Goal: Task Accomplishment & Management: Complete application form

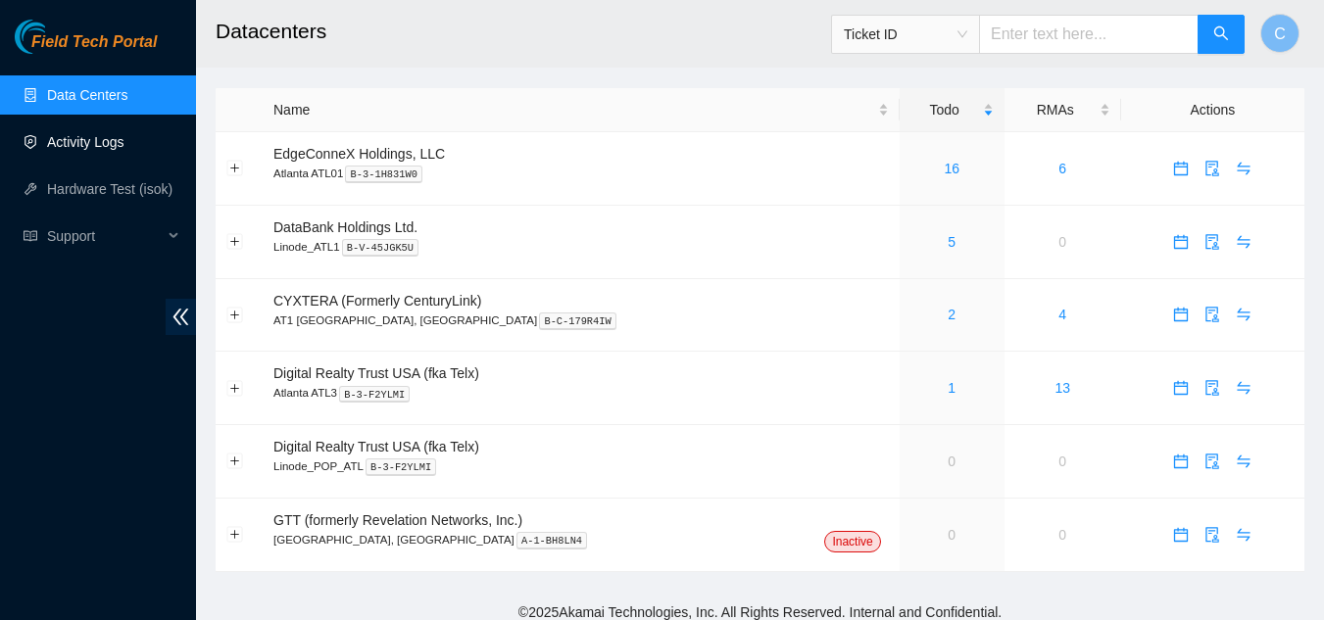
click at [110, 138] on link "Activity Logs" at bounding box center [85, 142] width 77 height 16
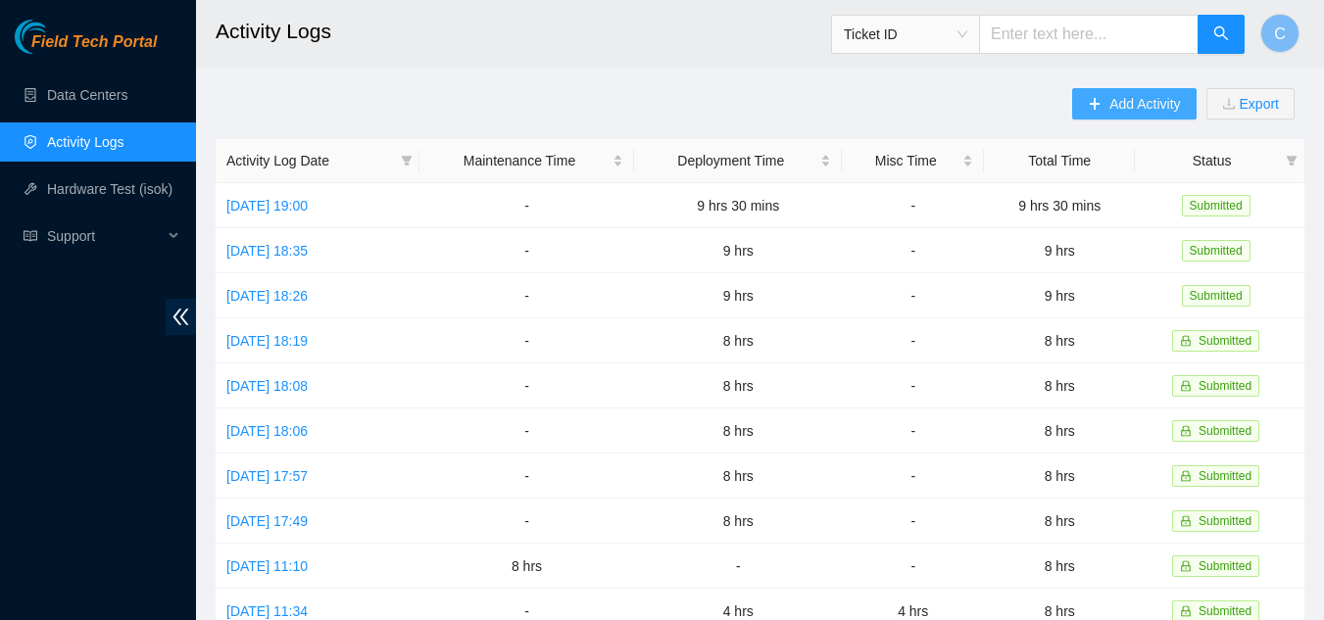
click at [1170, 102] on span "Add Activity" at bounding box center [1144, 104] width 71 height 22
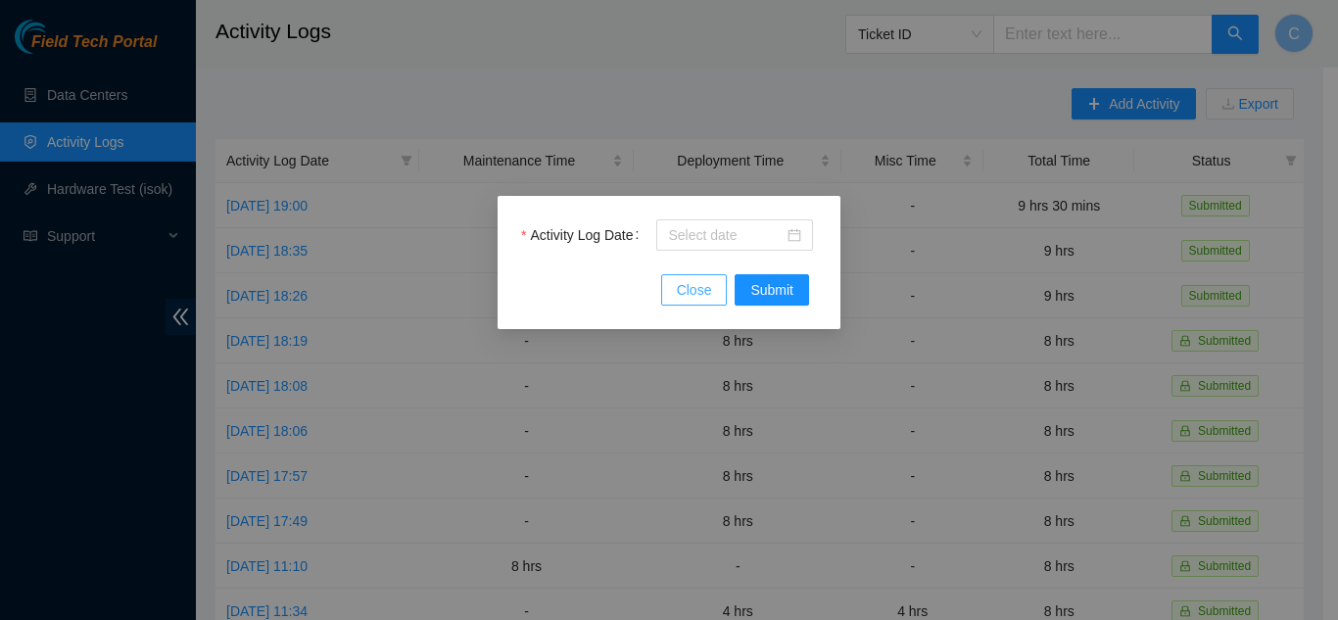
click at [675, 295] on button "Close" at bounding box center [694, 289] width 67 height 31
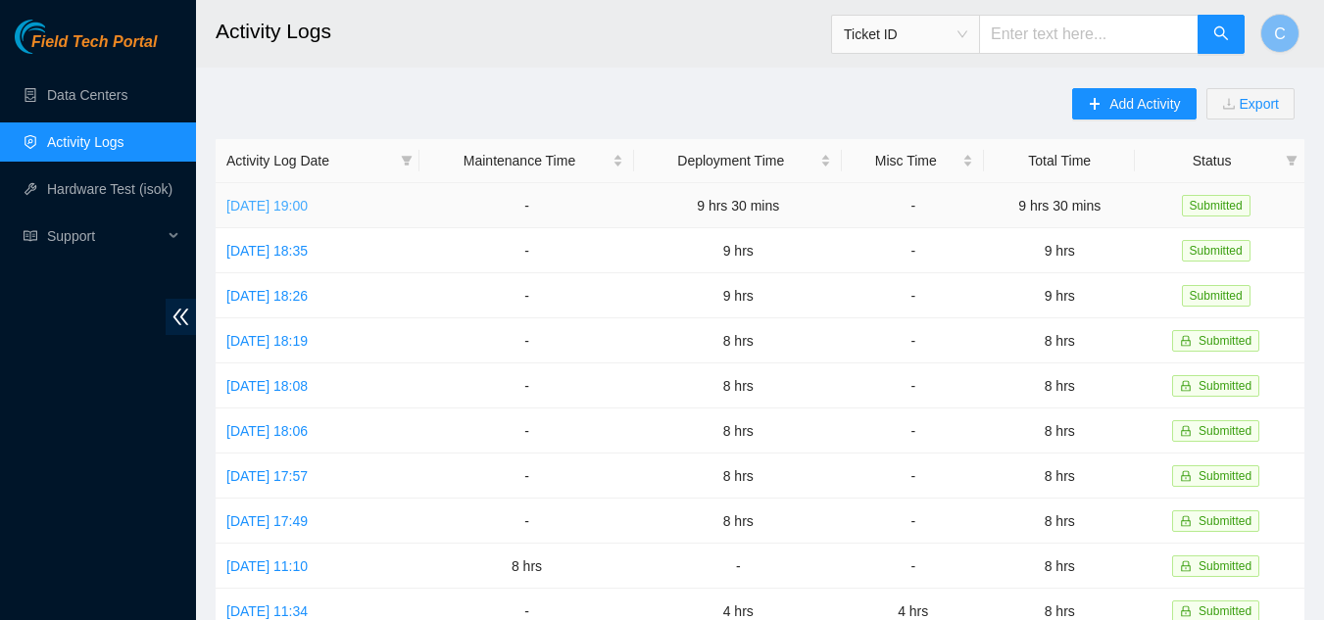
click at [258, 210] on link "Wed, 06 Aug 2025 19:00" at bounding box center [266, 206] width 81 height 16
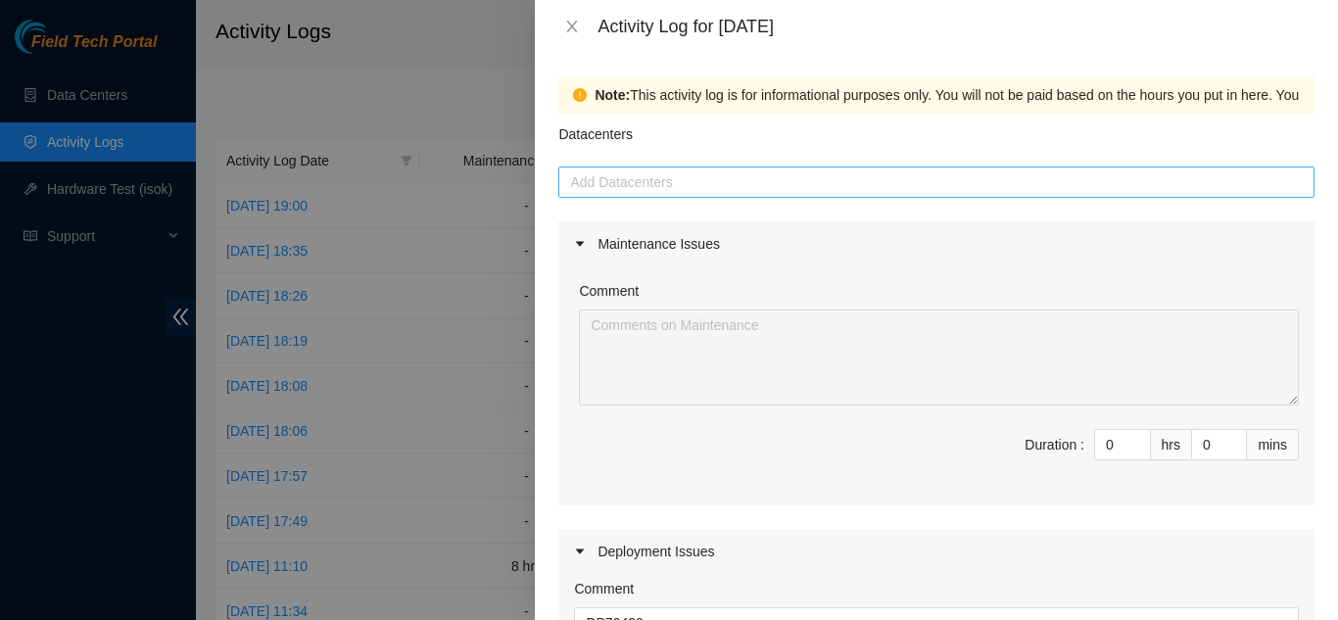
click at [1145, 193] on div at bounding box center [936, 182] width 747 height 24
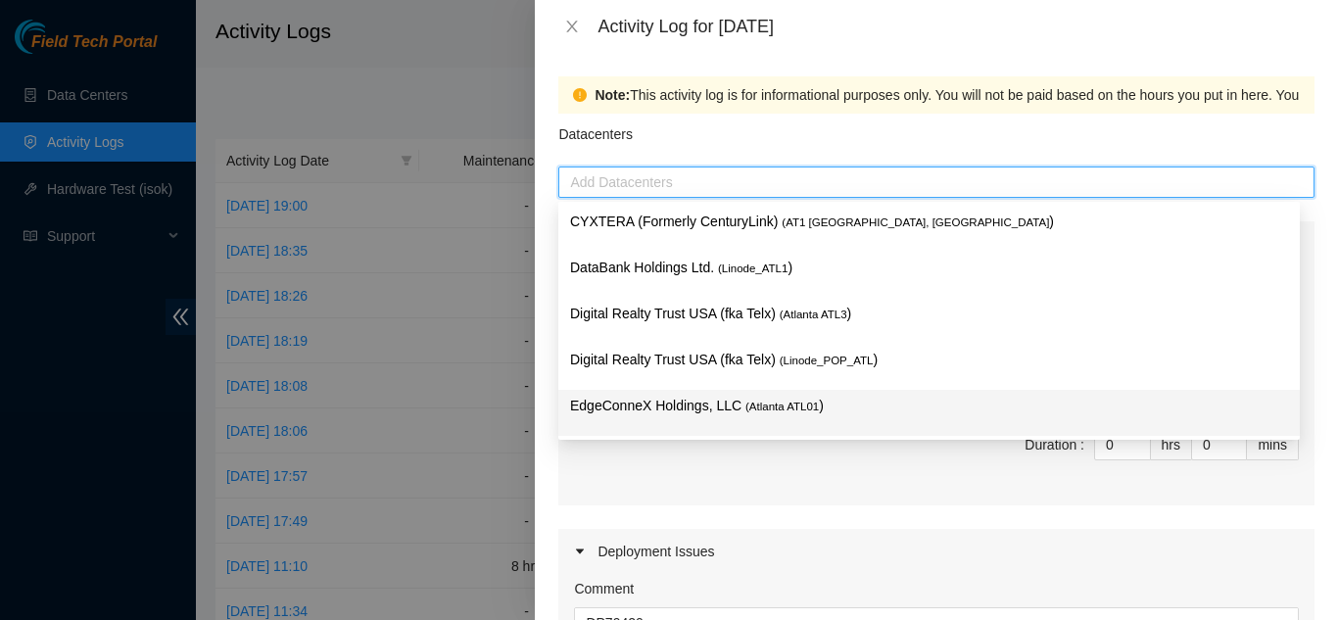
click at [616, 403] on p "EdgeConneX Holdings, LLC ( Atlanta ATL01 )" at bounding box center [929, 406] width 718 height 23
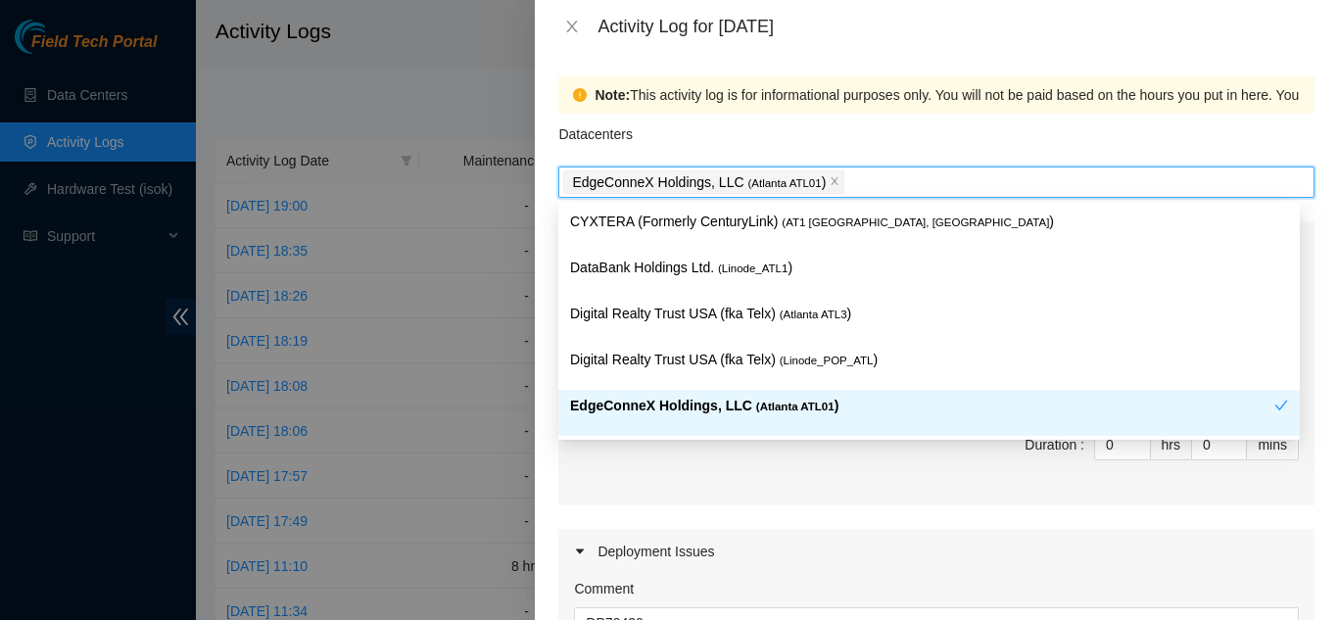
click at [841, 495] on div "Comment Duration : 0 hrs 0 mins" at bounding box center [937, 386] width 756 height 239
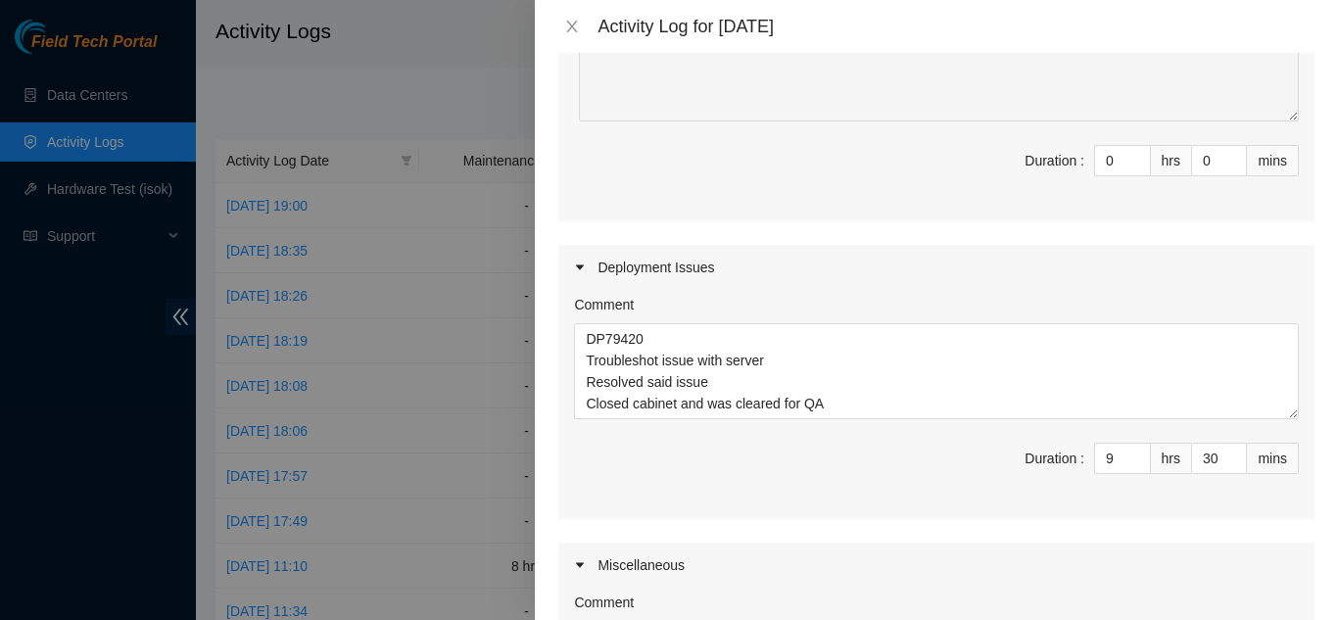
scroll to position [392, 0]
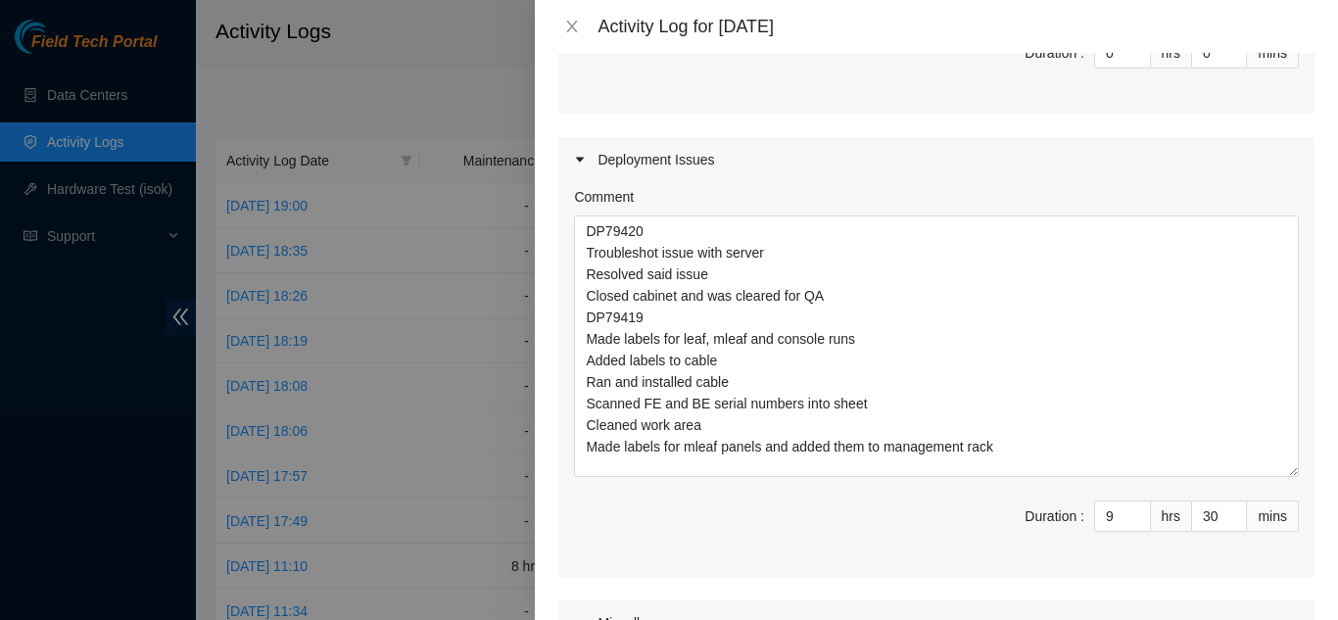
drag, startPoint x: 1276, startPoint y: 305, endPoint x: 1299, endPoint y: 470, distance: 167.3
click at [1299, 470] on div "Comment DP79420 Troubleshot issue with server Resolved said issue Closed cabine…" at bounding box center [937, 379] width 756 height 395
click at [566, 29] on icon "close" at bounding box center [572, 27] width 16 height 16
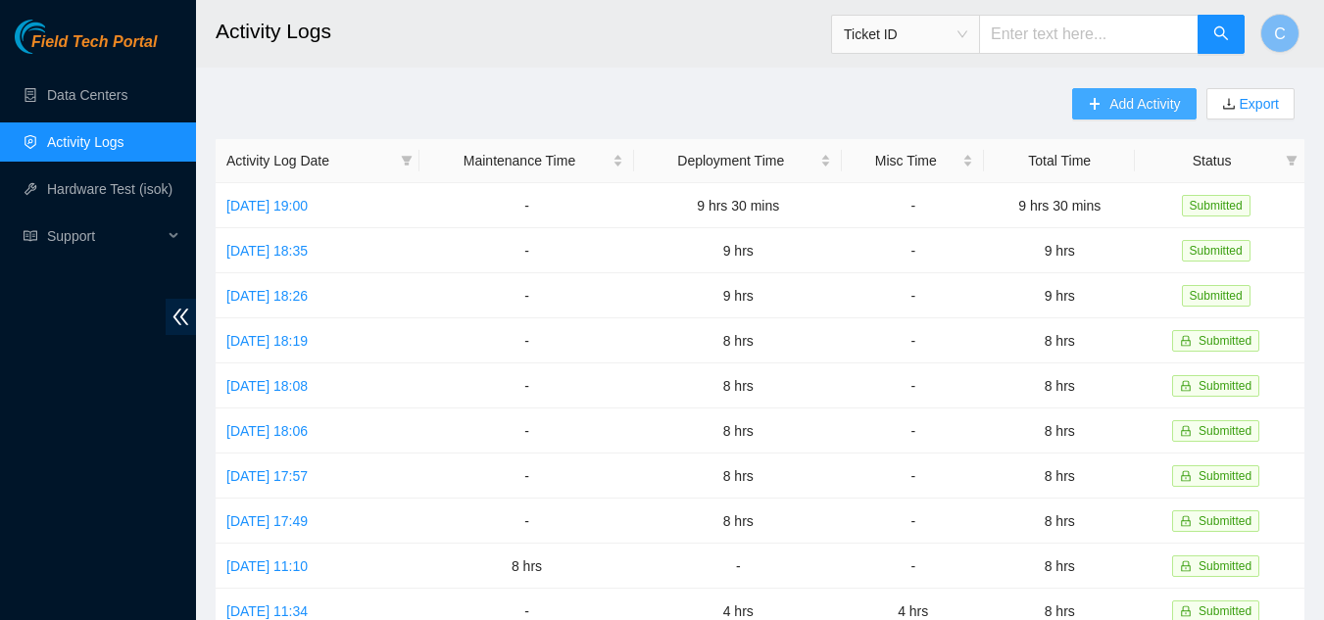
click at [1128, 104] on span "Add Activity" at bounding box center [1144, 104] width 71 height 22
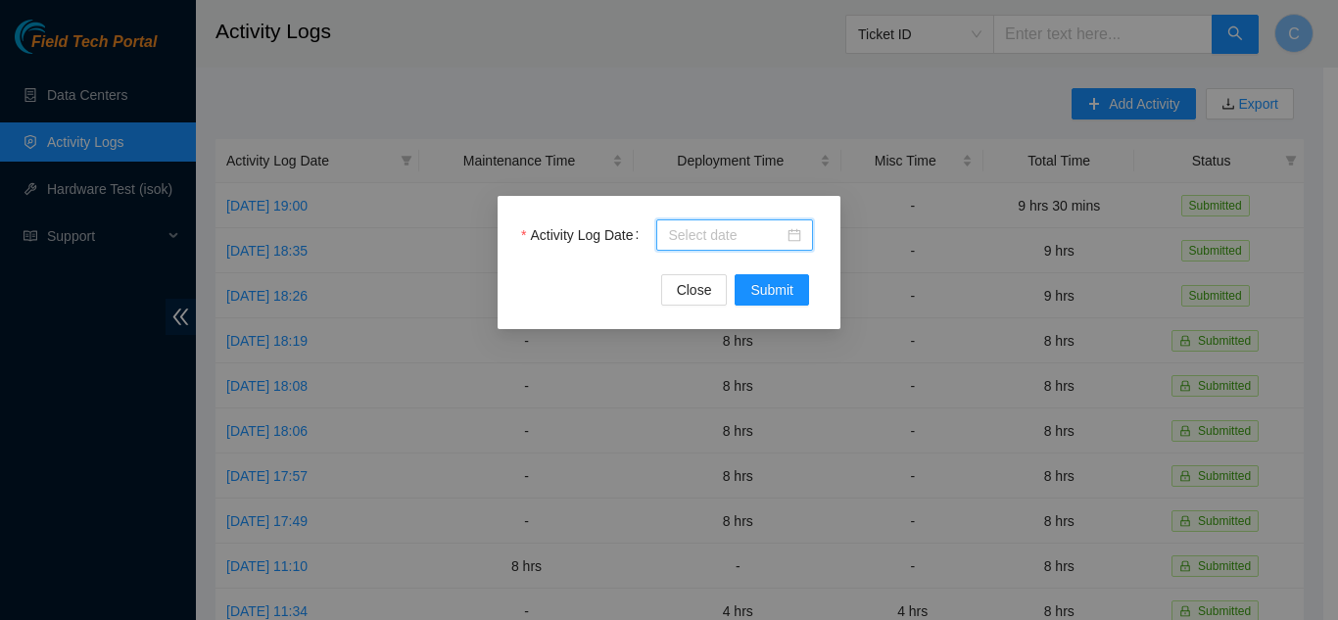
click at [724, 240] on input "Activity Log Date" at bounding box center [726, 235] width 116 height 22
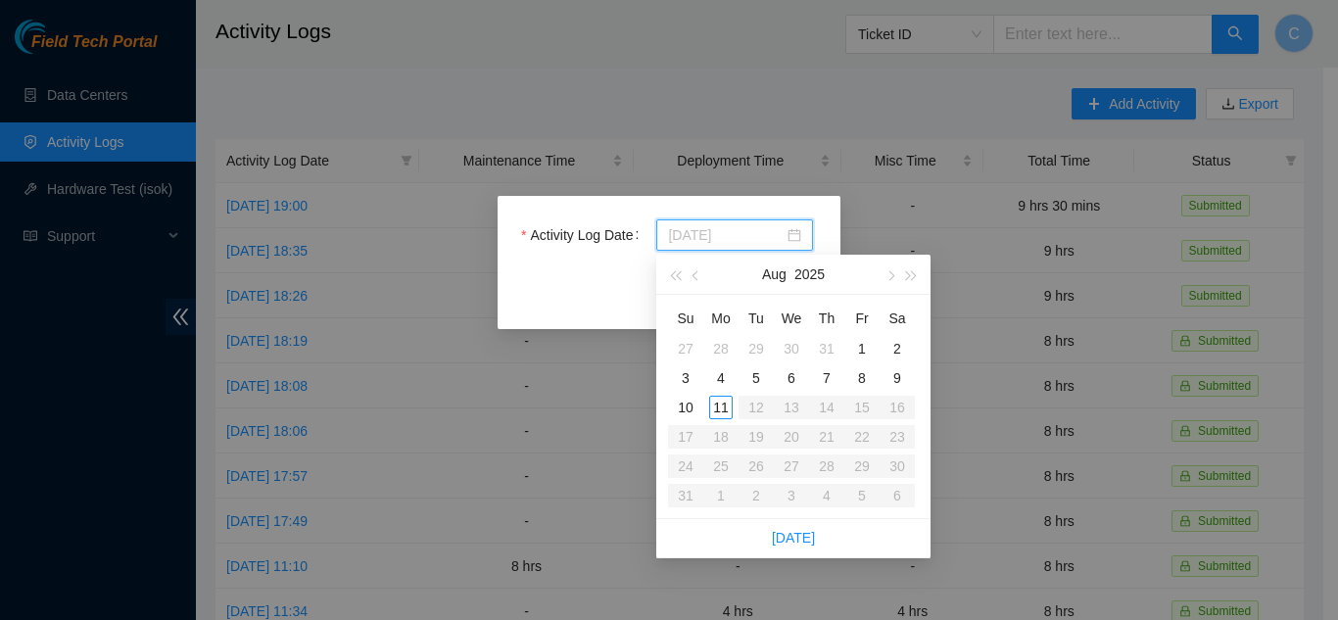
type input "2025-08-07"
type input "2025-08-01"
type input "2025-08-11"
type input "2025-07-29"
type input "2025-08-07"
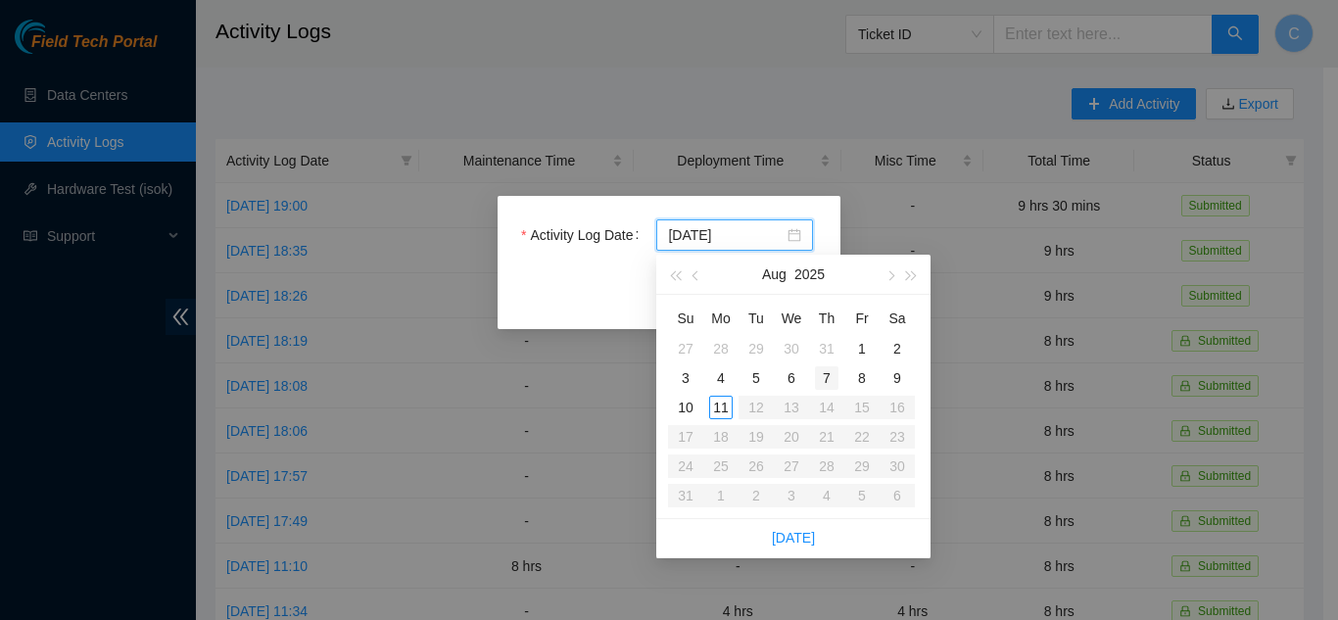
type input "2025-08-07"
click at [825, 375] on div "7" at bounding box center [827, 378] width 24 height 24
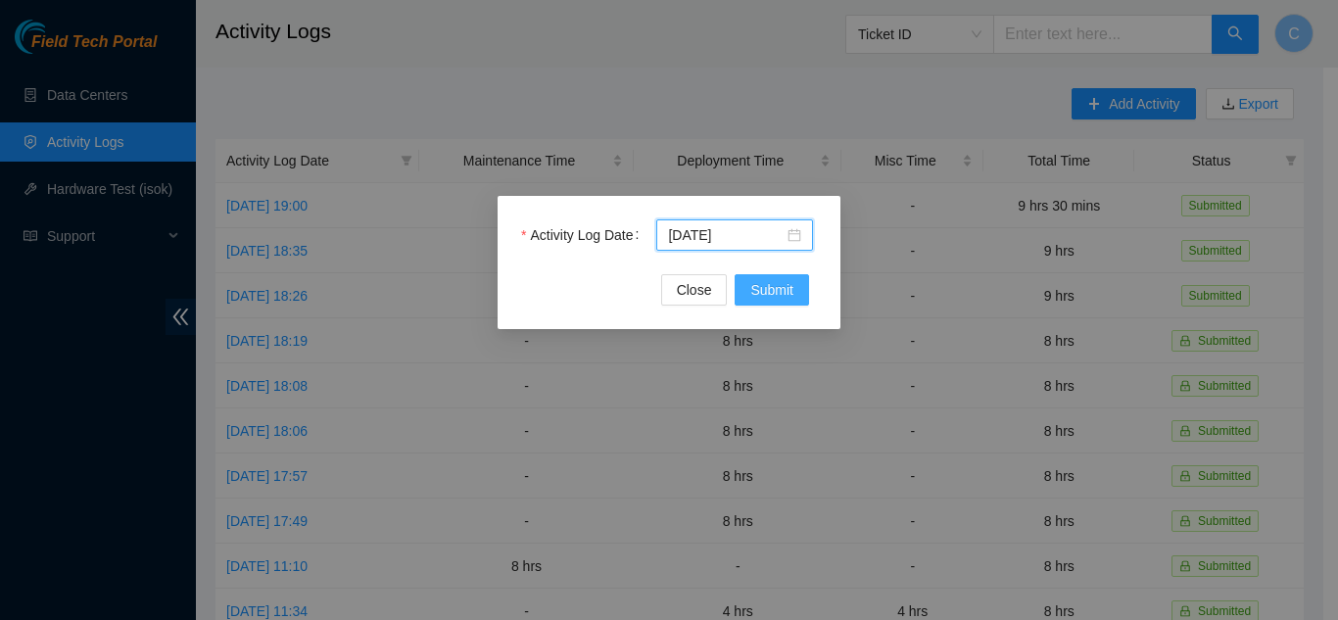
click at [787, 296] on span "Submit" at bounding box center [772, 290] width 43 height 22
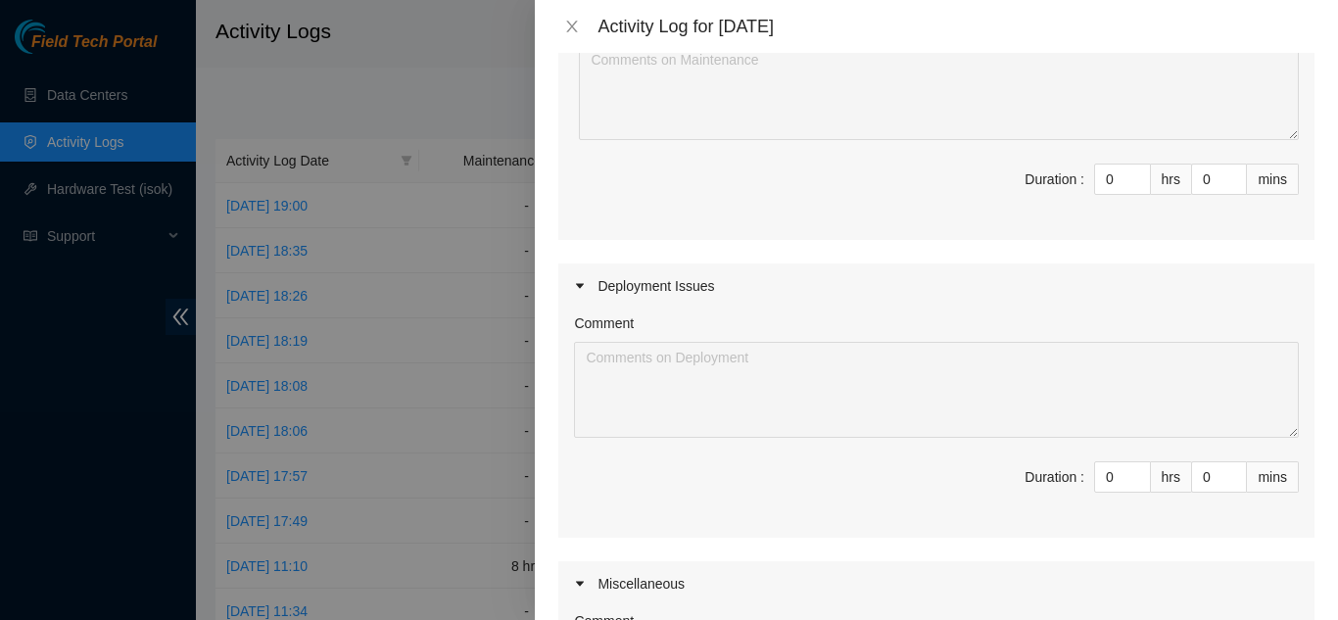
scroll to position [294, 0]
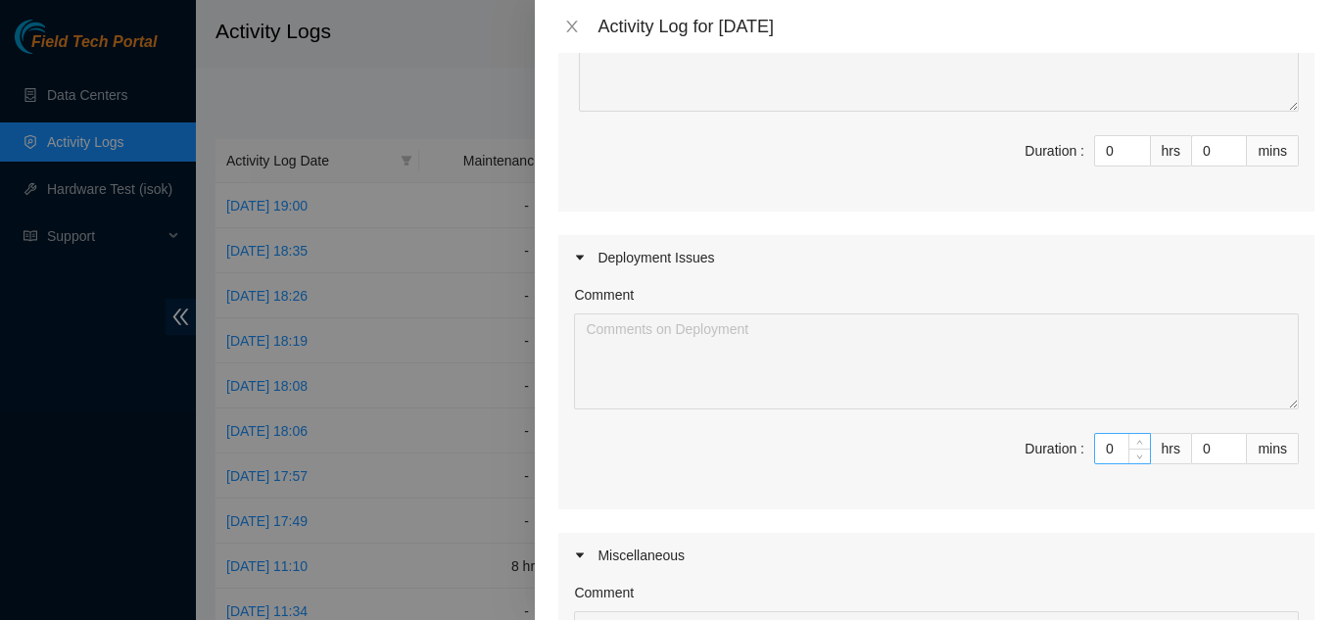
click at [1095, 451] on input "0" at bounding box center [1122, 448] width 55 height 29
type input "08"
type input "8"
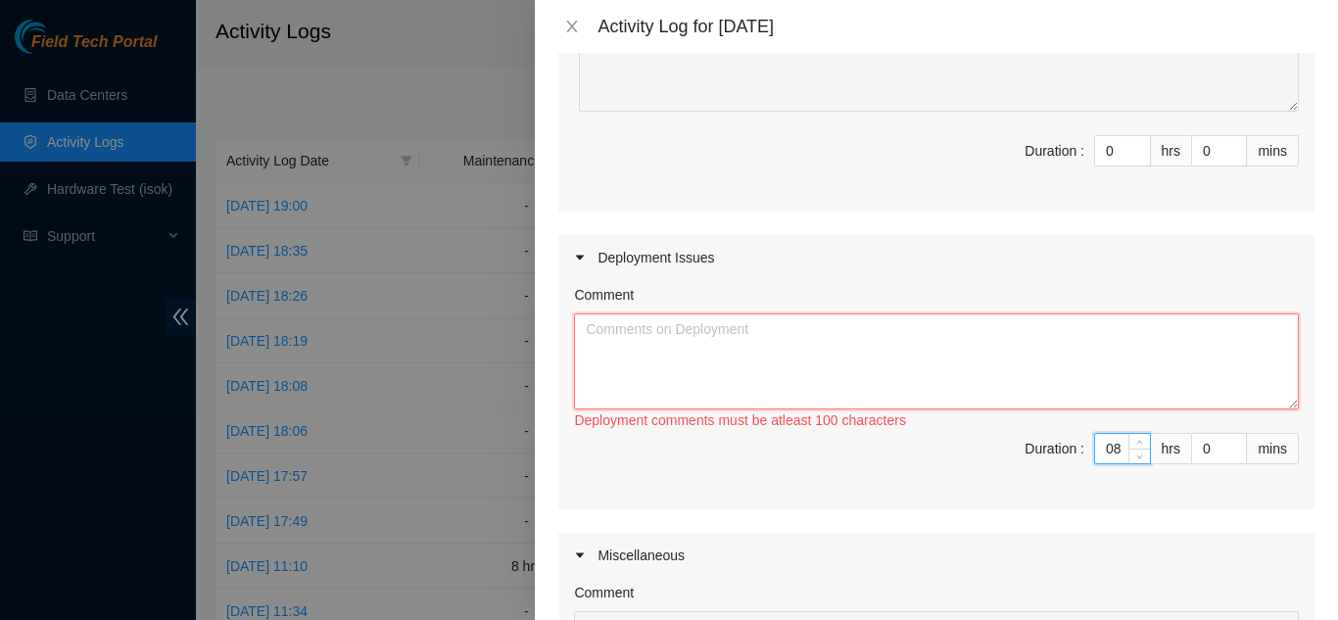
type input "8"
click at [802, 340] on textarea "Comment" at bounding box center [936, 362] width 725 height 96
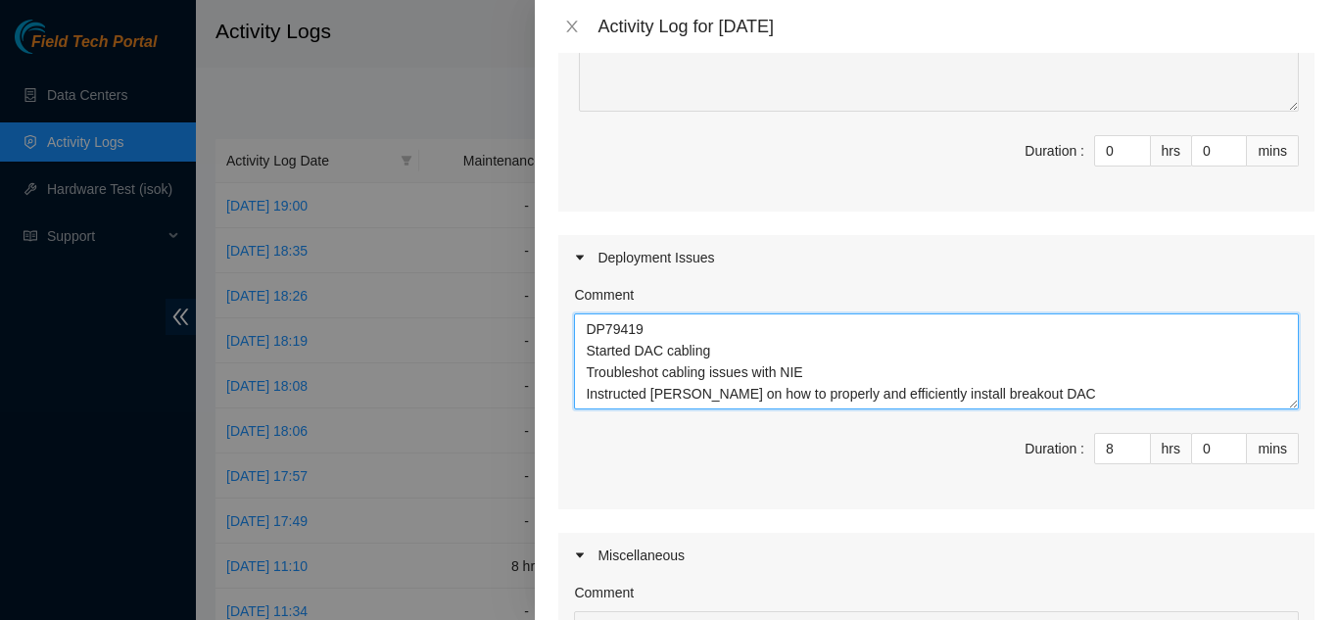
scroll to position [16, 0]
click at [748, 329] on textarea "DP79419 Started DAC cabling Troubleshot cabling issues with NIE Instructed Char…" at bounding box center [936, 362] width 725 height 96
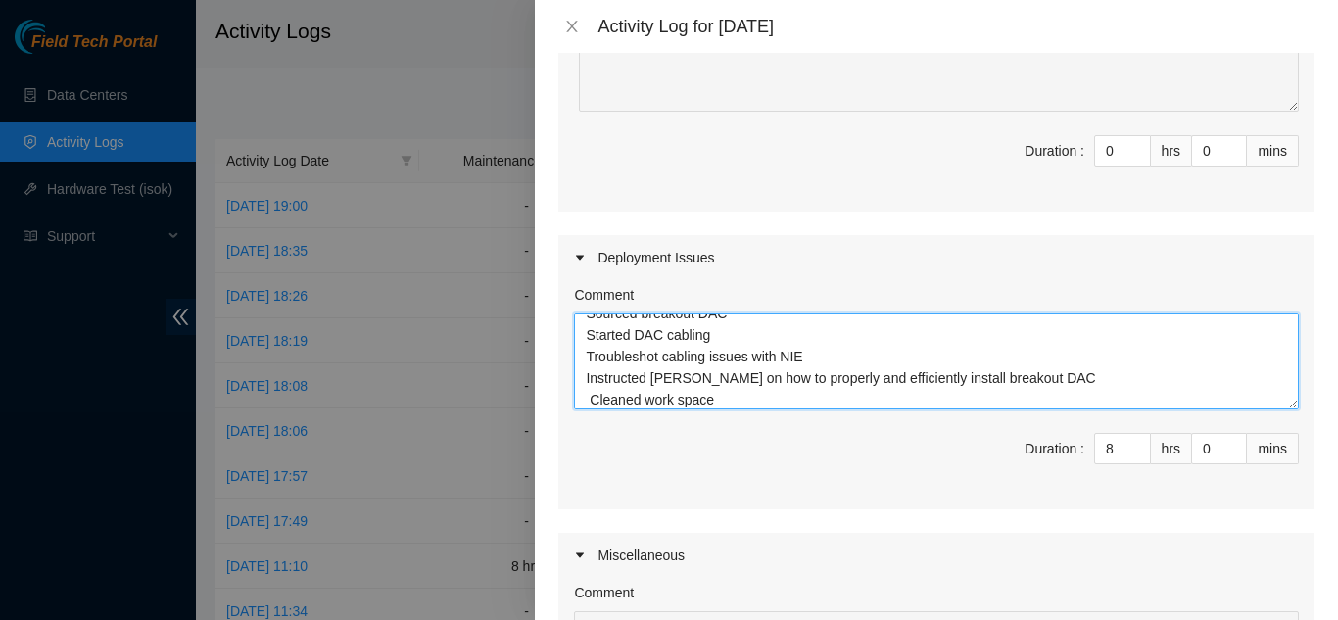
type textarea "DP79419 Sourced breakout DAC Started DAC cabling Troubleshot cabling issues wit…"
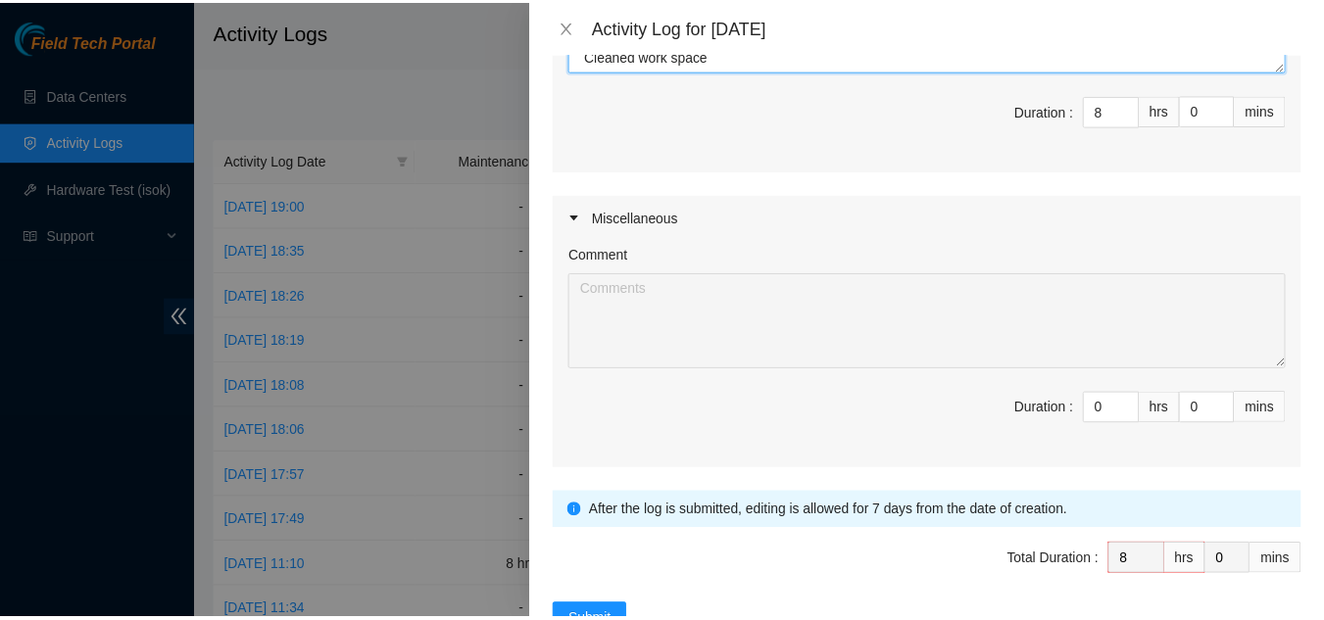
scroll to position [696, 0]
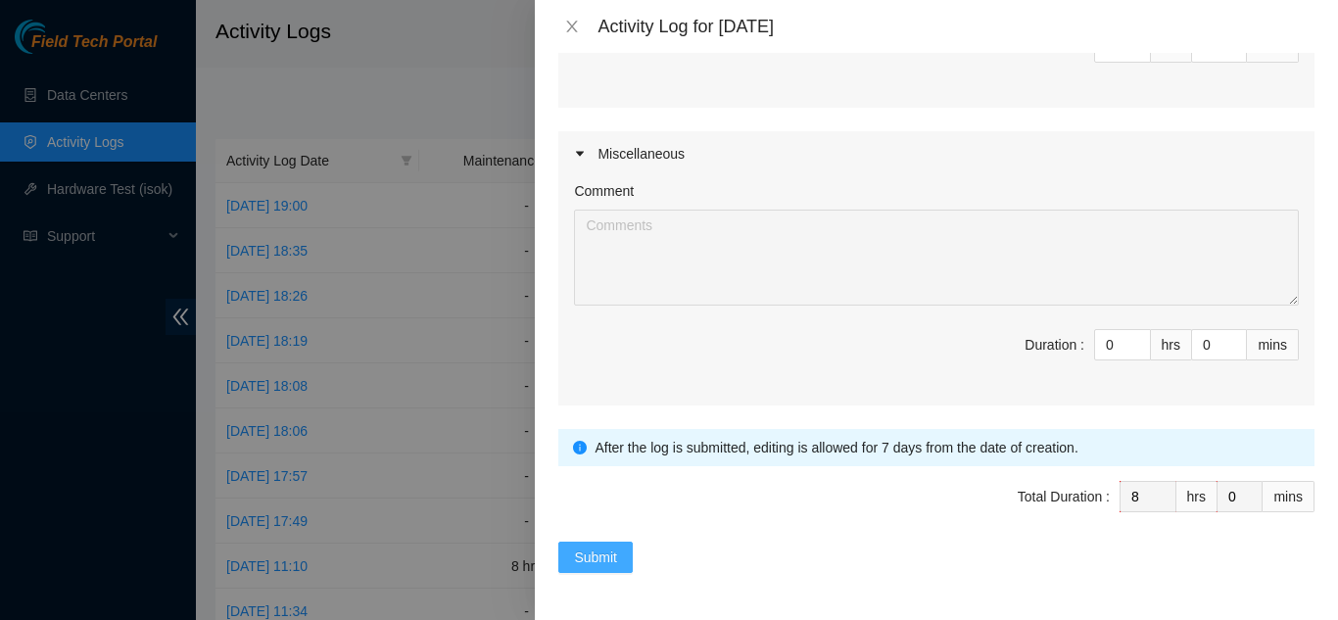
click at [577, 554] on span "Submit" at bounding box center [595, 558] width 43 height 22
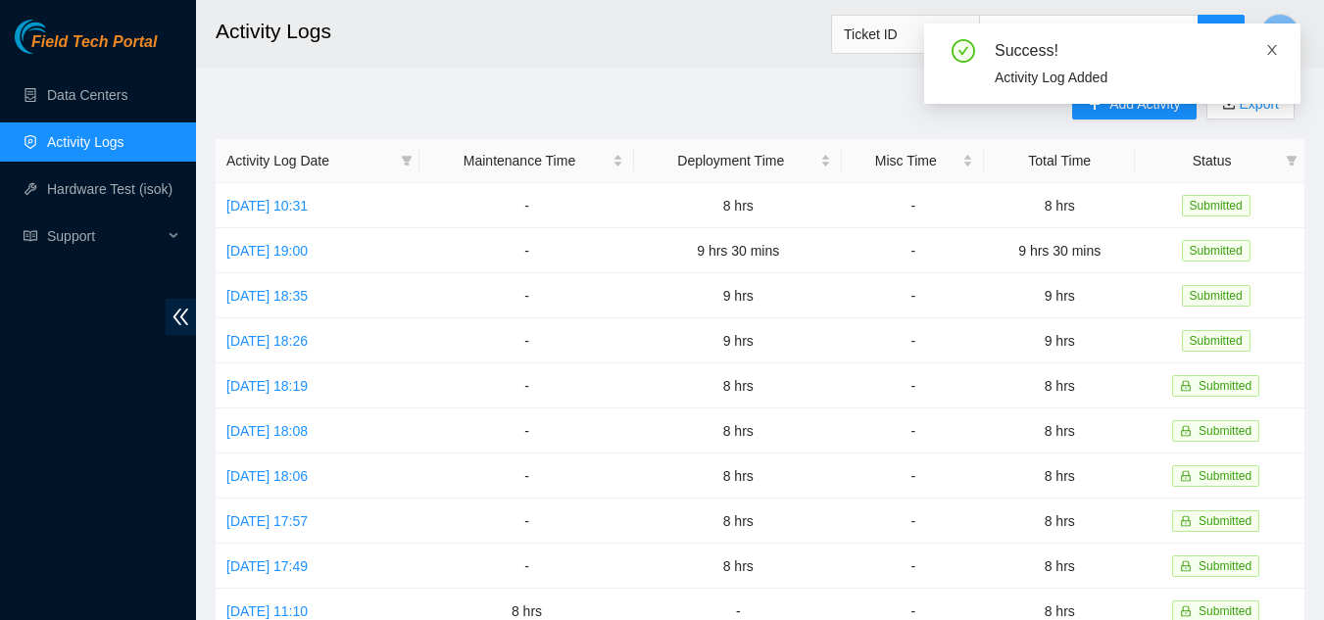
click at [1272, 48] on icon "close" at bounding box center [1272, 50] width 14 height 14
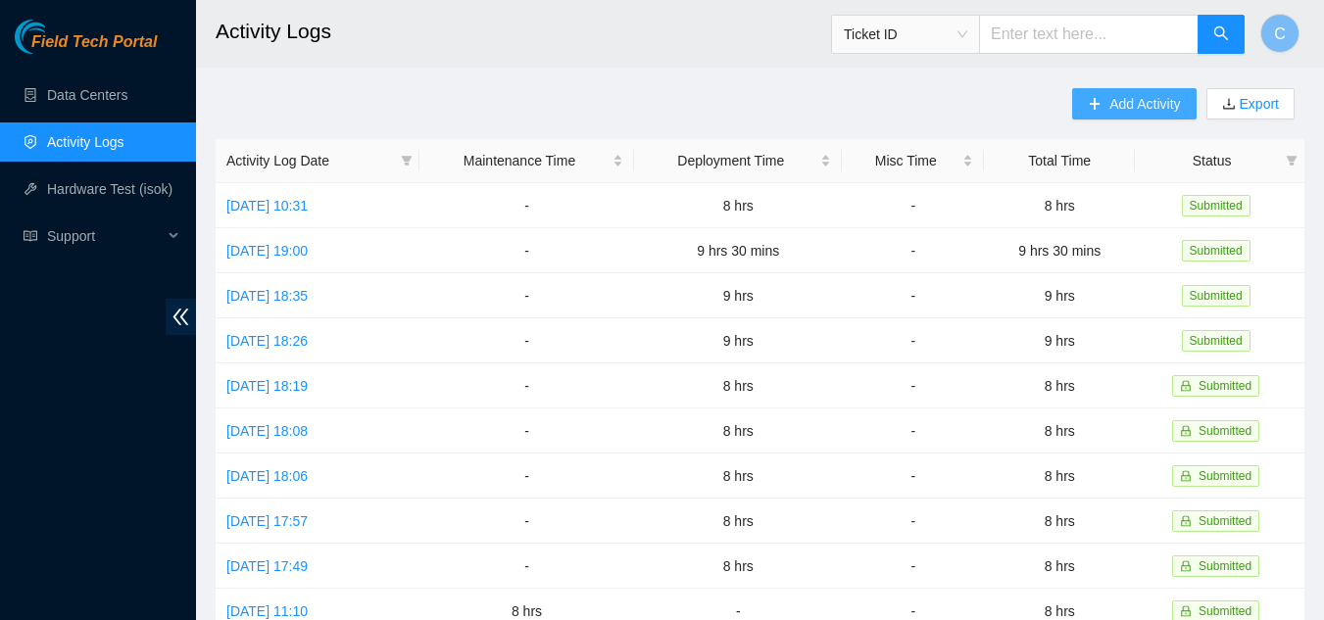
click at [1094, 106] on icon "plus" at bounding box center [1094, 103] width 1 height 11
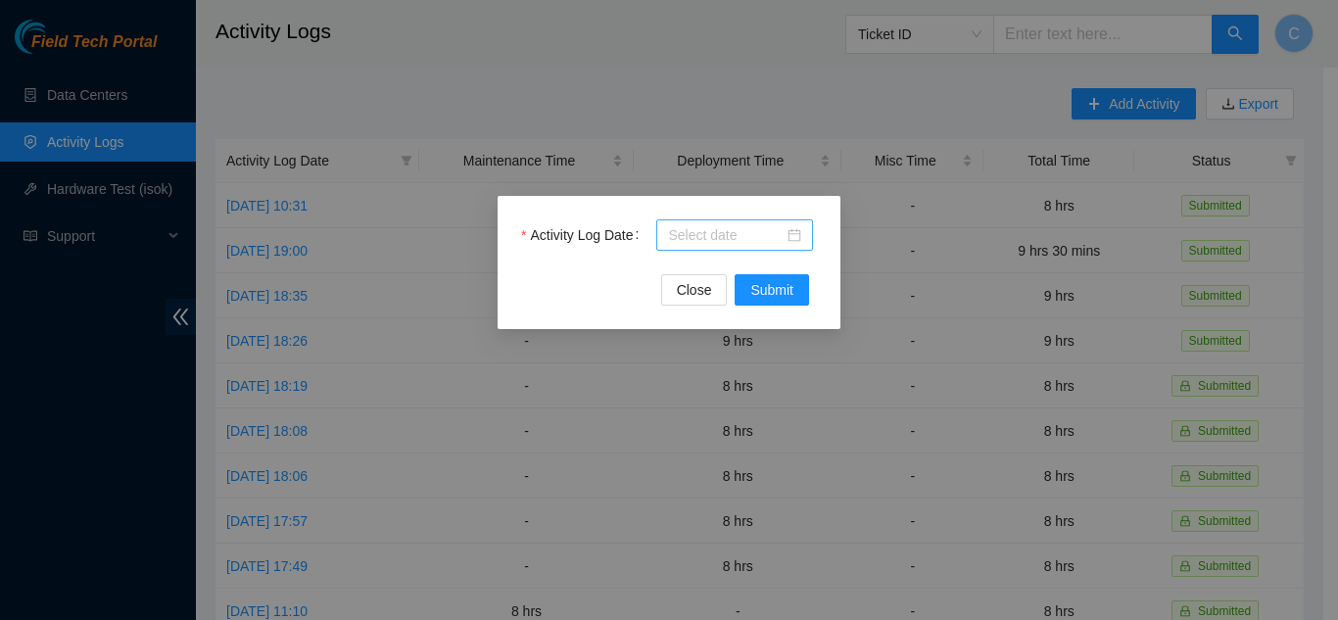
click at [666, 232] on div at bounding box center [734, 234] width 157 height 31
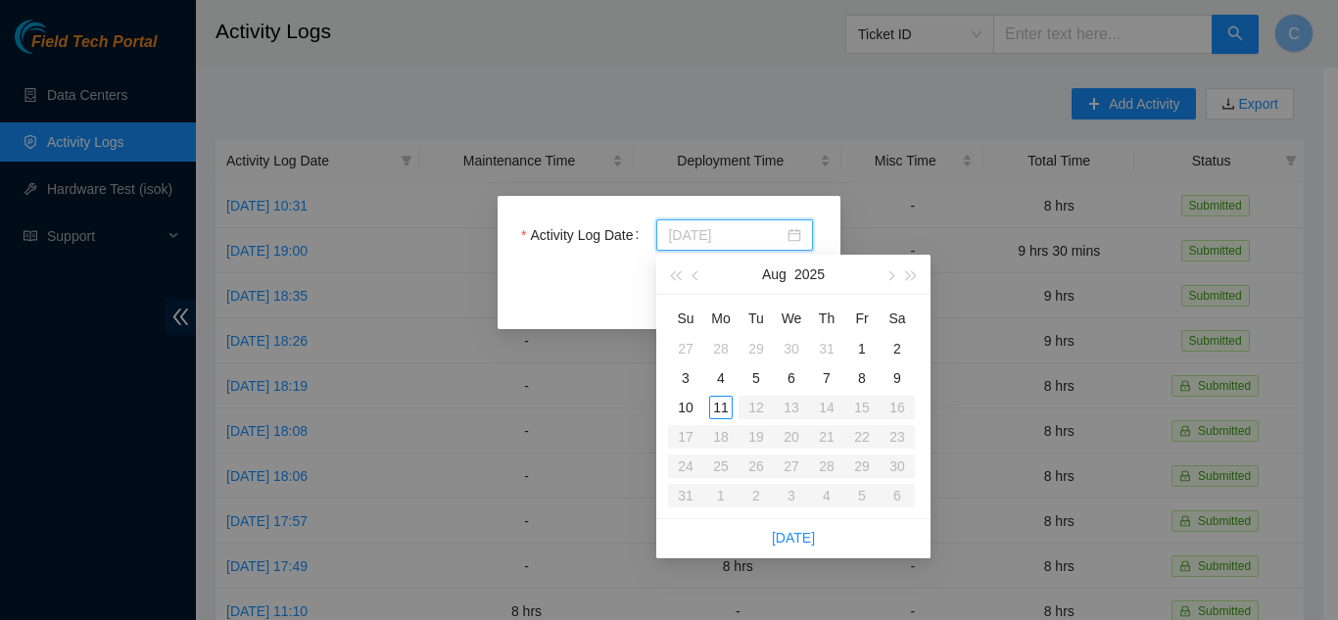
type input "[DATE]"
type input "2025-08-08"
click at [860, 381] on div "8" at bounding box center [862, 378] width 24 height 24
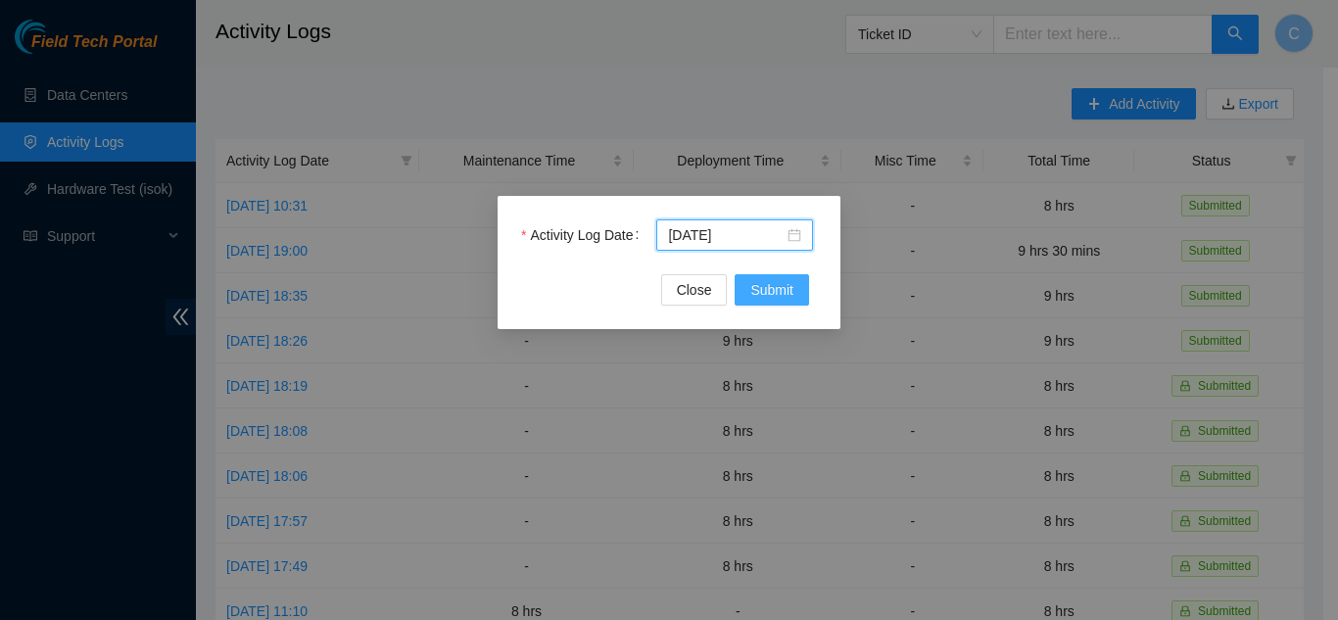
click at [777, 283] on span "Submit" at bounding box center [772, 290] width 43 height 22
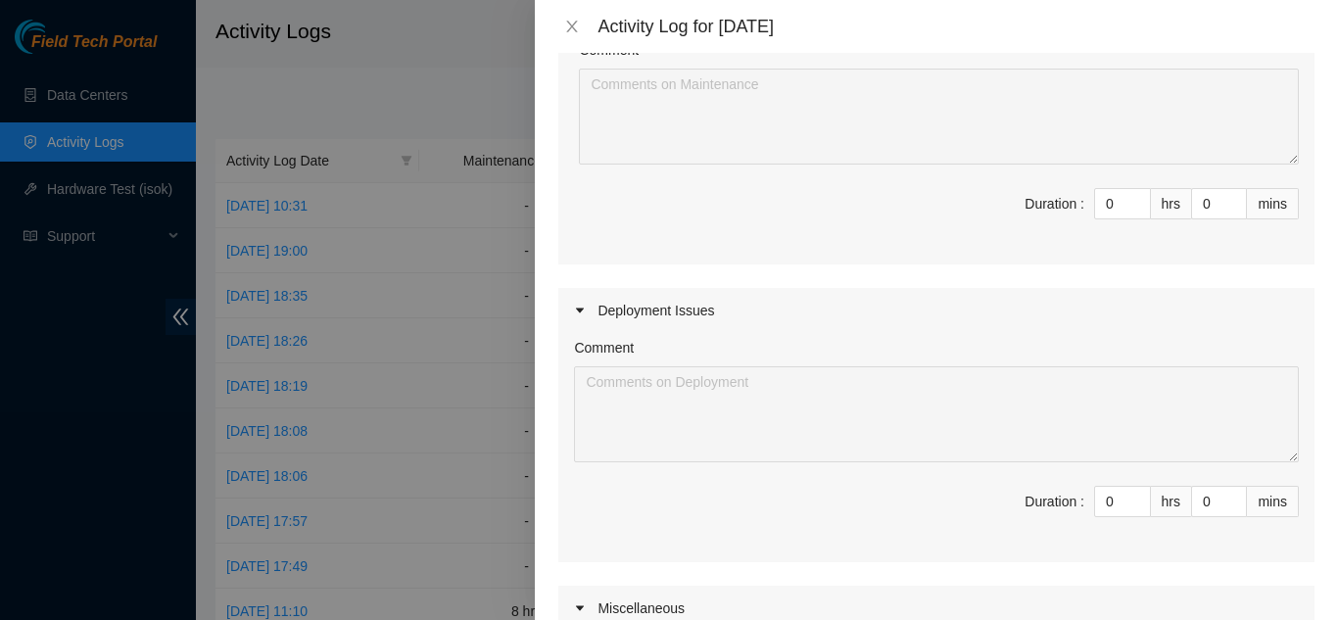
scroll to position [294, 0]
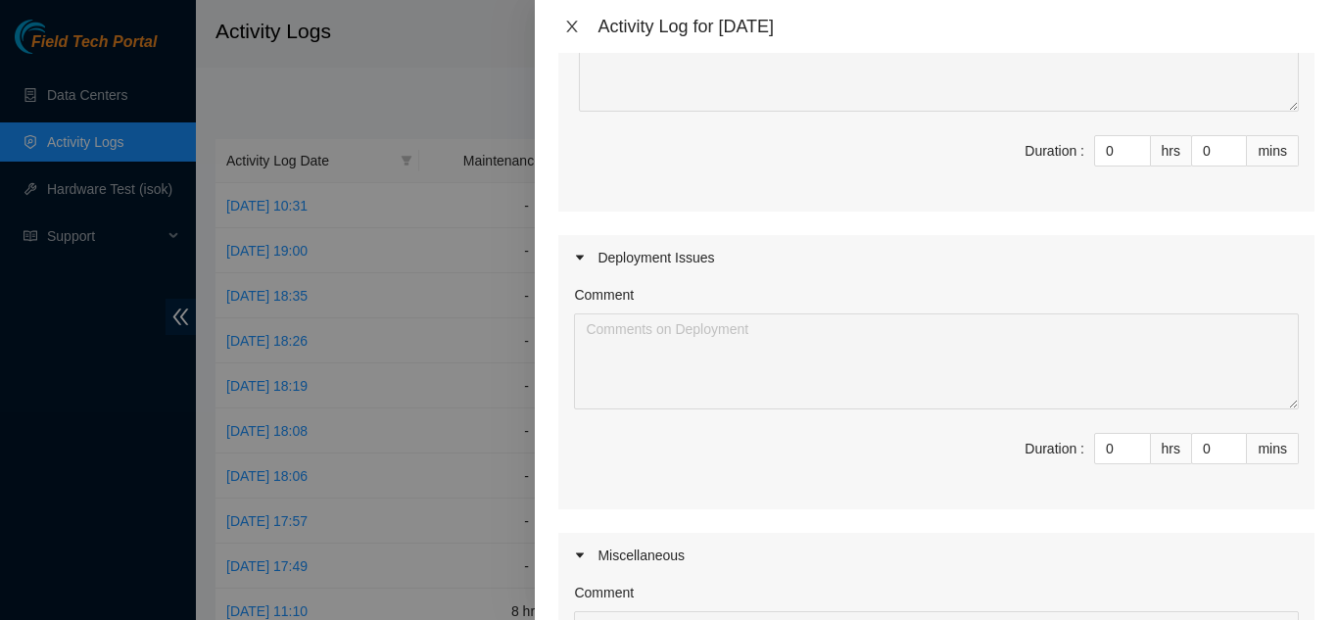
click at [569, 24] on icon "close" at bounding box center [572, 27] width 11 height 12
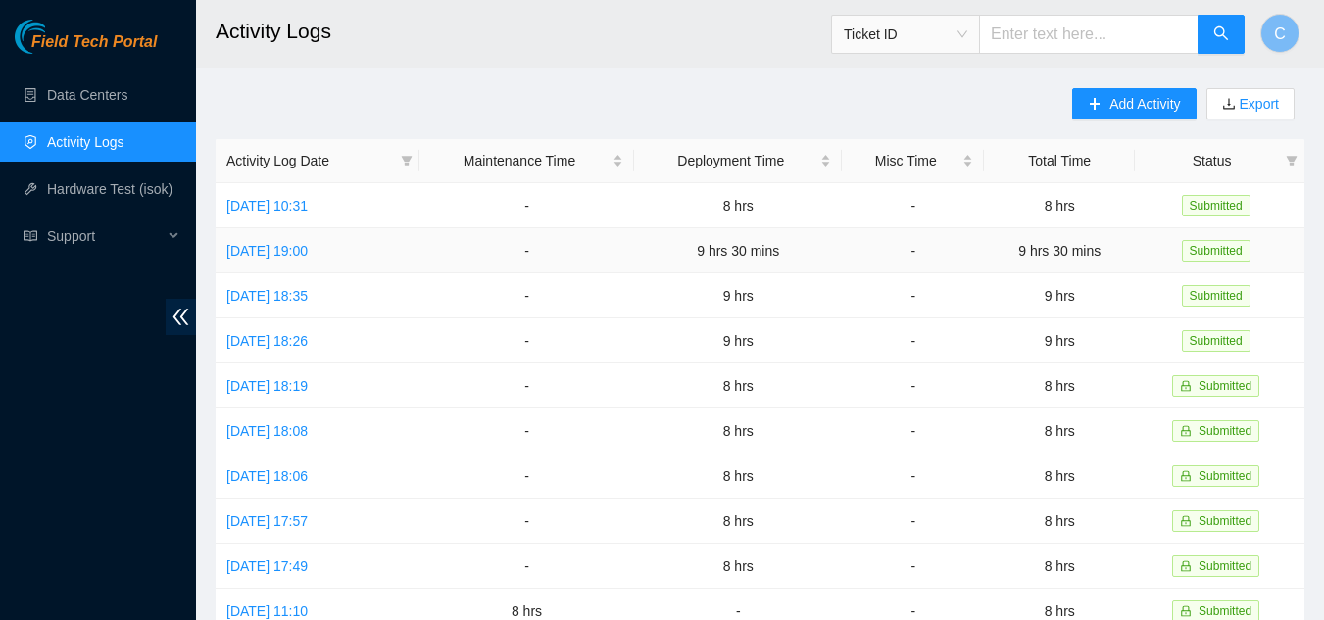
click at [832, 262] on td "9 hrs 30 mins" at bounding box center [738, 250] width 208 height 45
click at [294, 244] on link "Wed, 06 Aug 2025 19:00" at bounding box center [266, 251] width 81 height 16
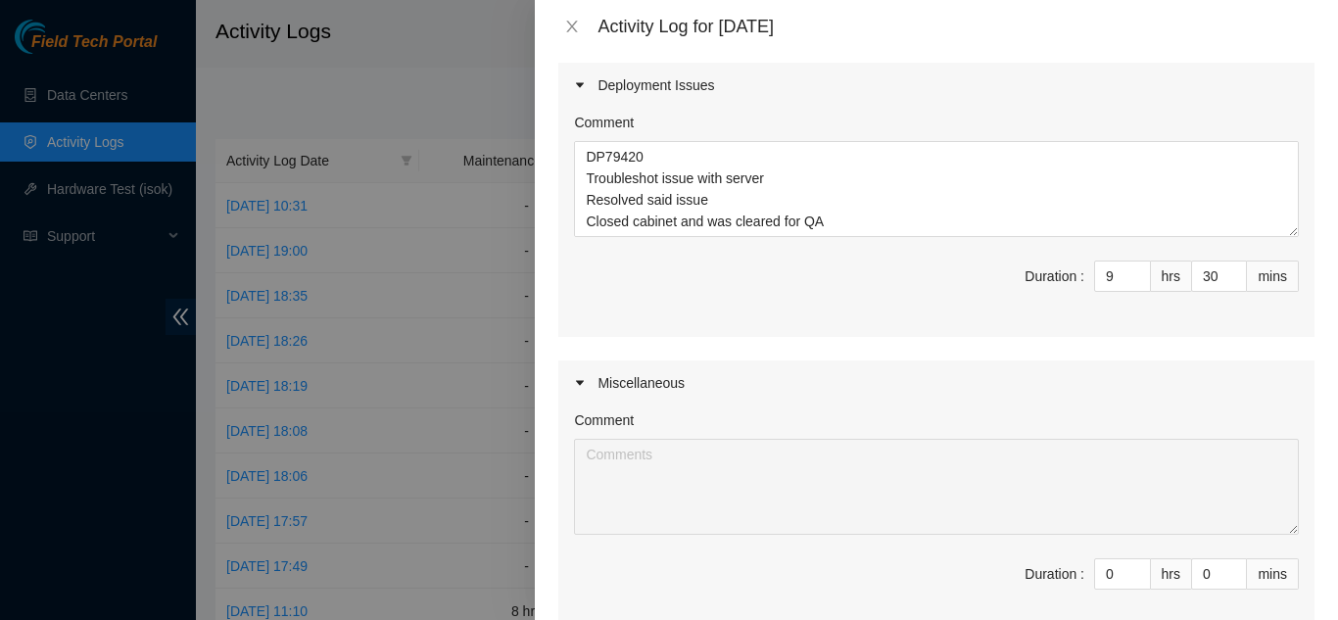
scroll to position [490, 0]
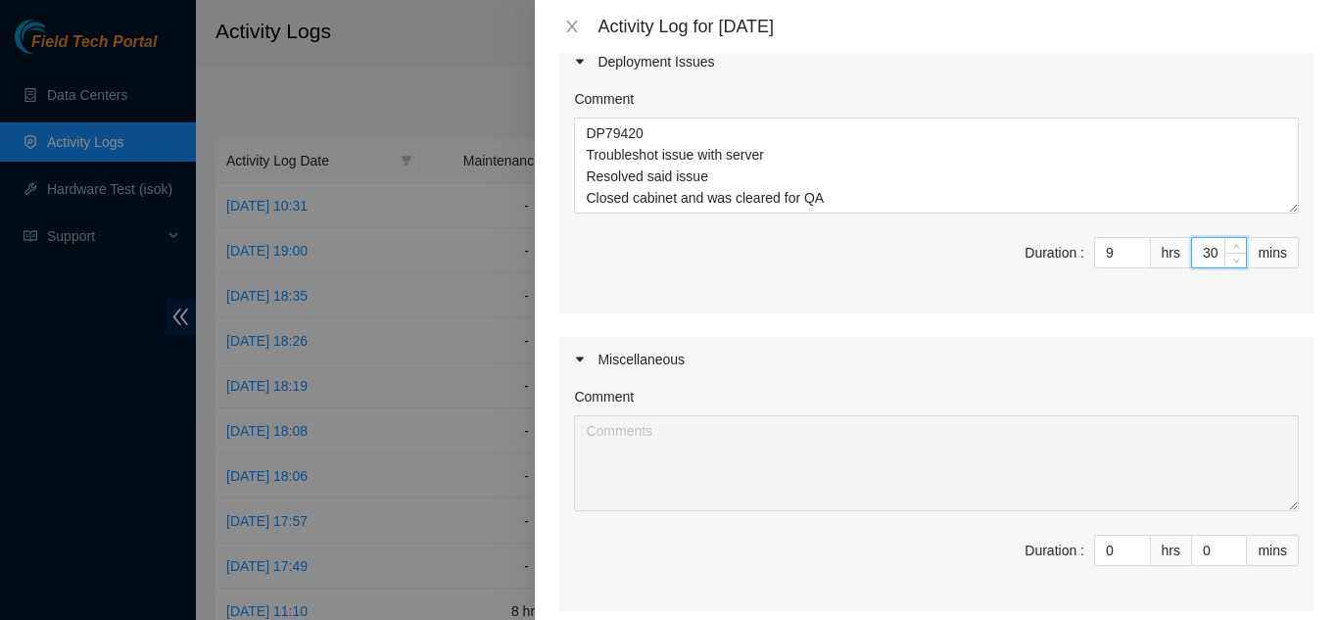
drag, startPoint x: 1200, startPoint y: 255, endPoint x: 1189, endPoint y: 255, distance: 11.8
click at [1192, 255] on input "30" at bounding box center [1219, 252] width 54 height 29
type input "0"
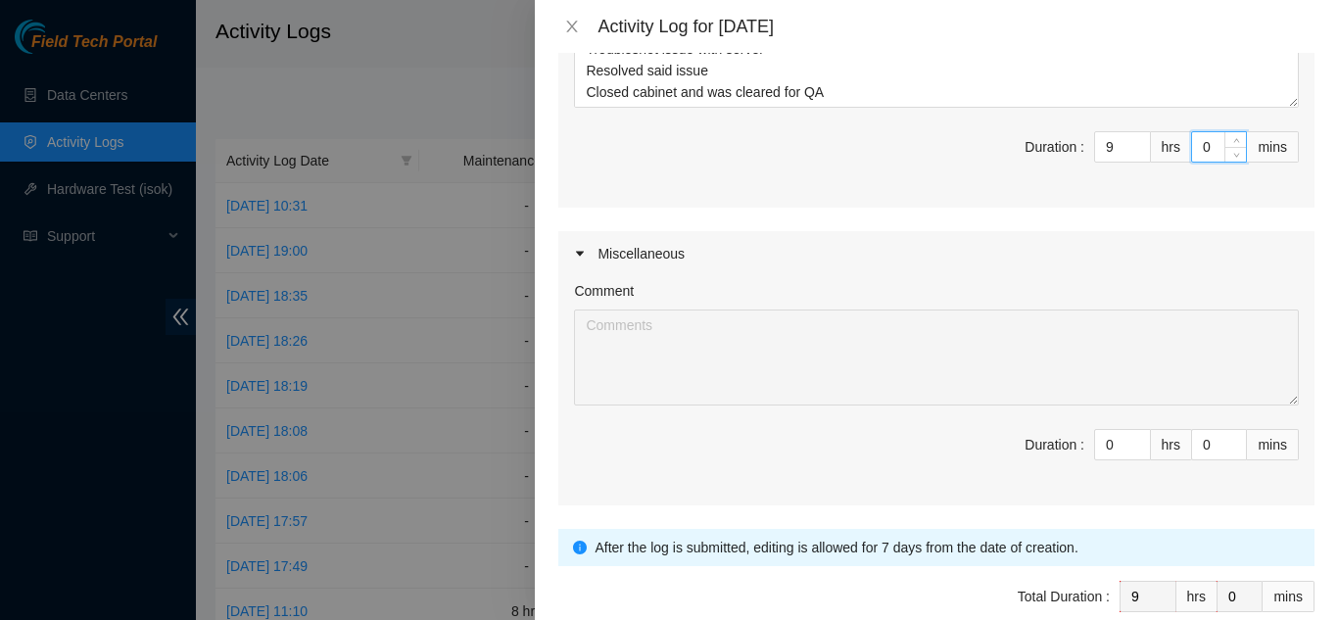
scroll to position [696, 0]
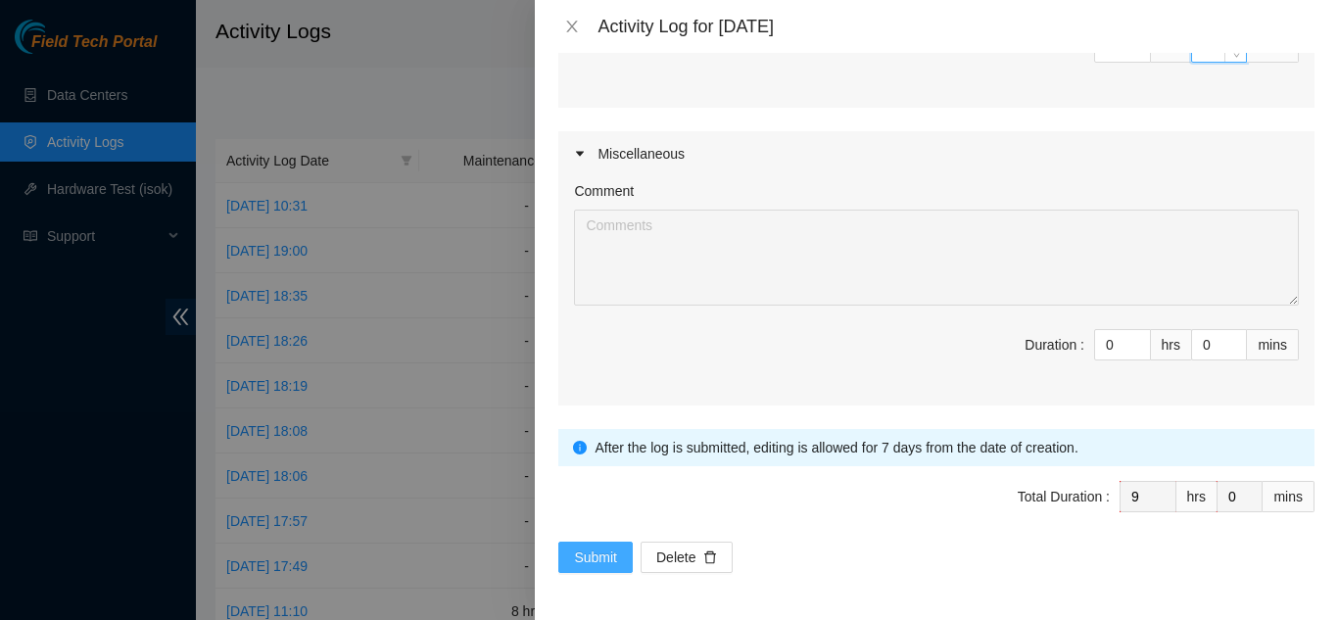
type input "0"
click at [603, 570] on button "Submit" at bounding box center [596, 557] width 74 height 31
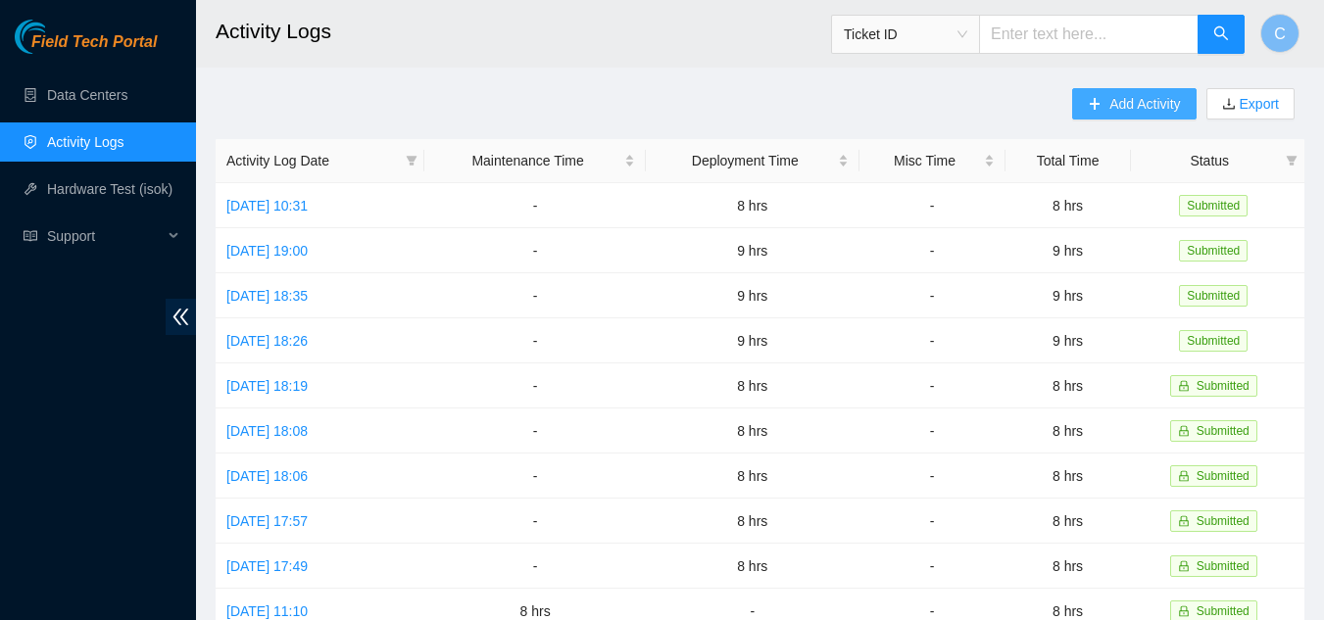
click at [1129, 104] on span "Add Activity" at bounding box center [1144, 104] width 71 height 22
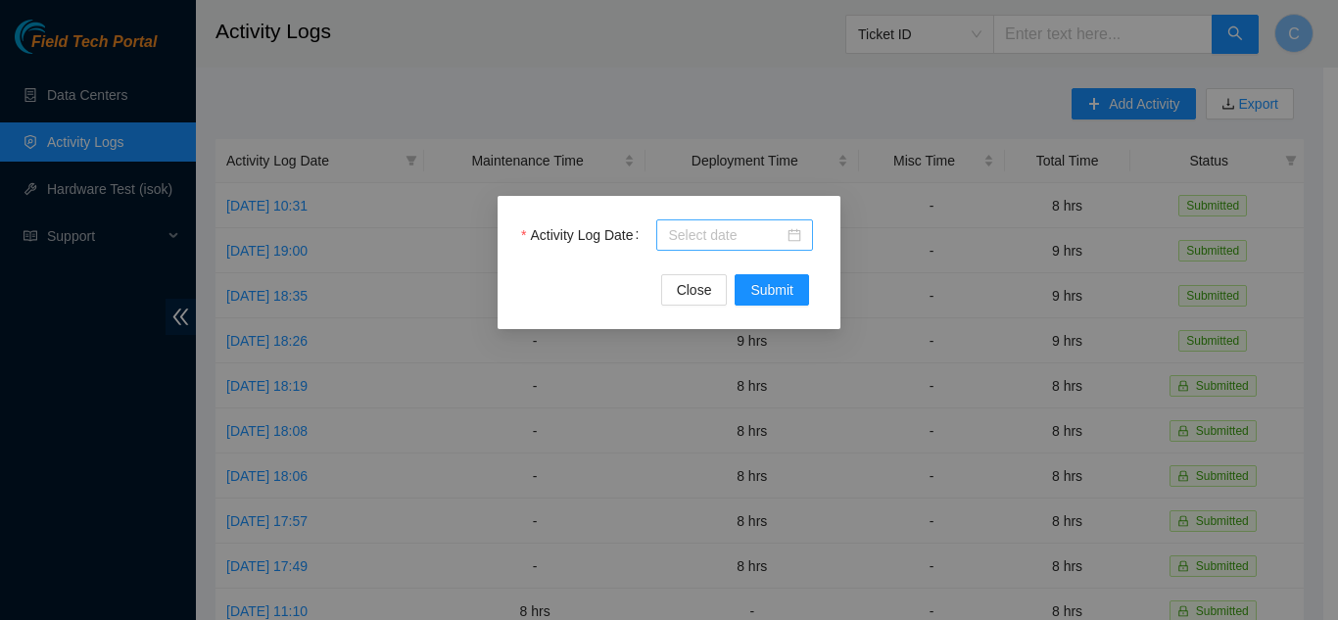
click at [719, 244] on input "Activity Log Date" at bounding box center [726, 235] width 116 height 22
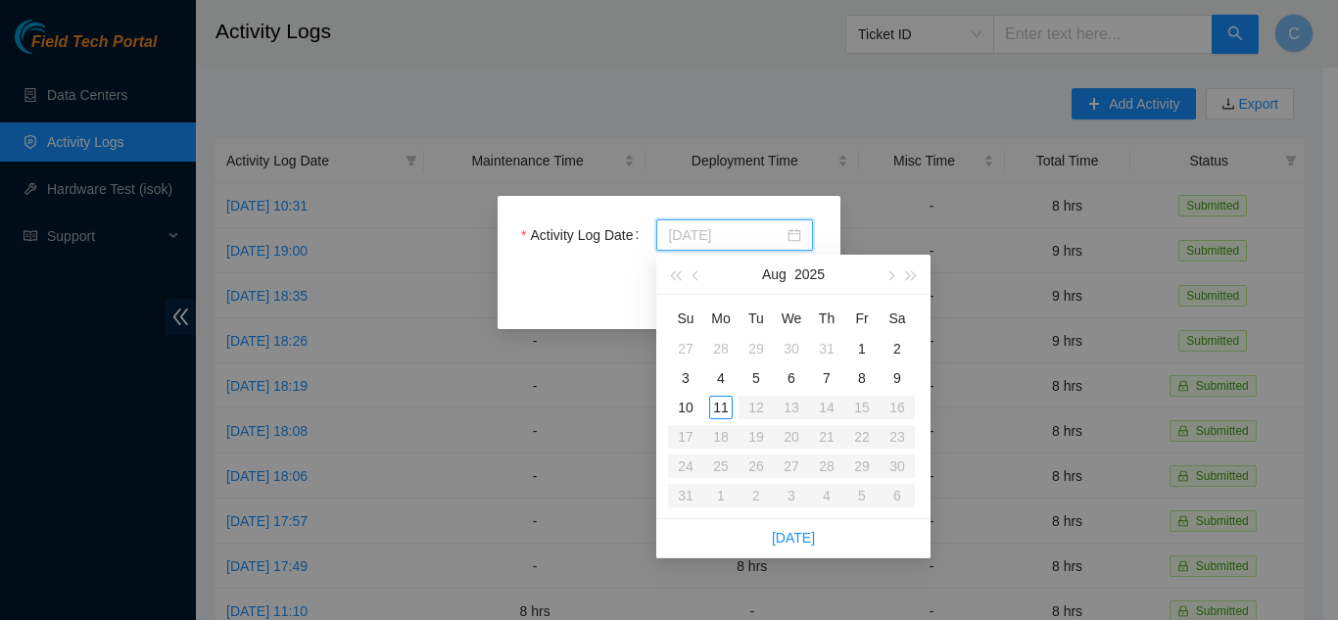
type input "2025-08-01"
type input "2025-08-08"
click at [861, 373] on div "8" at bounding box center [862, 378] width 24 height 24
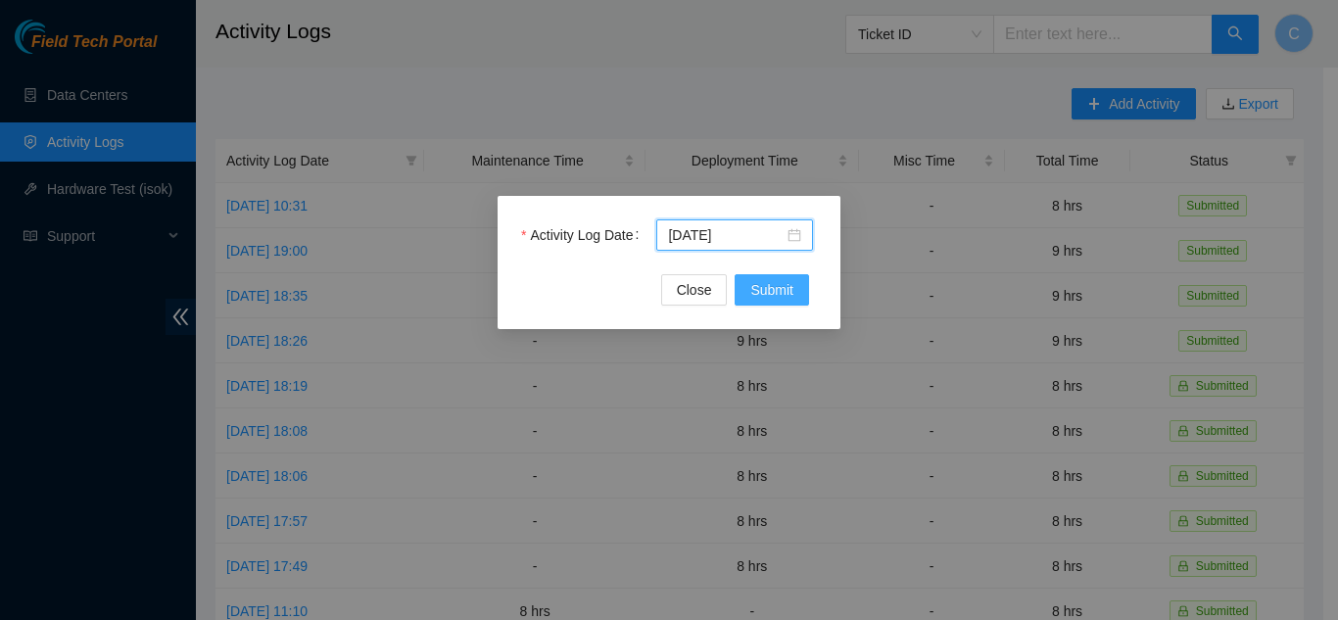
click at [772, 287] on span "Submit" at bounding box center [772, 290] width 43 height 22
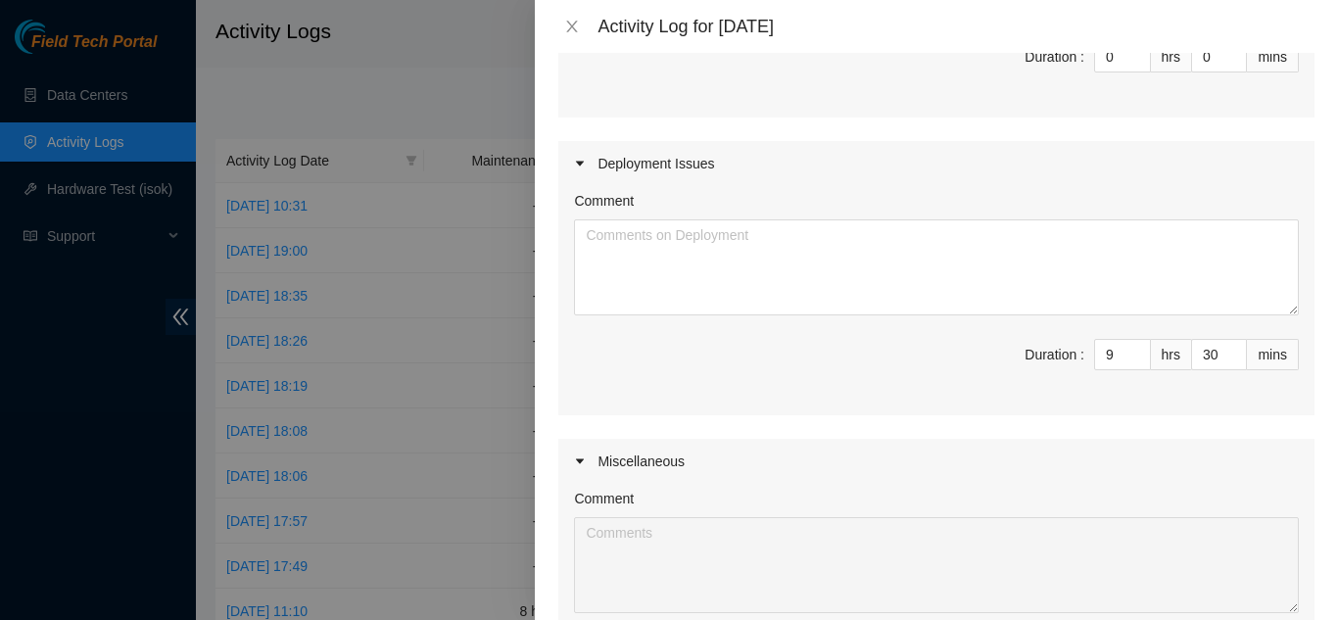
scroll to position [196, 0]
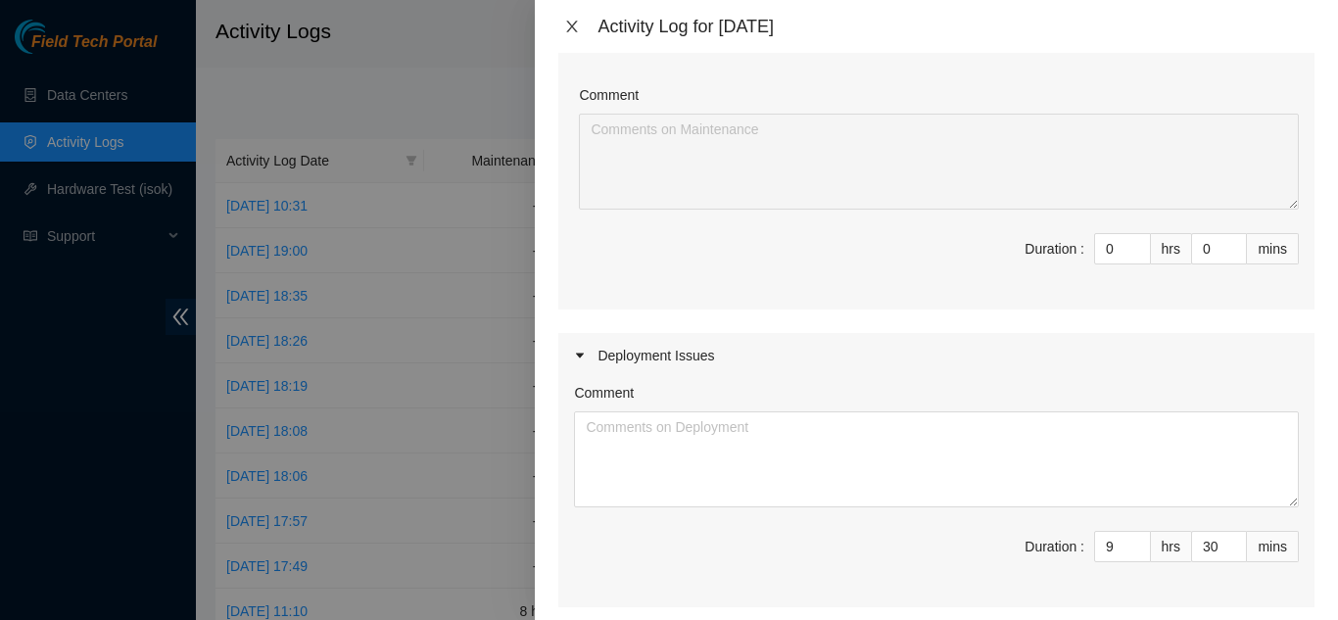
click at [581, 20] on button "Close" at bounding box center [572, 27] width 27 height 19
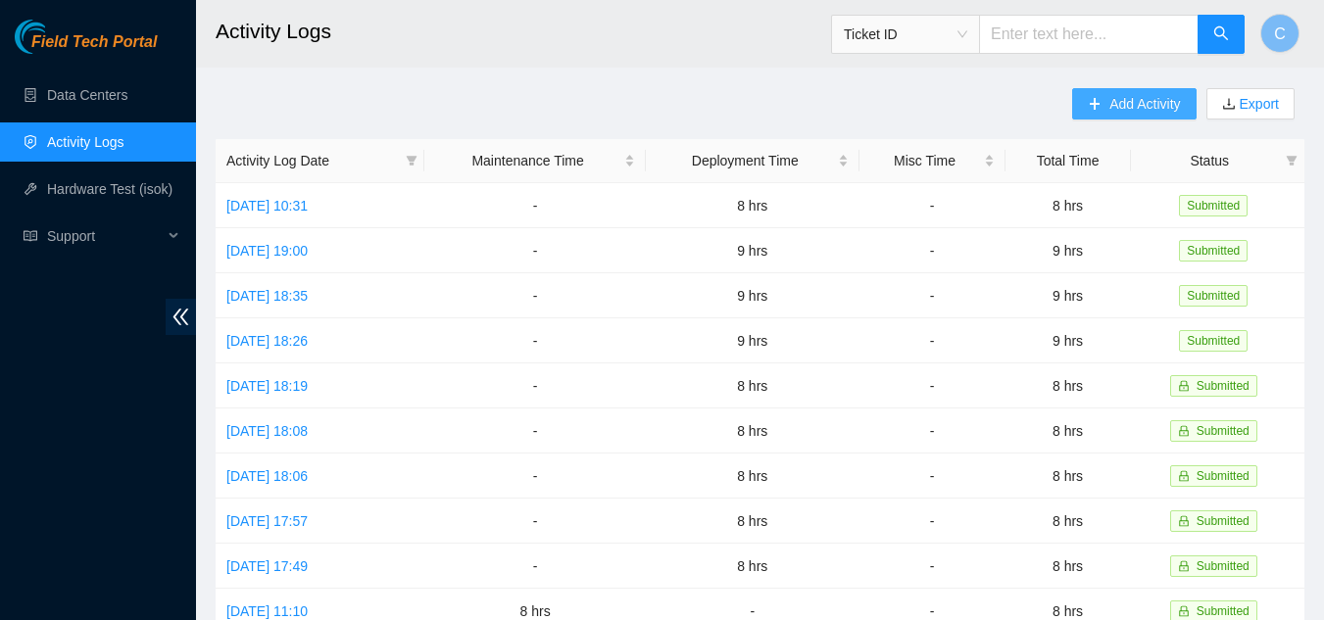
click at [1125, 101] on span "Add Activity" at bounding box center [1144, 104] width 71 height 22
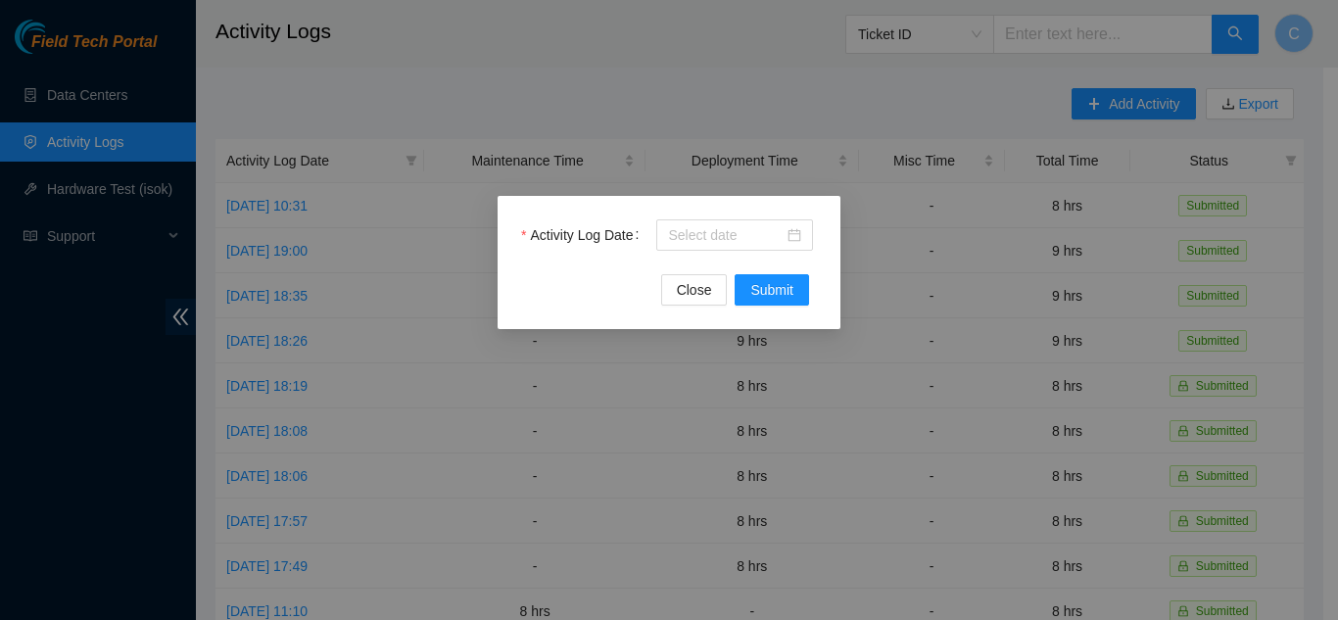
click at [763, 215] on div "Activity Log Date Close Submit" at bounding box center [669, 262] width 343 height 133
click at [765, 240] on input "Activity Log Date" at bounding box center [726, 235] width 116 height 22
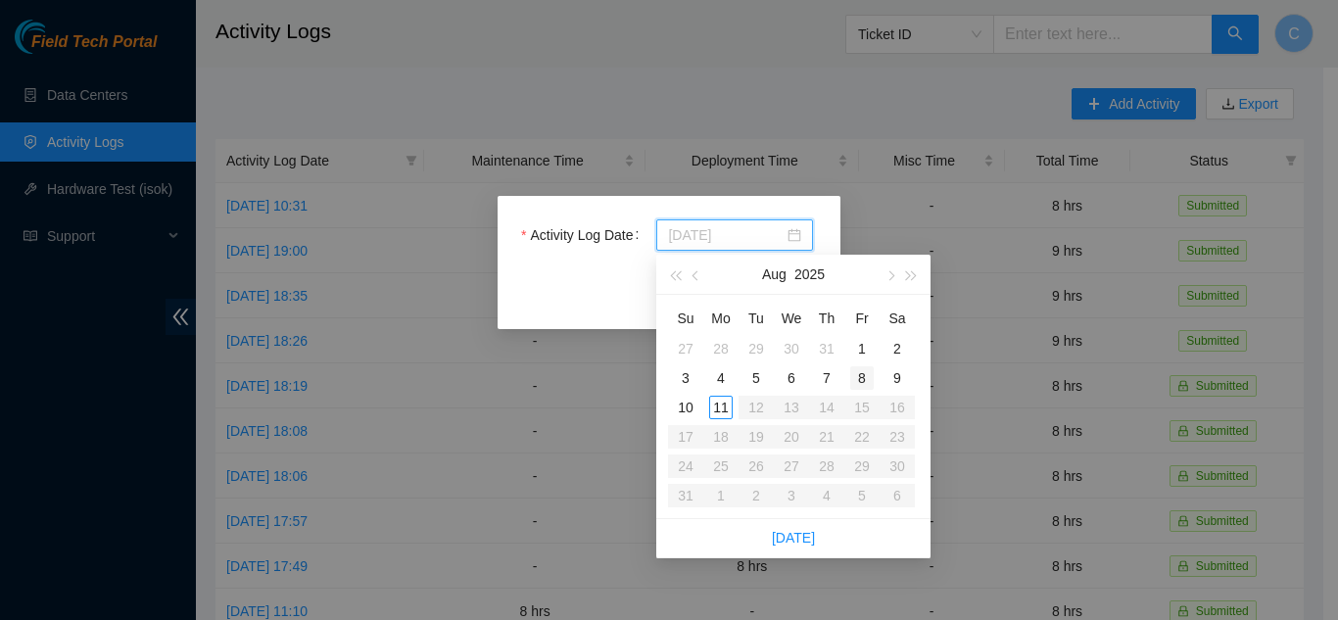
type input "2025-08-08"
click at [861, 378] on div "8" at bounding box center [862, 378] width 24 height 24
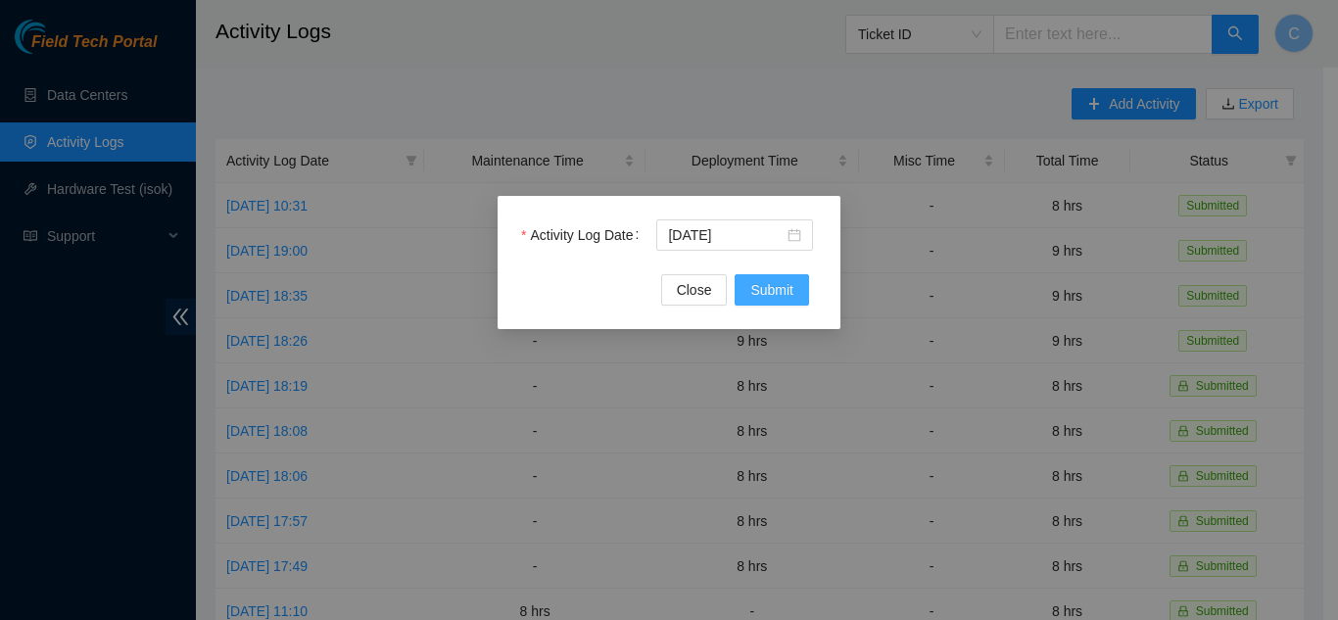
click at [783, 288] on span "Submit" at bounding box center [772, 290] width 43 height 22
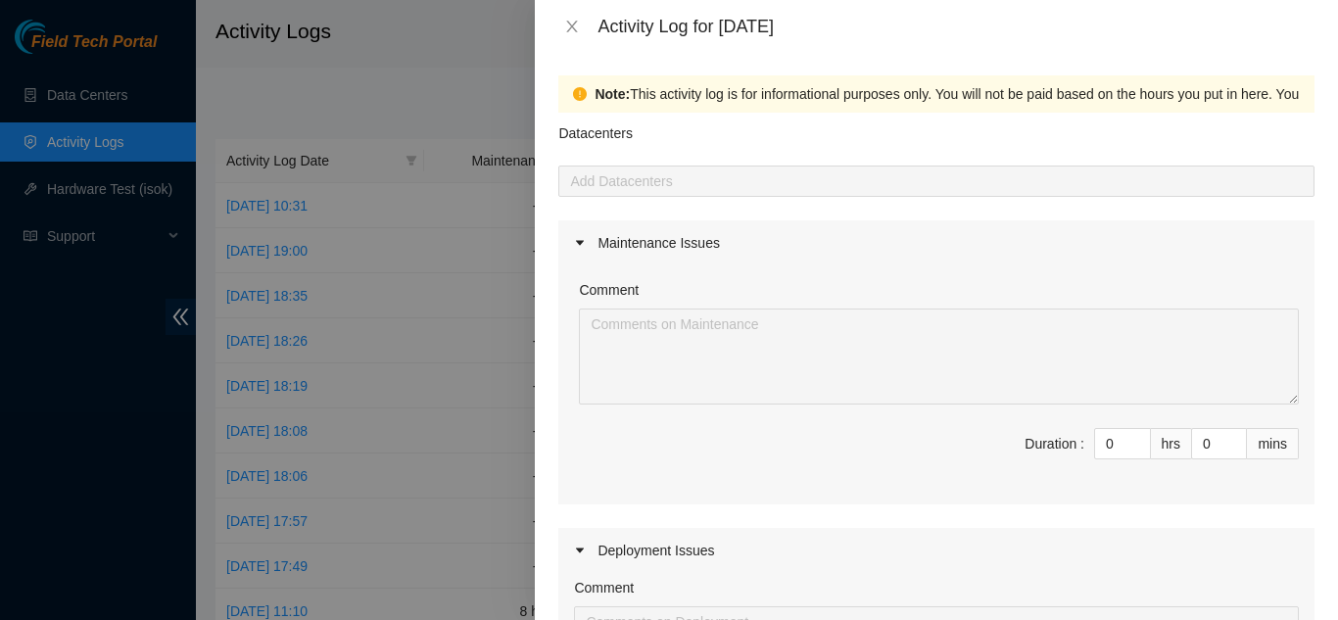
scroll to position [0, 0]
click at [1099, 452] on input "0" at bounding box center [1122, 444] width 55 height 29
type input "5"
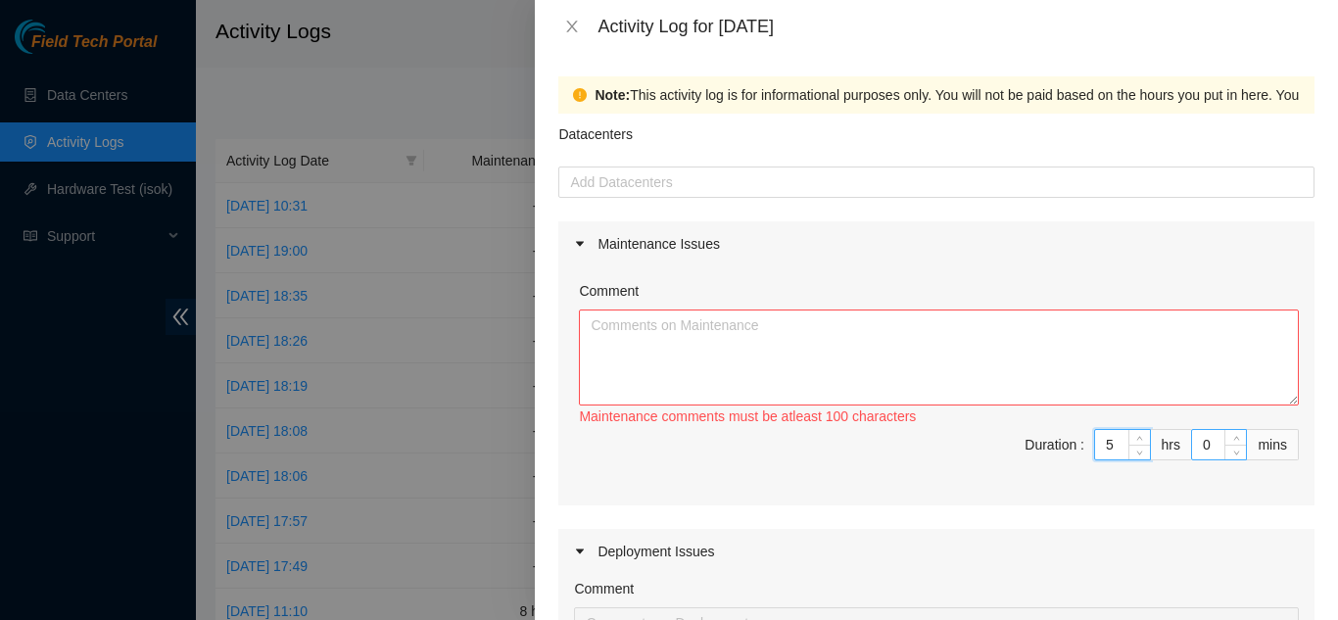
type input "5"
click at [1209, 445] on input "0" at bounding box center [1219, 444] width 54 height 29
type input "3"
type input "30"
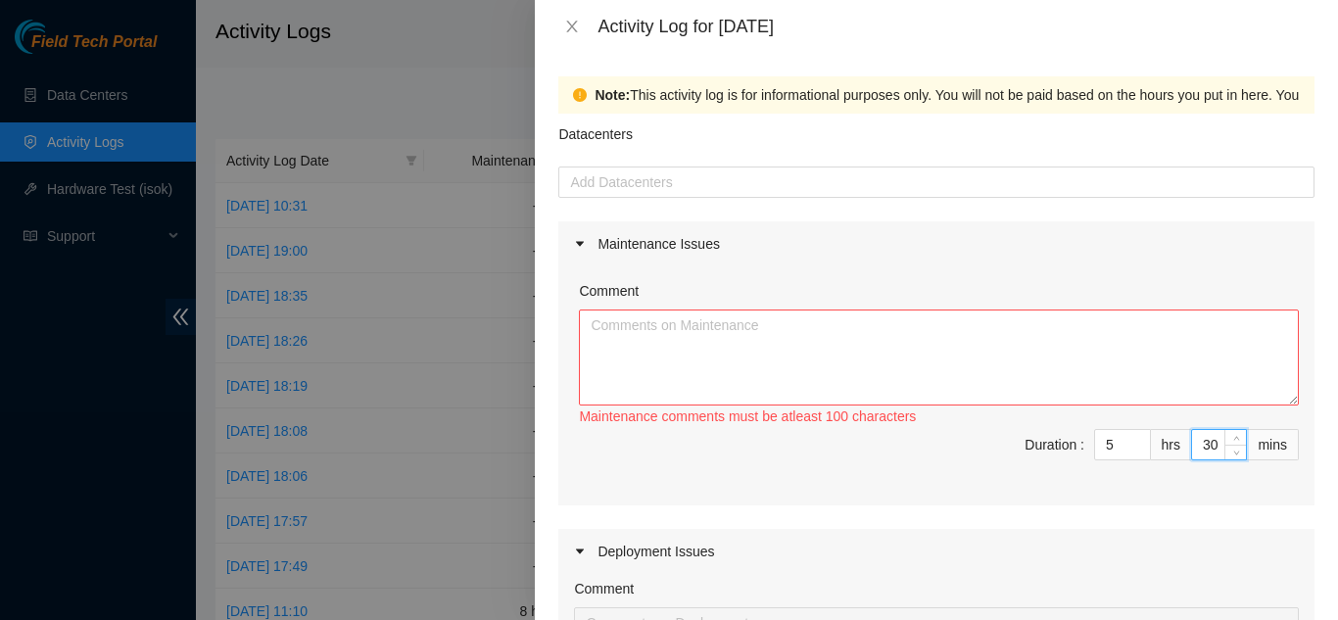
type input "30"
click at [840, 176] on div at bounding box center [936, 182] width 747 height 24
type input "30"
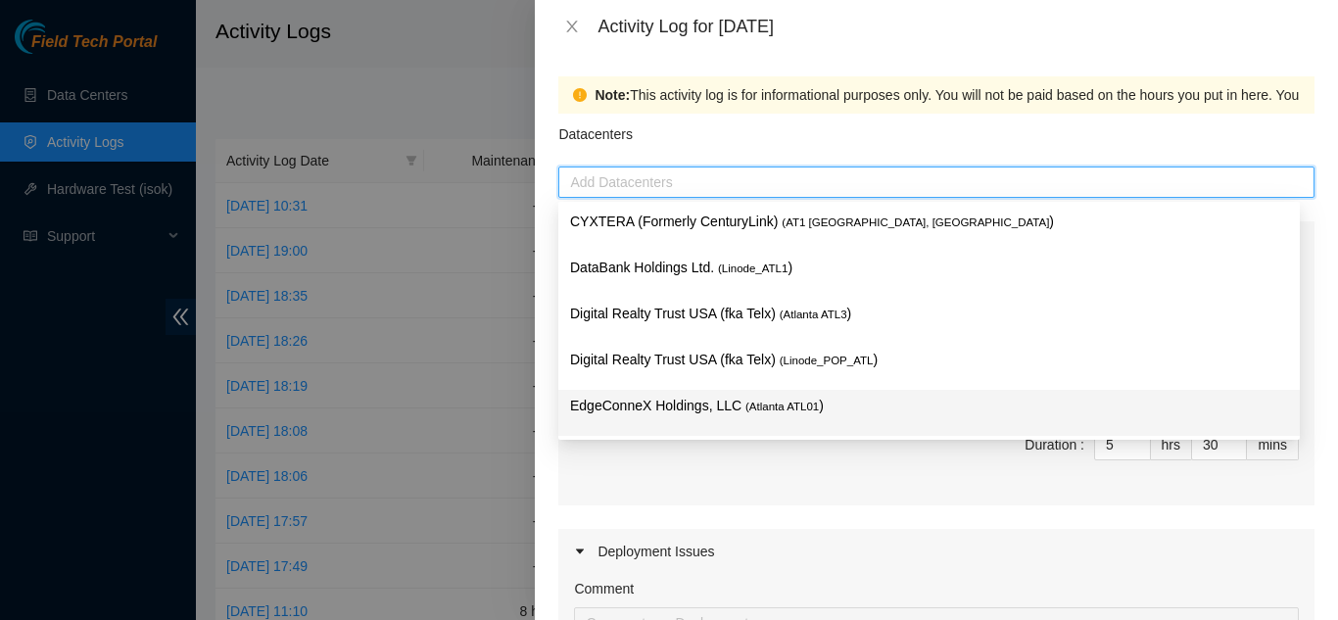
click at [673, 410] on p "EdgeConneX Holdings, LLC ( Atlanta ATL01 )" at bounding box center [929, 406] width 718 height 23
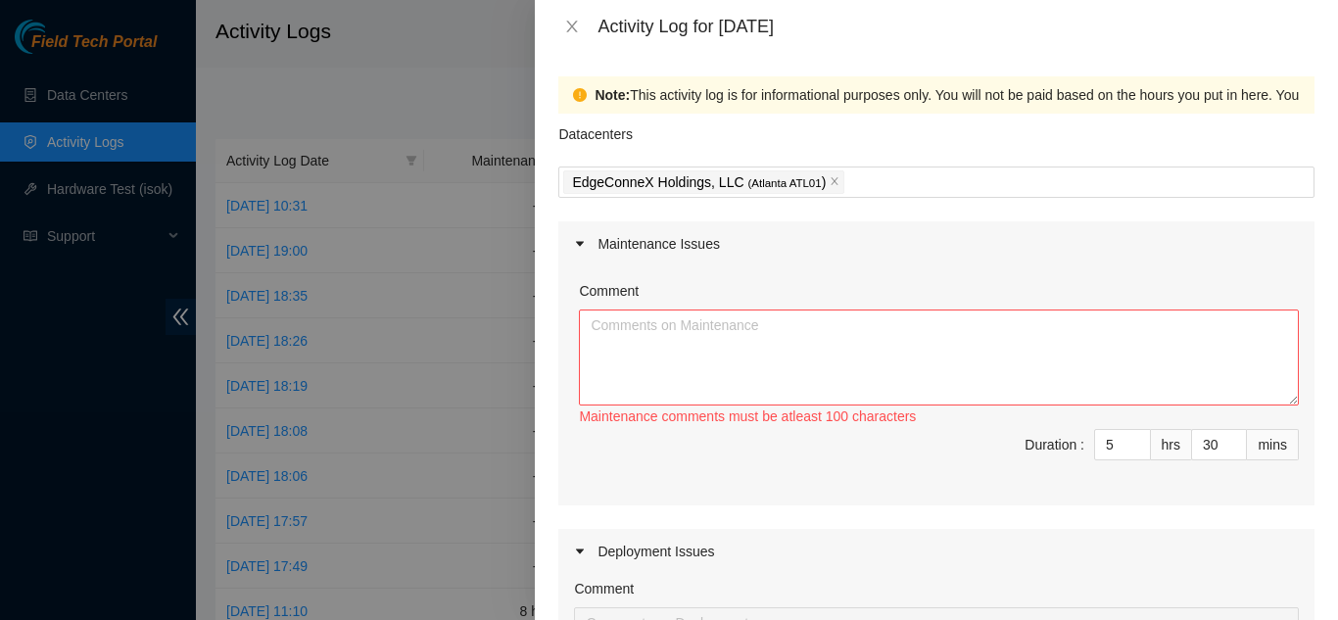
click at [710, 541] on div "Deployment Issues" at bounding box center [937, 551] width 756 height 45
click at [672, 362] on textarea "Comment" at bounding box center [939, 358] width 720 height 96
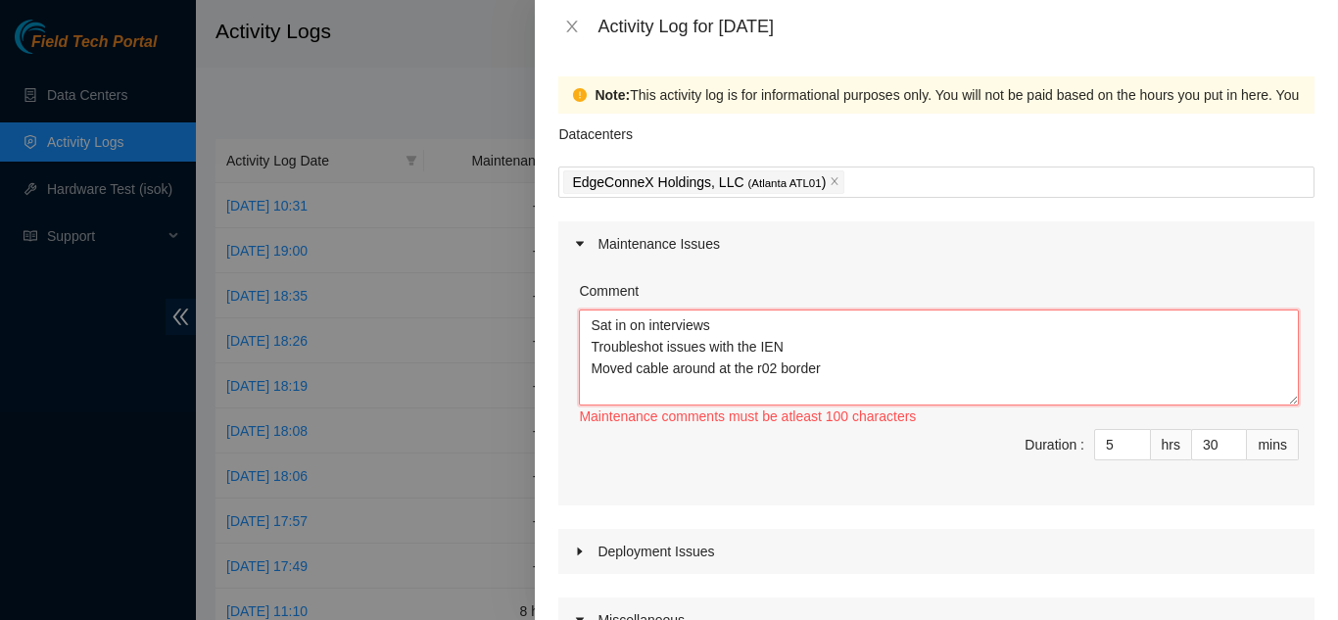
click at [802, 343] on textarea "Sat in on interviews Troubleshot issues with the IEN Moved cable around at the …" at bounding box center [939, 358] width 720 height 96
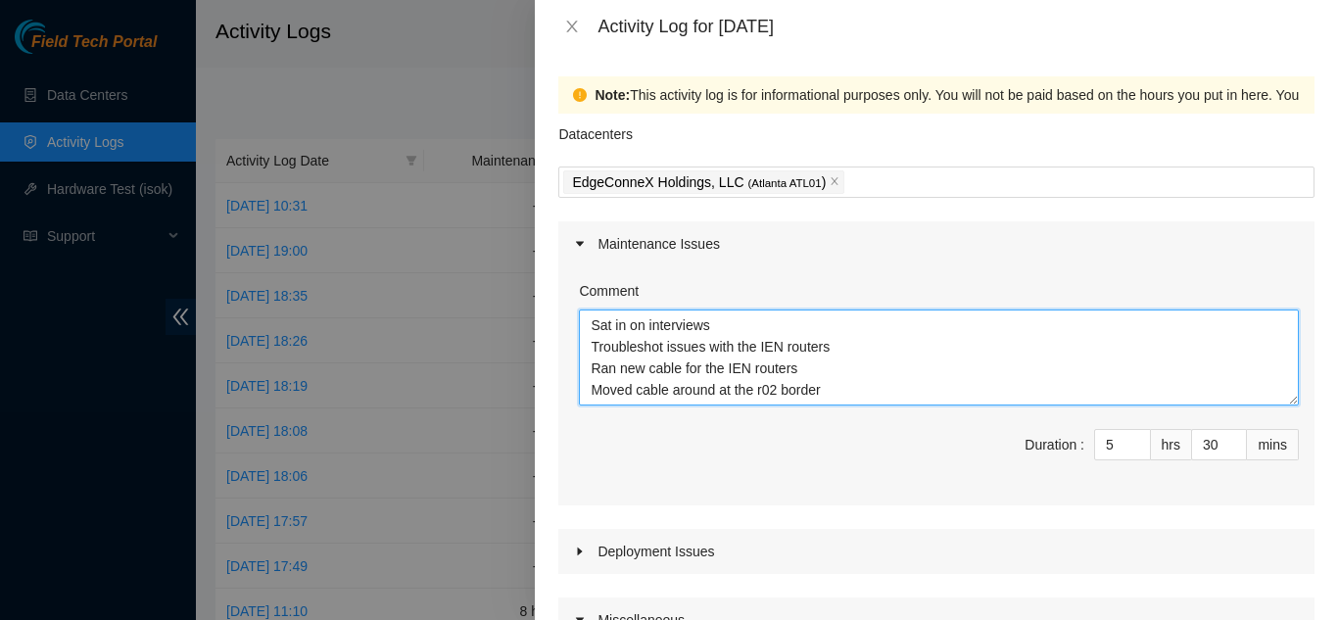
drag, startPoint x: 587, startPoint y: 325, endPoint x: 722, endPoint y: 317, distance: 135.4
click at [722, 317] on textarea "Sat in on interviews Troubleshot issues with the IEN routers Ran new cable for …" at bounding box center [939, 358] width 720 height 96
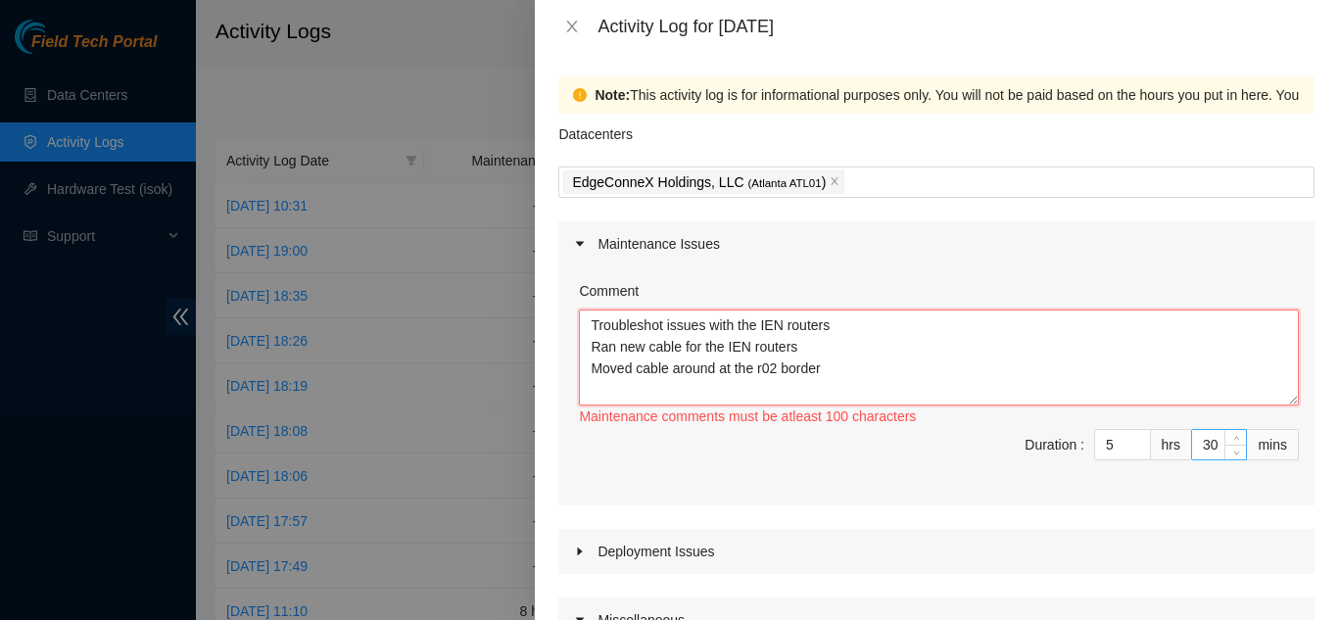
type textarea "Troubleshot issues with the IEN routers Ran new cable for the IEN routers Moved…"
drag, startPoint x: 1204, startPoint y: 447, endPoint x: 1186, endPoint y: 447, distance: 18.6
click at [1192, 447] on input "30" at bounding box center [1219, 444] width 54 height 29
type input "0"
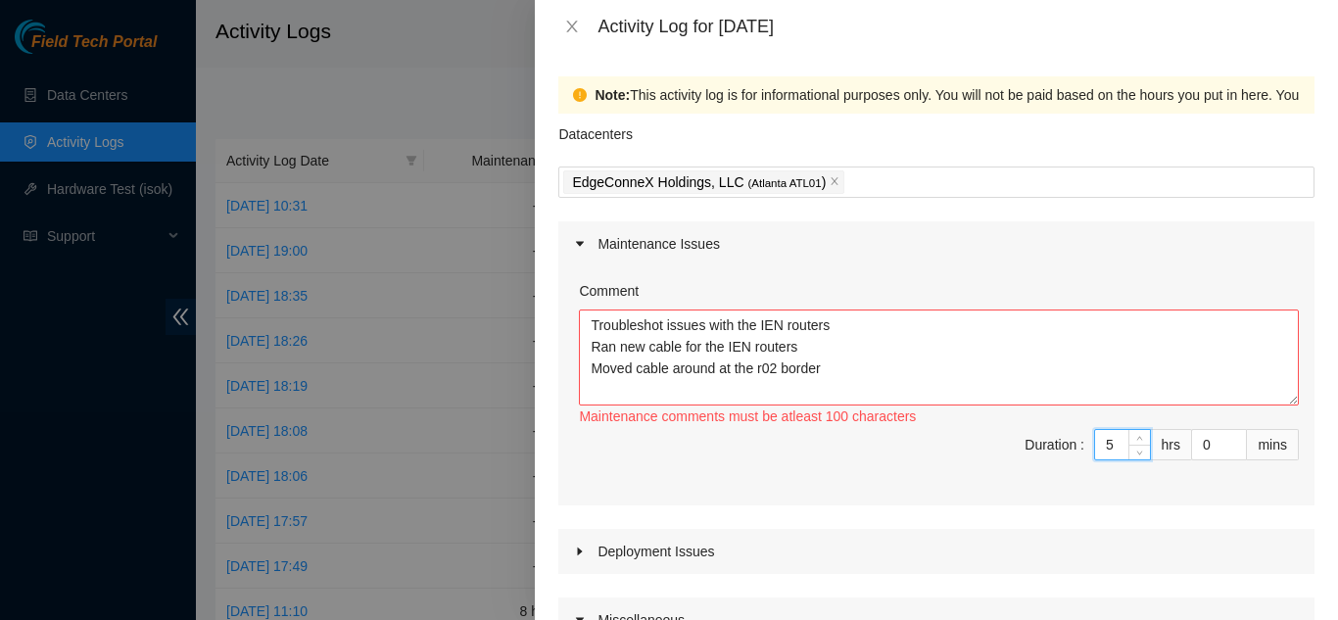
drag, startPoint x: 1099, startPoint y: 445, endPoint x: 1080, endPoint y: 440, distance: 20.2
click at [1094, 440] on div "5" at bounding box center [1122, 444] width 57 height 31
type input "3"
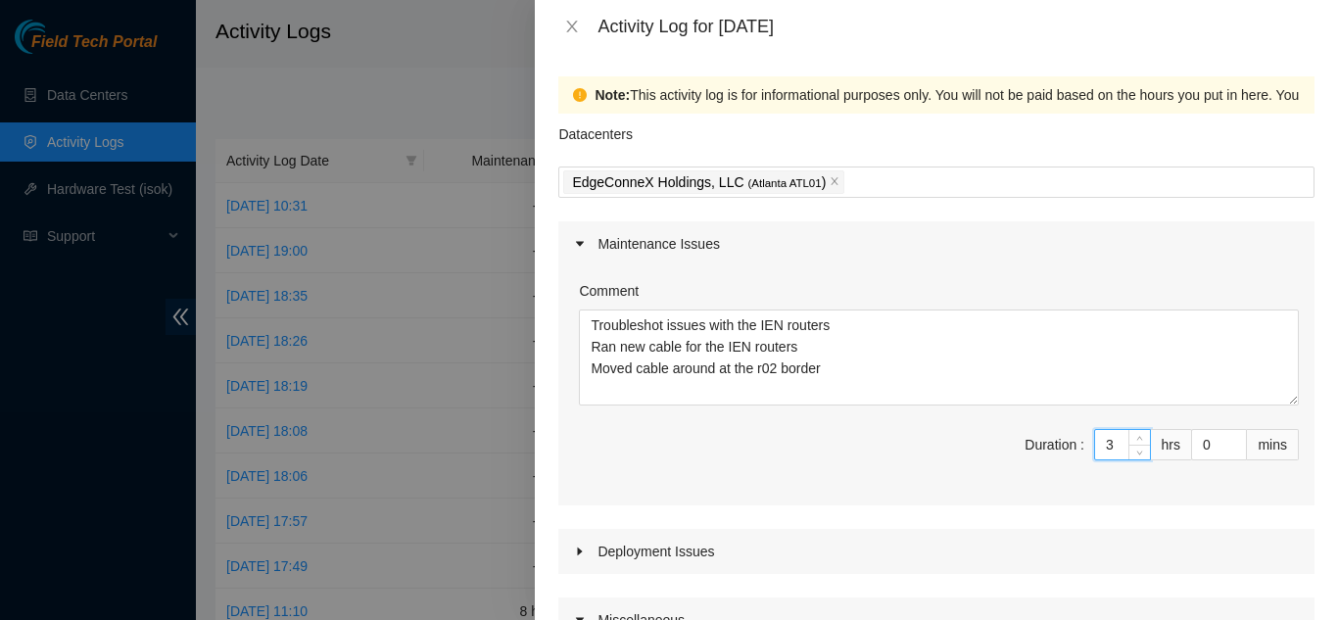
click at [822, 458] on span "Duration : 3 hrs 0 mins" at bounding box center [936, 456] width 725 height 55
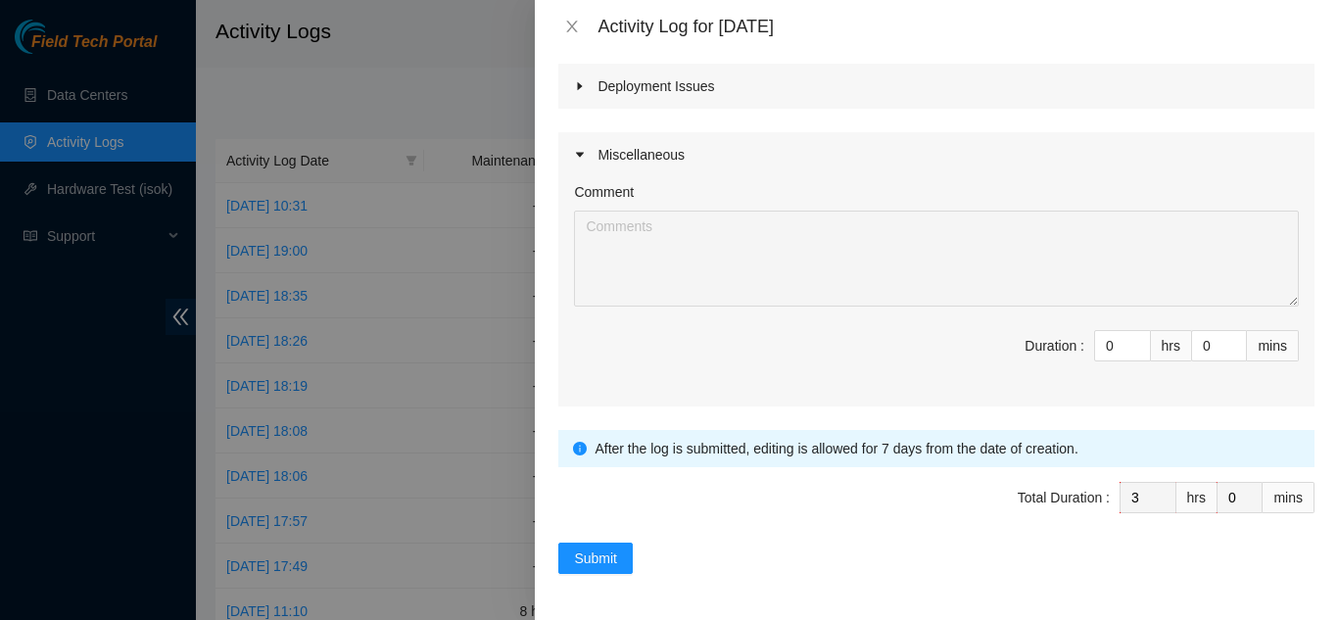
scroll to position [466, 0]
click at [1103, 343] on input "0" at bounding box center [1122, 344] width 55 height 29
type input "2"
type input "5"
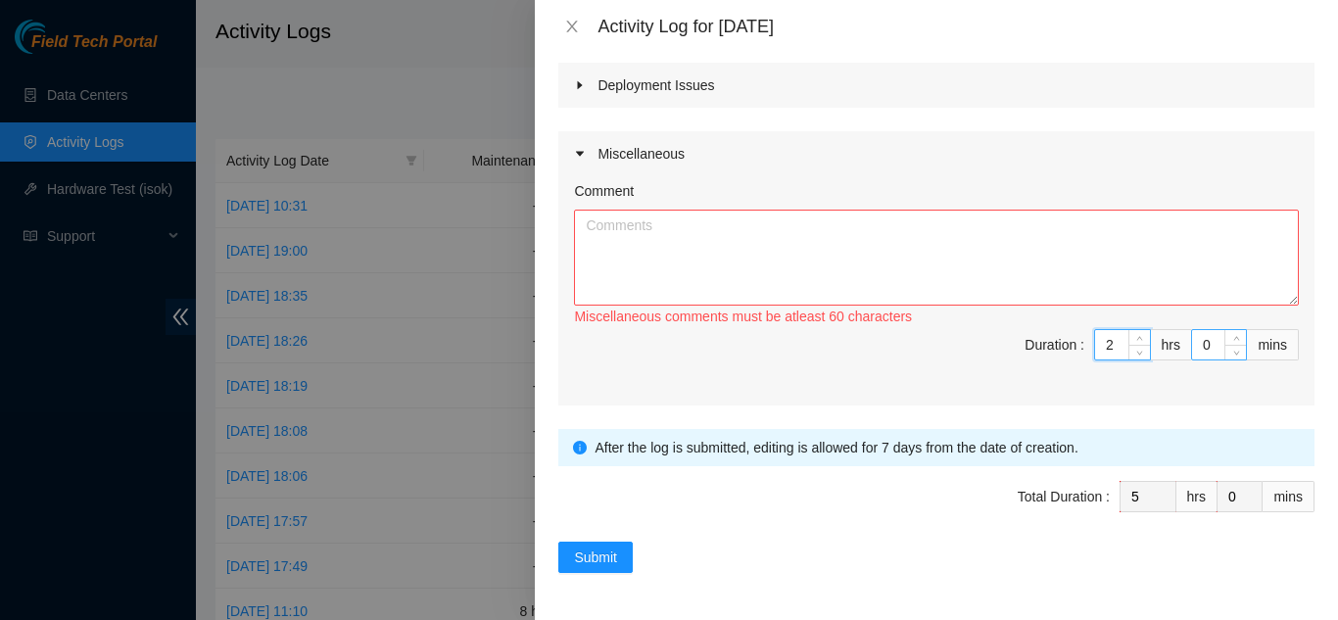
type input "2"
click at [1198, 339] on input "0" at bounding box center [1219, 344] width 54 height 29
type input "30"
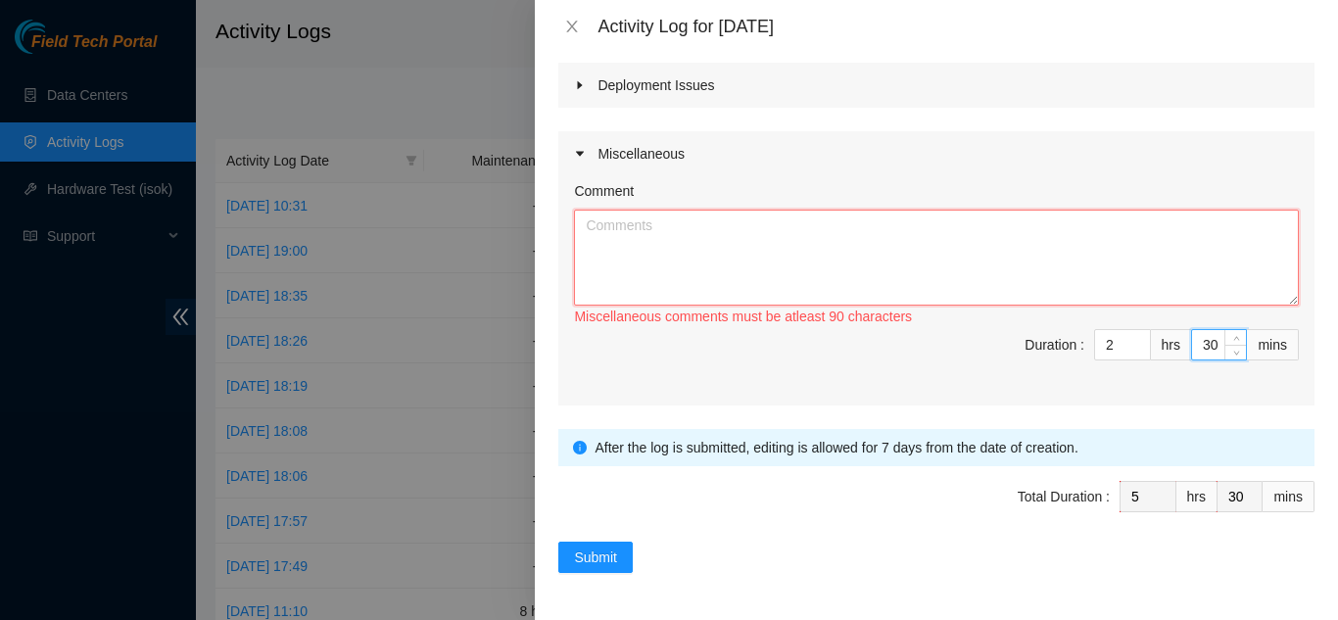
click at [1012, 268] on textarea "Comment" at bounding box center [936, 258] width 725 height 96
paste textarea "Sat in on interviews"
type textarea "Sat in on interviews One on one meeting with David"
drag, startPoint x: 1208, startPoint y: 346, endPoint x: 1182, endPoint y: 346, distance: 26.5
click at [1192, 346] on input "30" at bounding box center [1219, 344] width 54 height 29
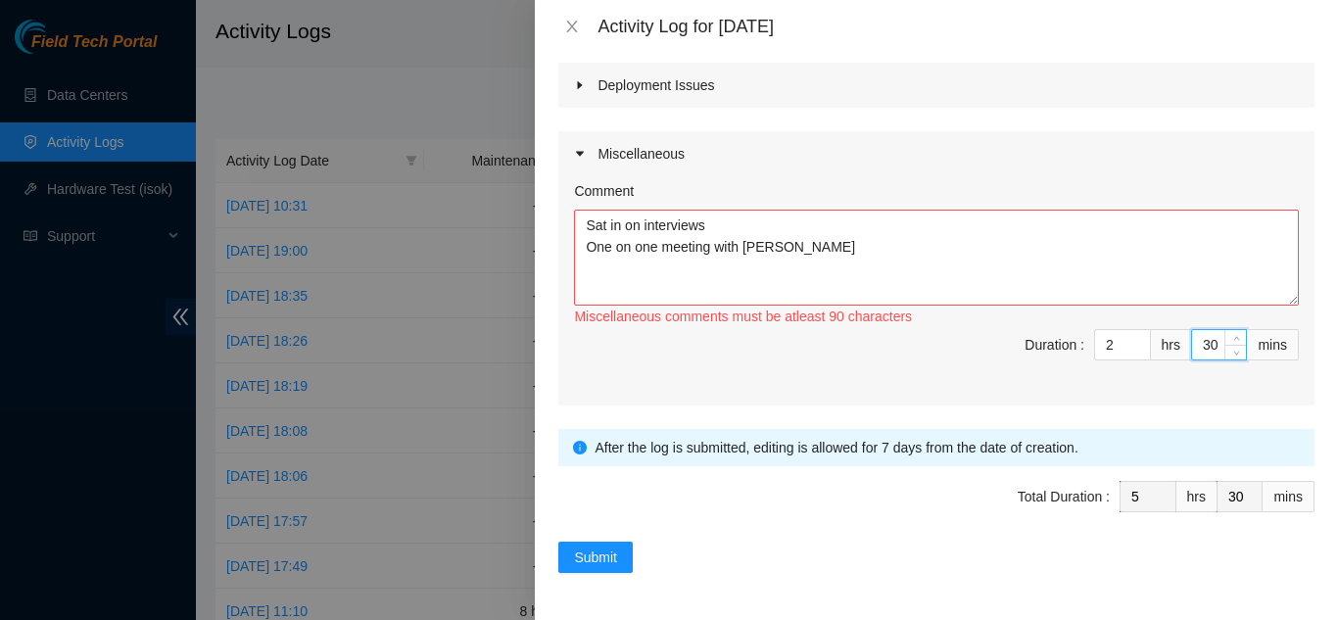
type input "0"
click at [882, 243] on textarea "Sat in on interviews One on one meeting with David" at bounding box center [936, 258] width 725 height 96
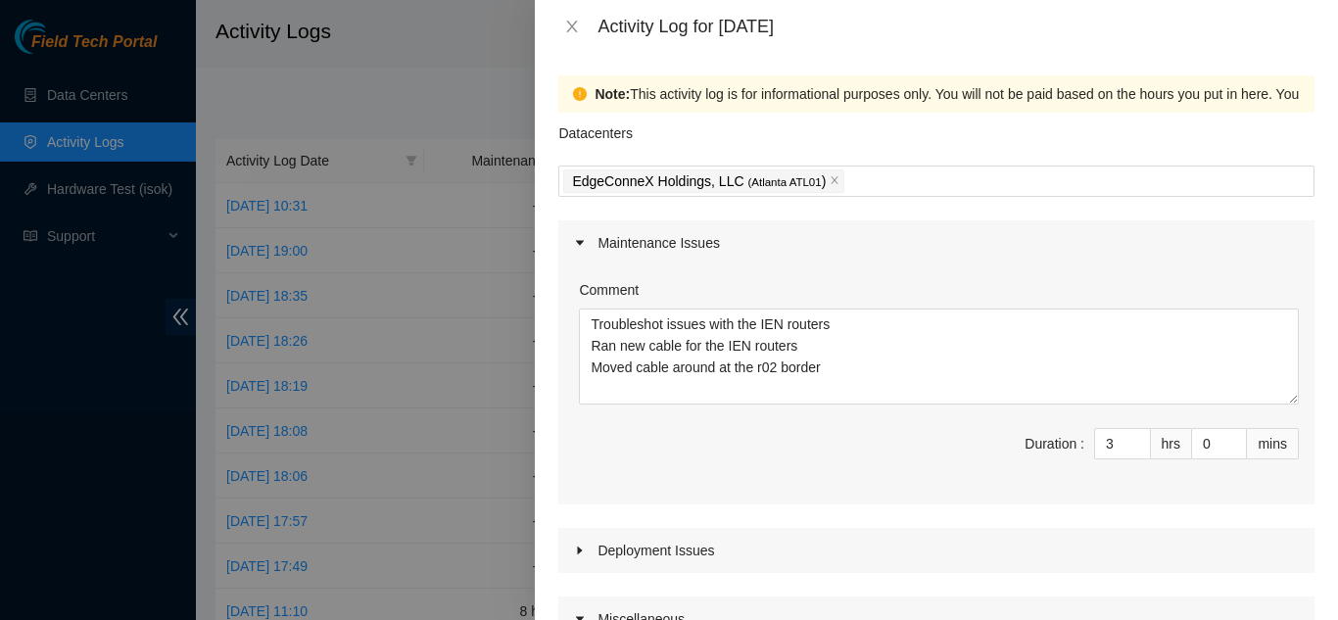
scroll to position [0, 0]
type textarea "Sat in on interviews One on one meeting with David"
click at [1196, 452] on input "0" at bounding box center [1219, 444] width 54 height 29
type input "30"
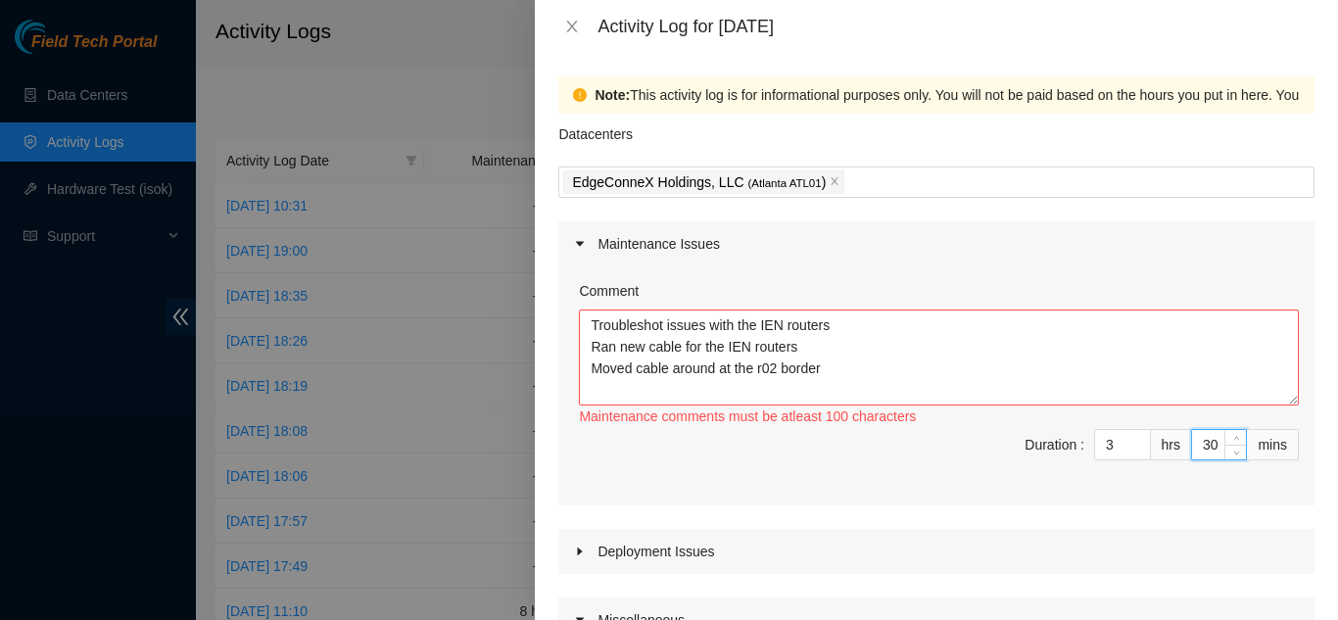
type input "3"
type input "0"
click at [816, 490] on div "Comment Troubleshot issues with the IEN routers Ran new cable for the IEN route…" at bounding box center [937, 386] width 756 height 239
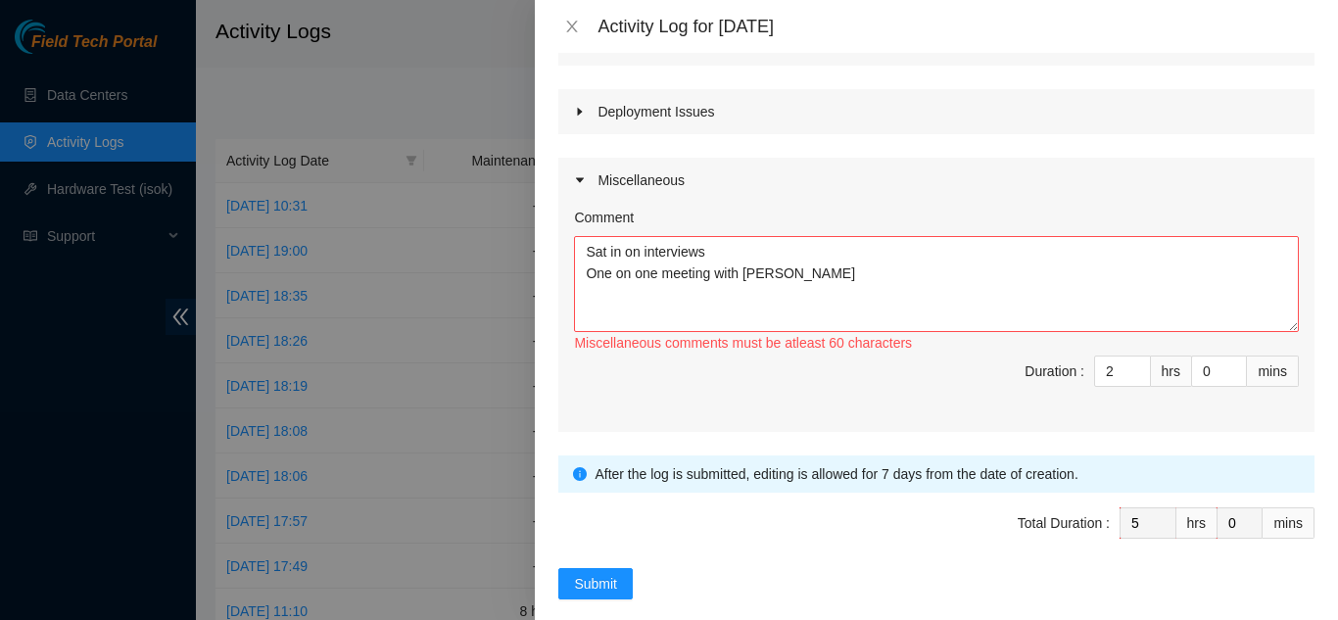
scroll to position [466, 0]
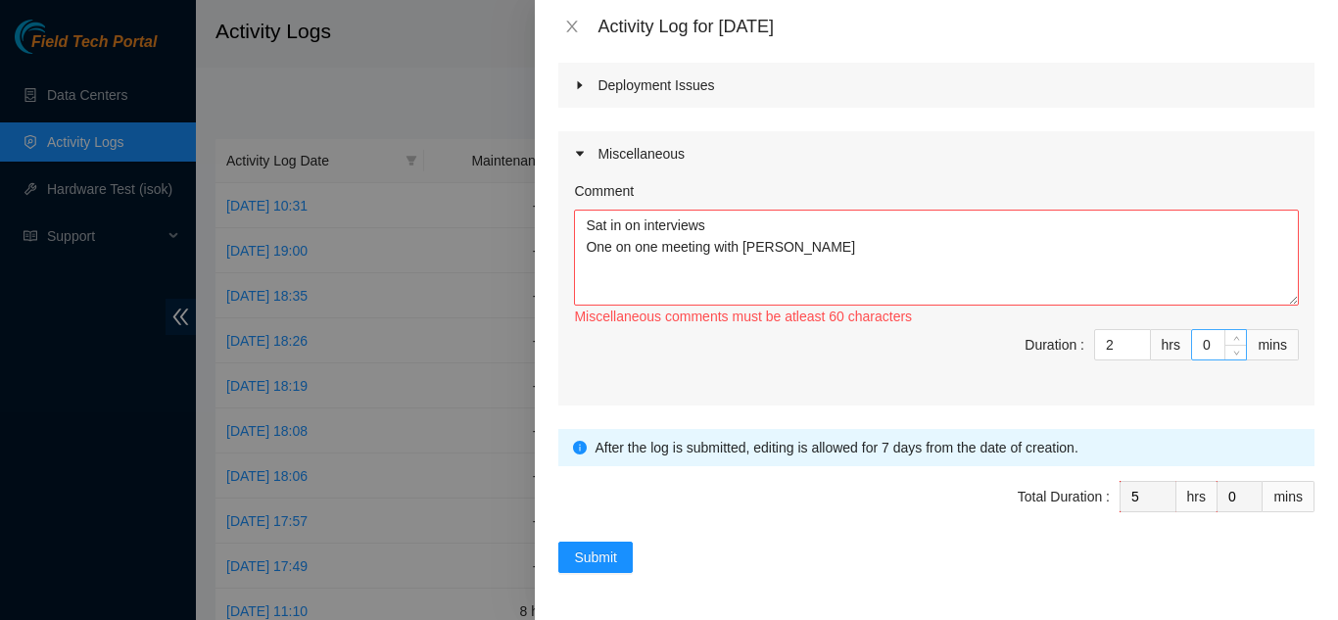
click at [1198, 350] on input "0" at bounding box center [1219, 344] width 54 height 29
click at [929, 266] on textarea "Sat in on interviews One on one meeting with David" at bounding box center [936, 258] width 725 height 96
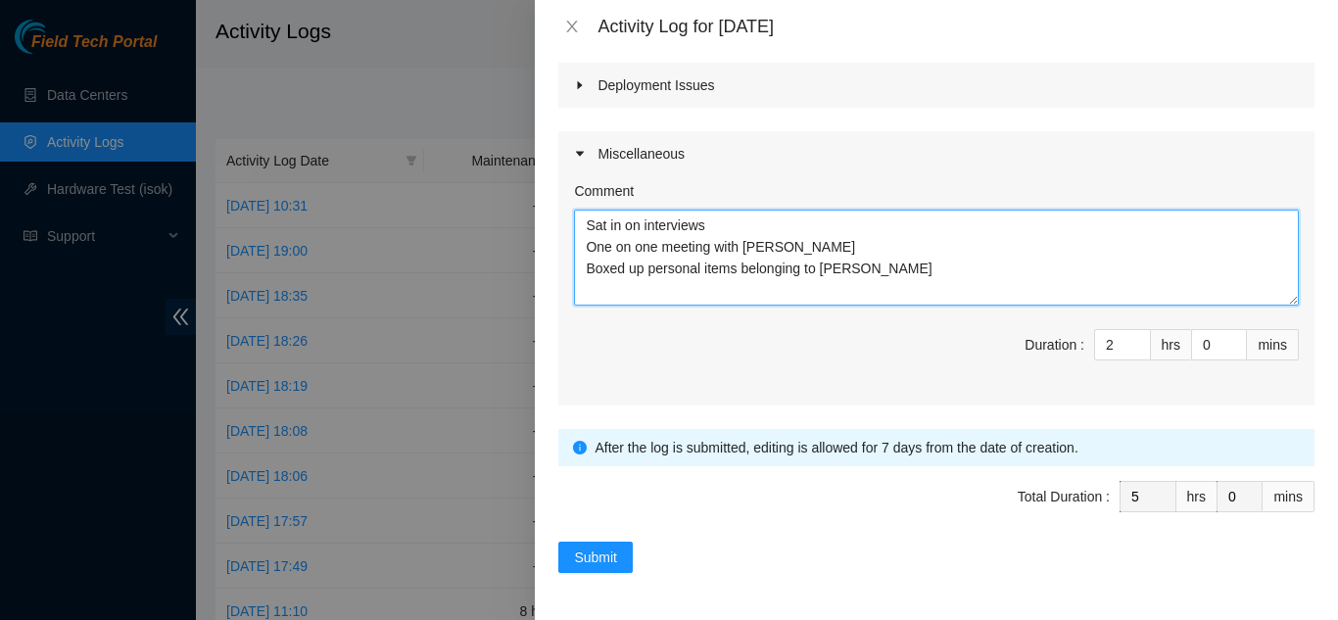
click at [929, 266] on textarea "Sat in on interviews One on one meeting with David Boxed up personal items belo…" at bounding box center [936, 258] width 725 height 96
type textarea "Sat in on interviews One on one meeting with David Boxed up personal items belo…"
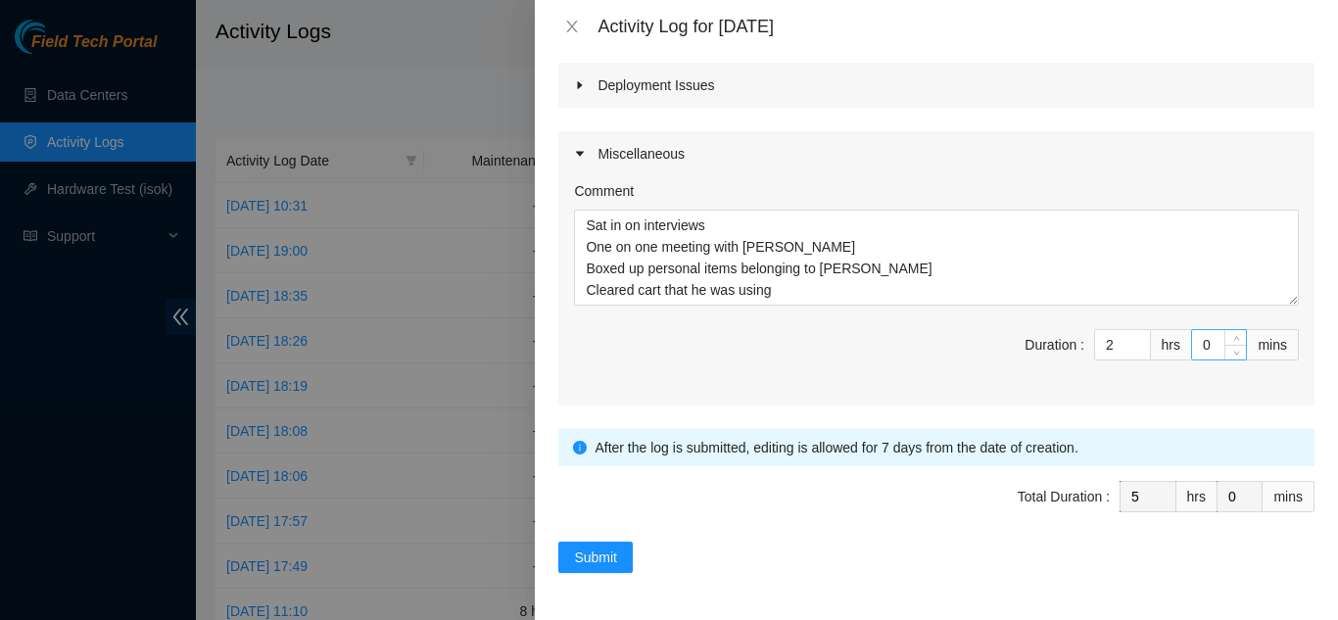
click at [1192, 342] on input "0" at bounding box center [1219, 344] width 54 height 29
type input "30"
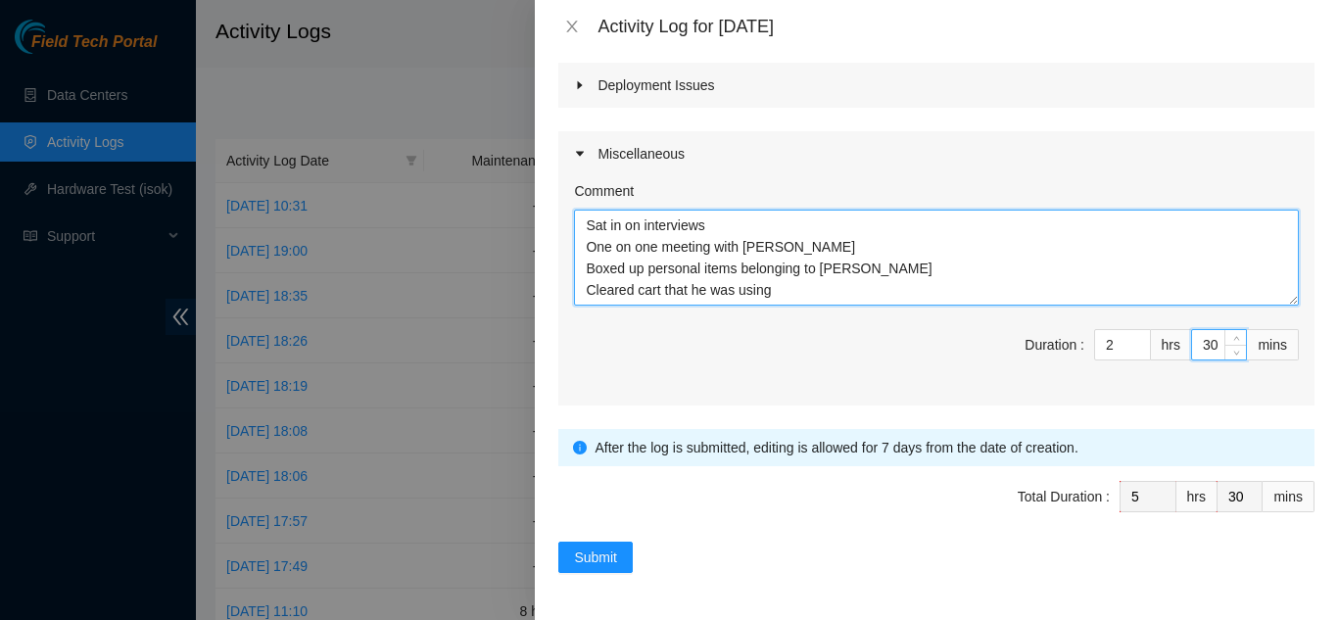
click at [1007, 278] on textarea "Sat in on interviews One on one meeting with David Boxed up personal items belo…" at bounding box center [936, 258] width 725 height 96
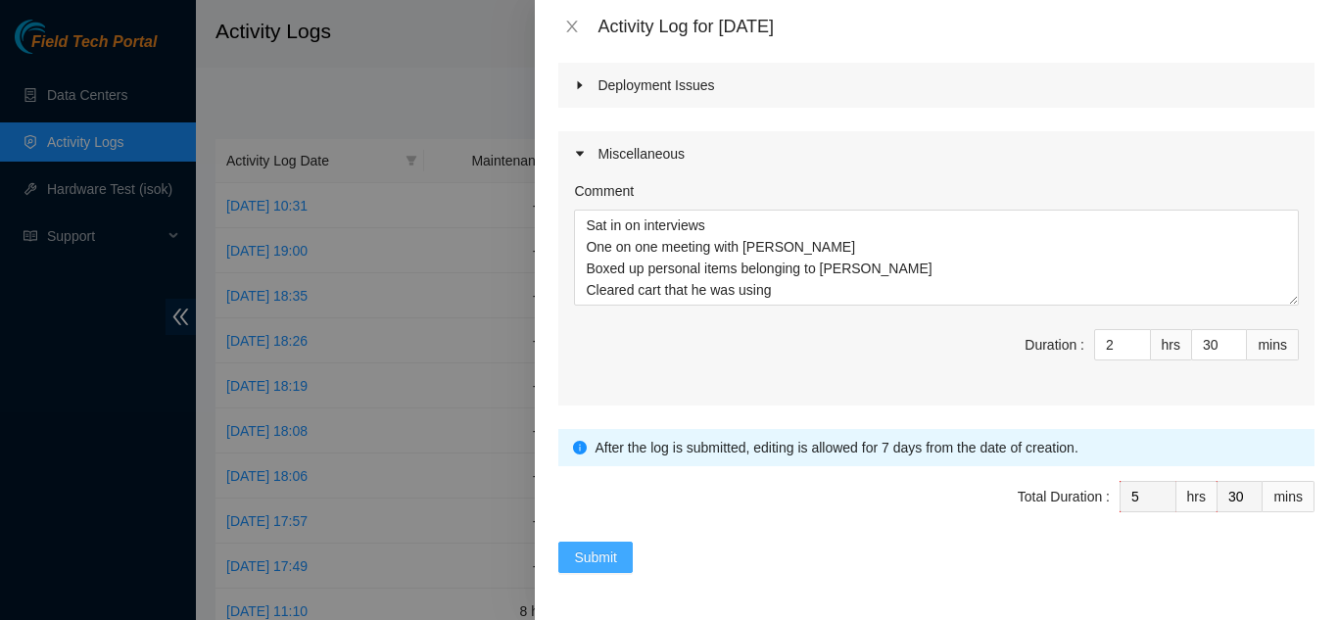
click at [587, 559] on span "Submit" at bounding box center [595, 558] width 43 height 22
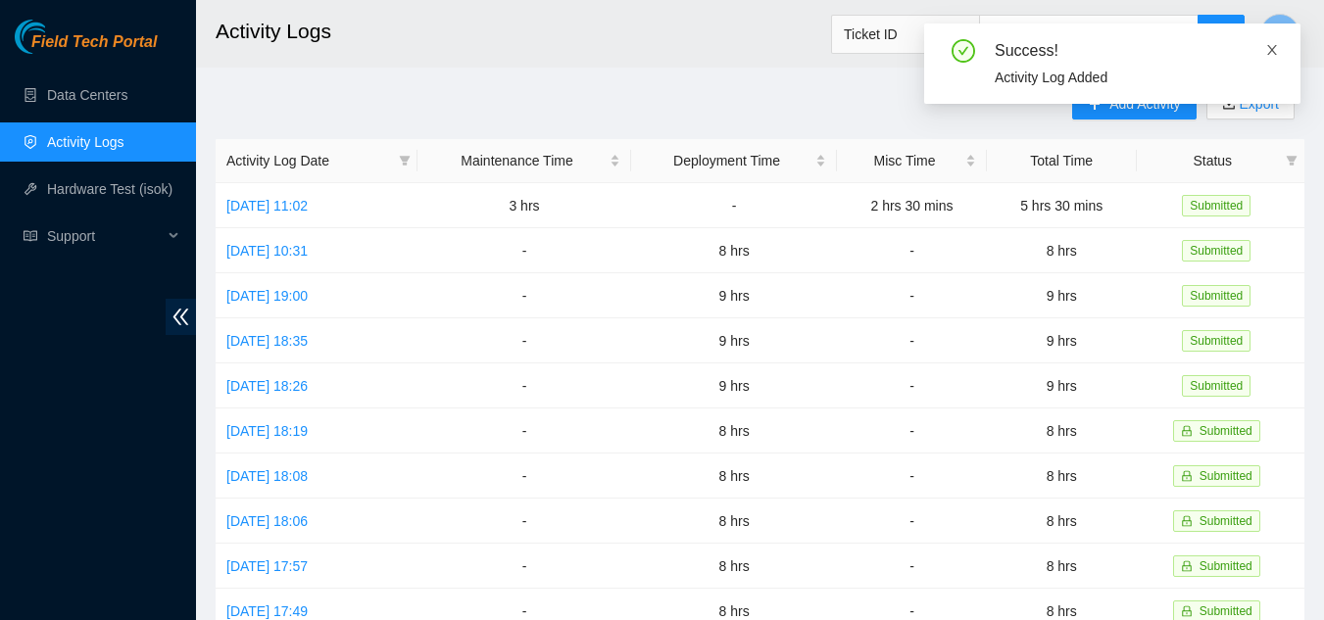
click at [1274, 45] on icon "close" at bounding box center [1272, 50] width 14 height 14
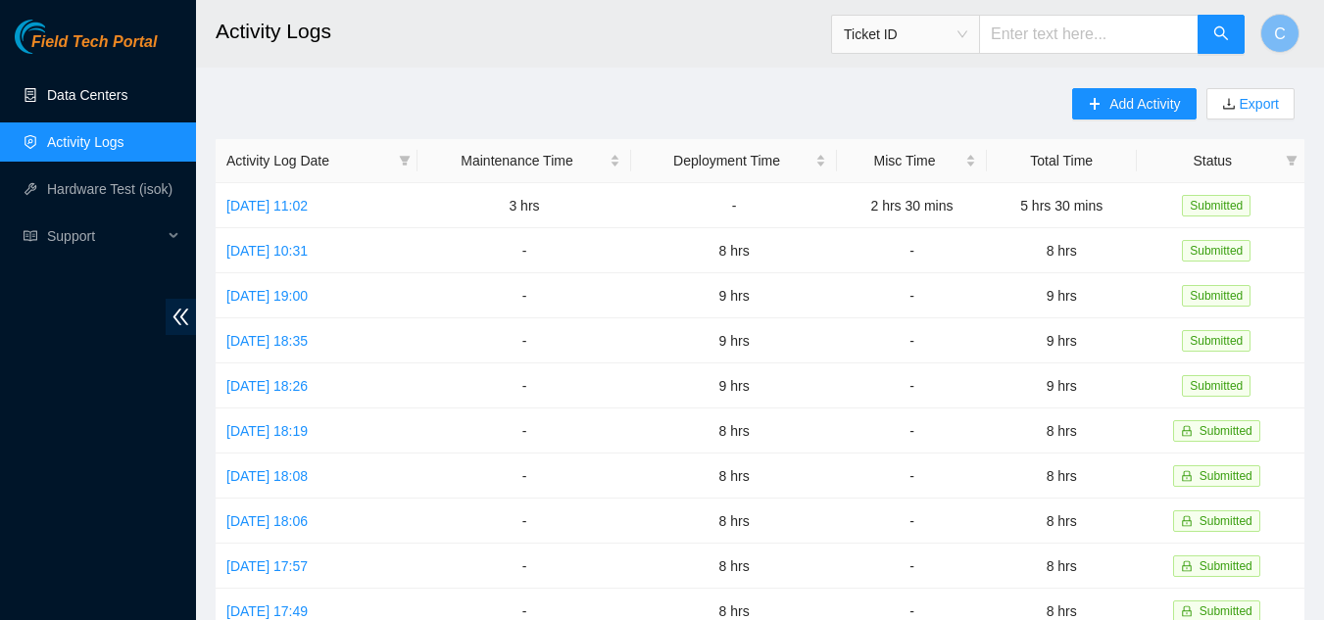
click at [95, 103] on link "Data Centers" at bounding box center [87, 95] width 80 height 16
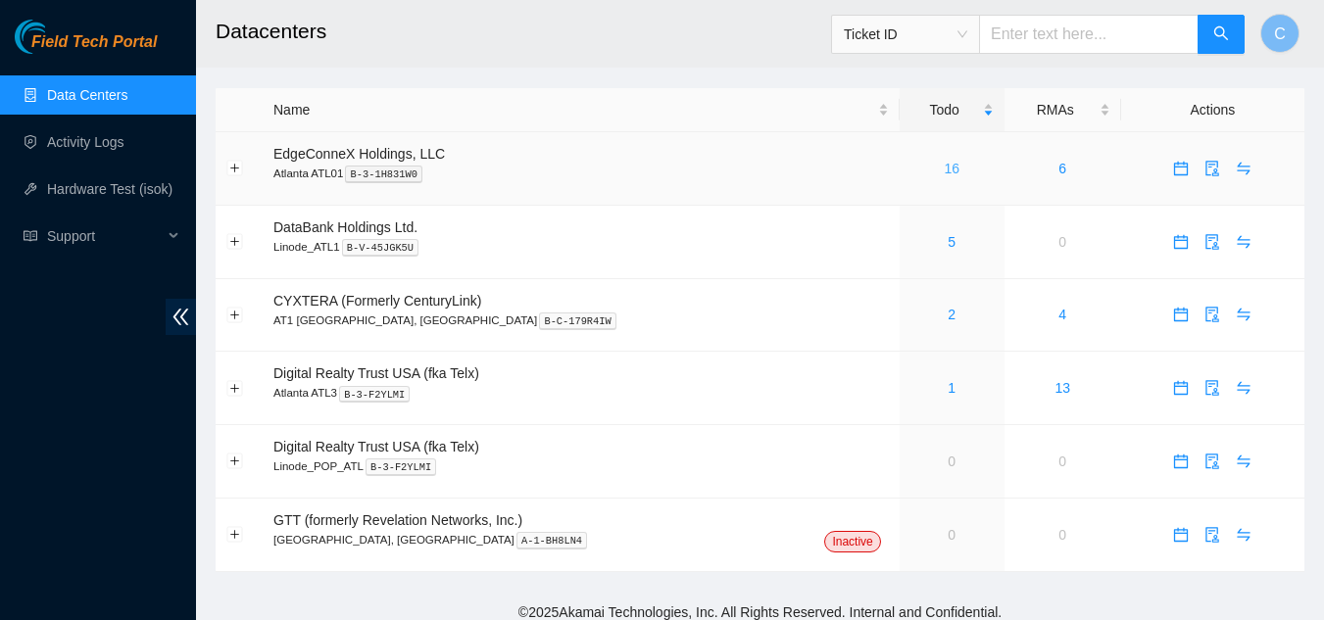
click at [944, 170] on link "16" at bounding box center [952, 169] width 16 height 16
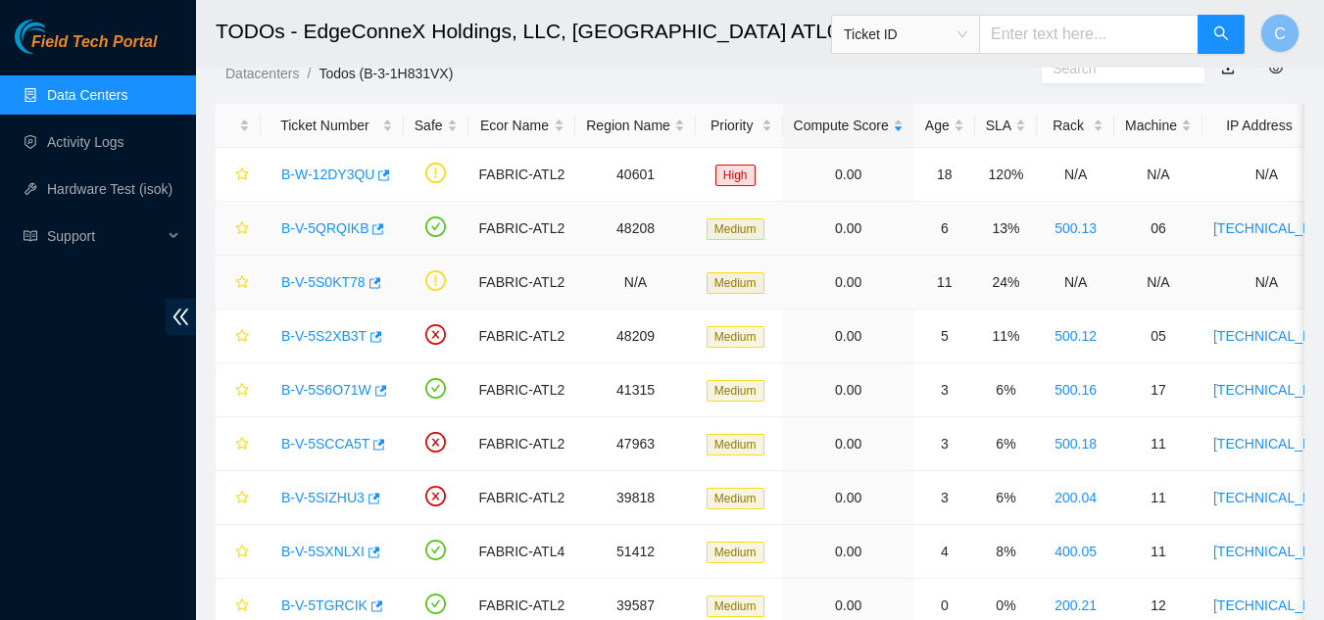
scroll to position [98, 0]
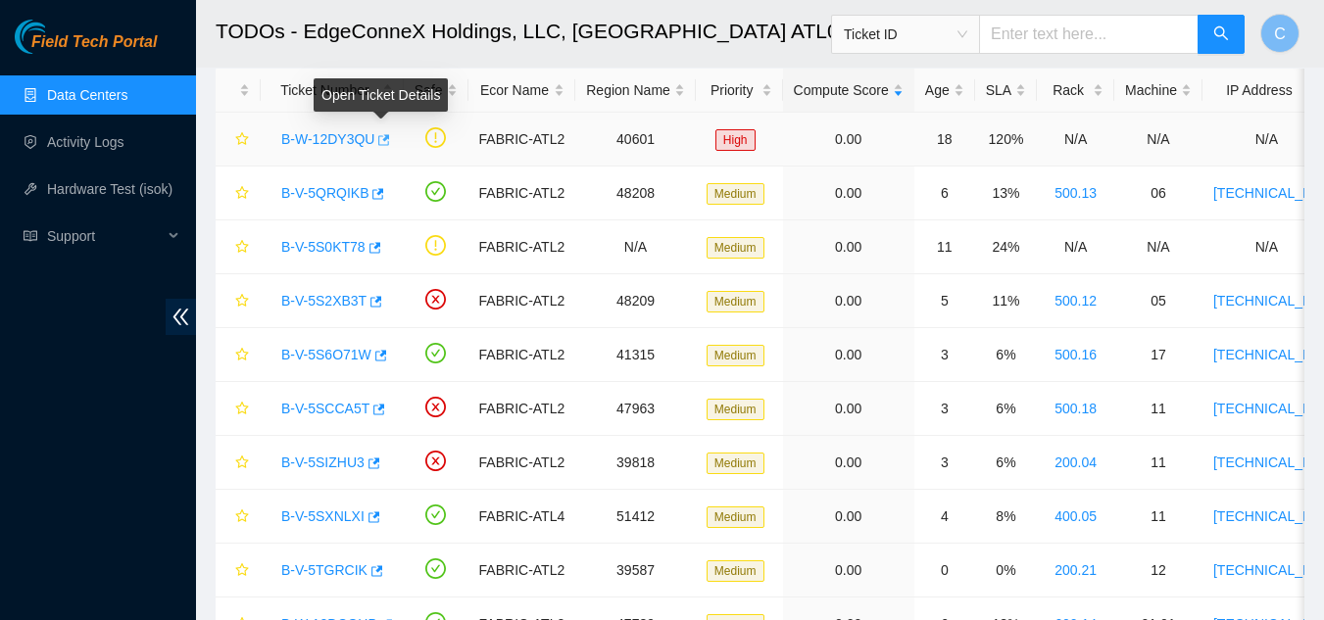
click at [383, 142] on icon "button" at bounding box center [382, 140] width 14 height 14
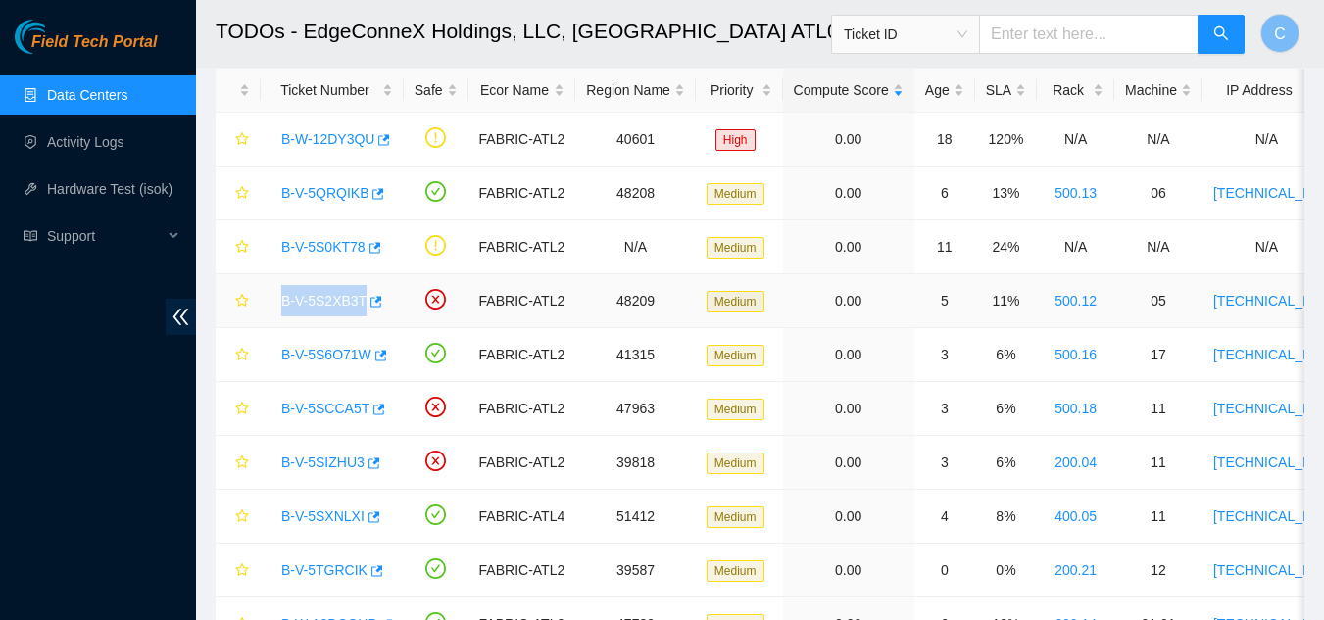
drag, startPoint x: 341, startPoint y: 307, endPoint x: 382, endPoint y: 309, distance: 41.2
click at [382, 309] on td "B-V-5S2XB3T" at bounding box center [332, 301] width 143 height 54
copy link "B-V-5S2XB3T"
drag, startPoint x: 279, startPoint y: 413, endPoint x: 364, endPoint y: 403, distance: 84.8
click at [364, 403] on div "B-V-5SCCA5T" at bounding box center [331, 408] width 121 height 31
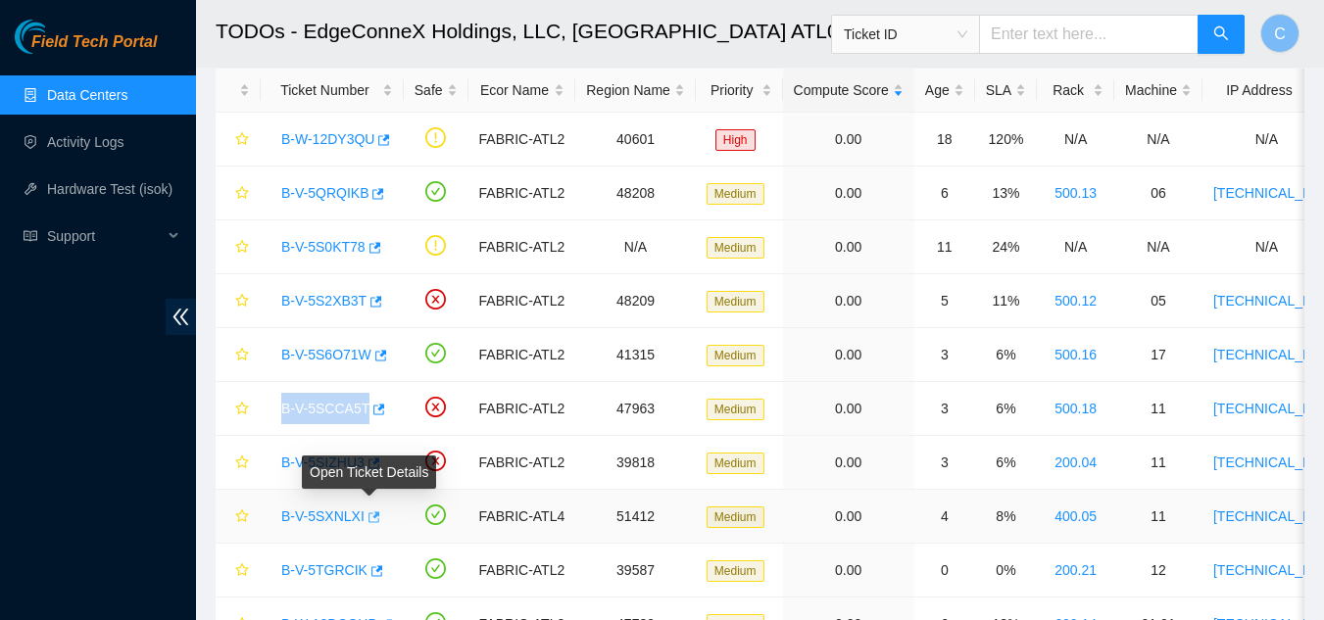
copy tr "B-V-5SCCA5T"
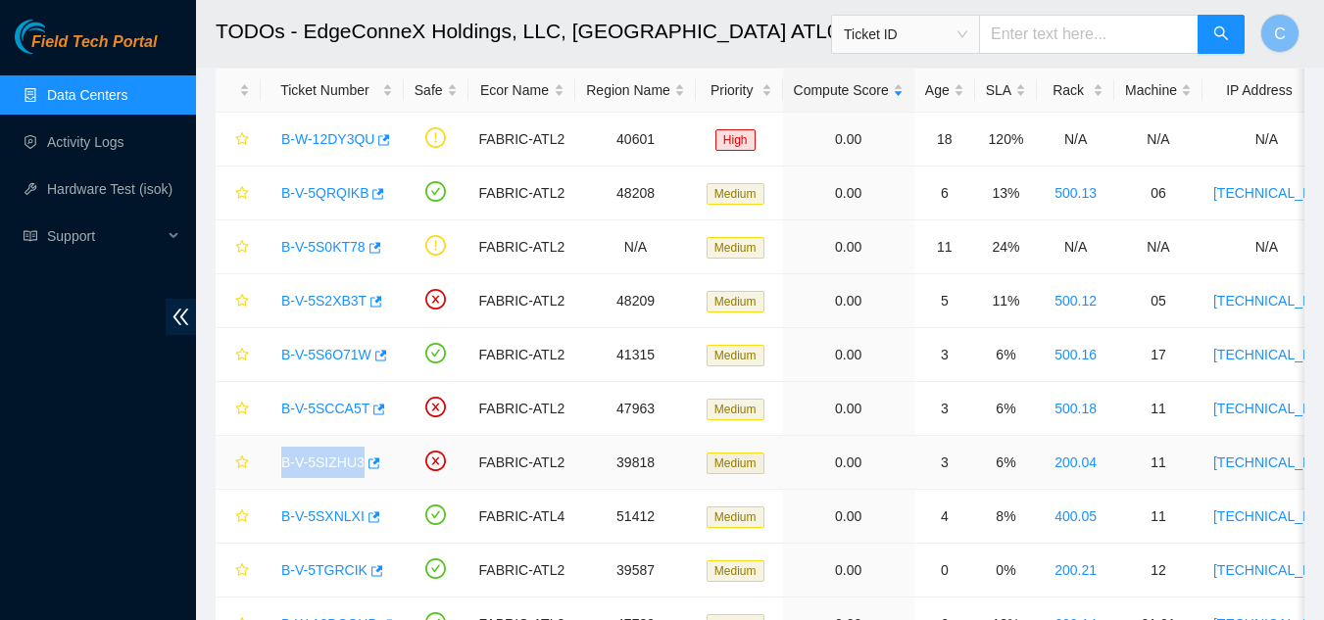
drag, startPoint x: 292, startPoint y: 462, endPoint x: 358, endPoint y: 454, distance: 66.2
click at [358, 454] on div "B-V-5SIZHU3" at bounding box center [331, 462] width 121 height 31
copy link "B-V-5SIZHU3"
click at [105, 87] on link "Data Centers" at bounding box center [87, 95] width 80 height 16
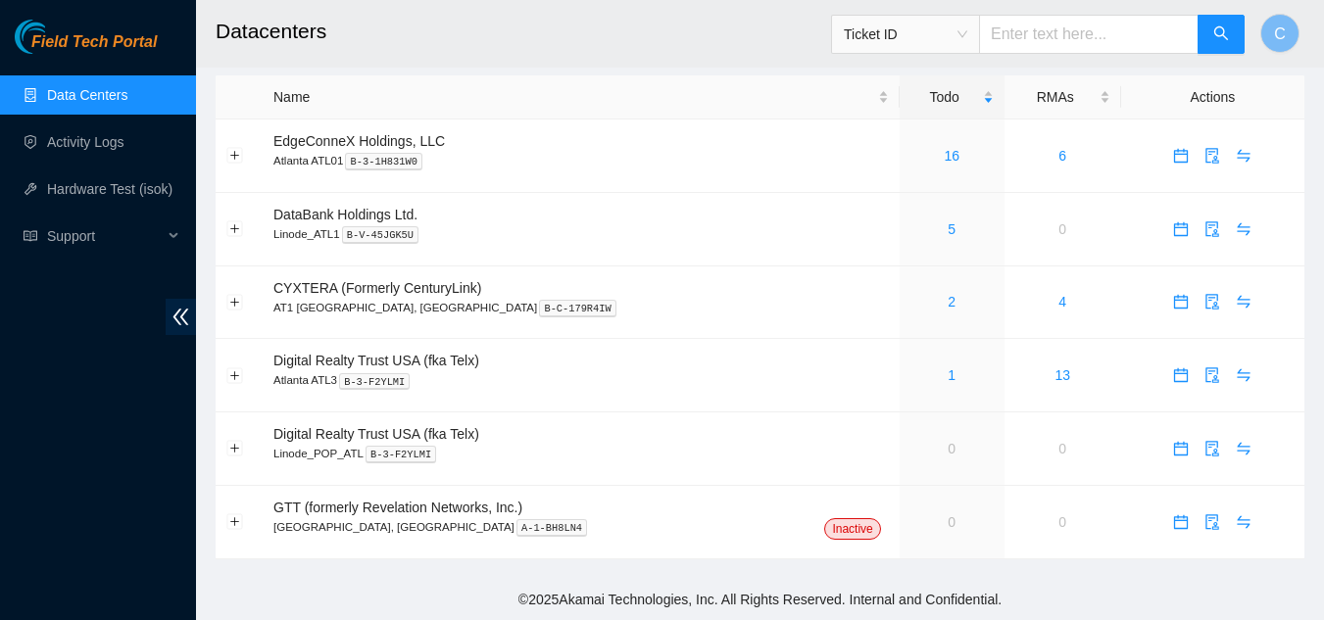
scroll to position [13, 0]
click at [1173, 150] on icon "calendar" at bounding box center [1181, 156] width 16 height 16
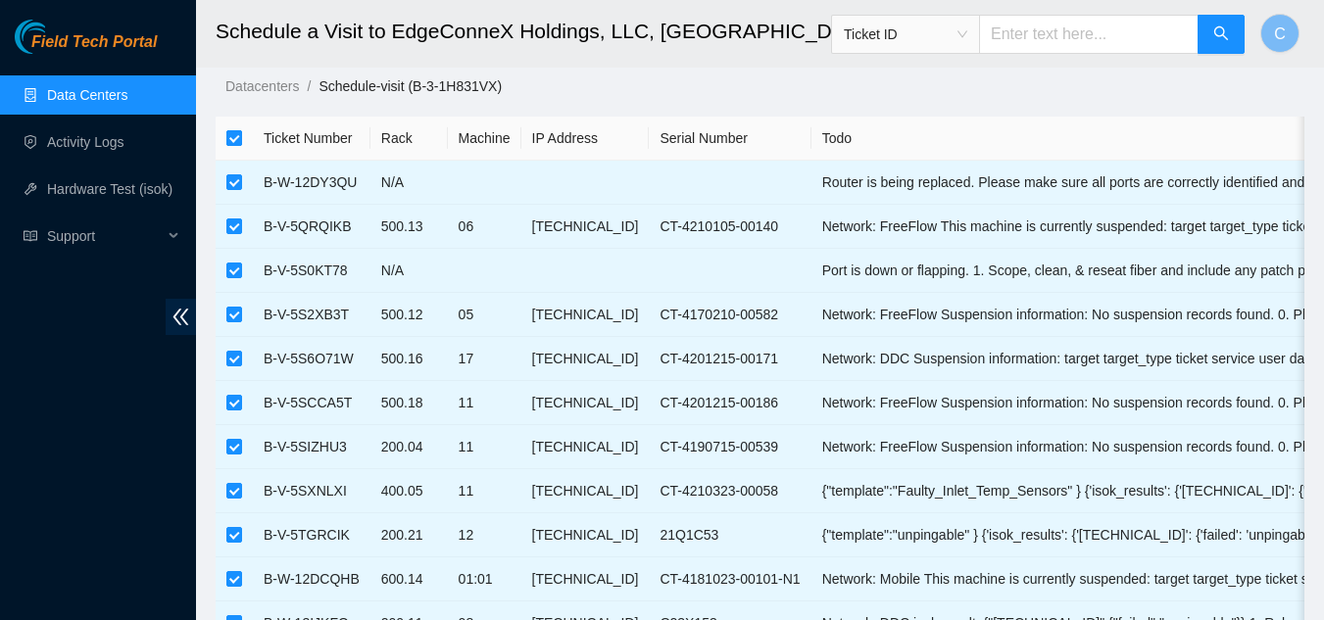
click at [231, 133] on input "checkbox" at bounding box center [234, 138] width 16 height 16
checkbox input "false"
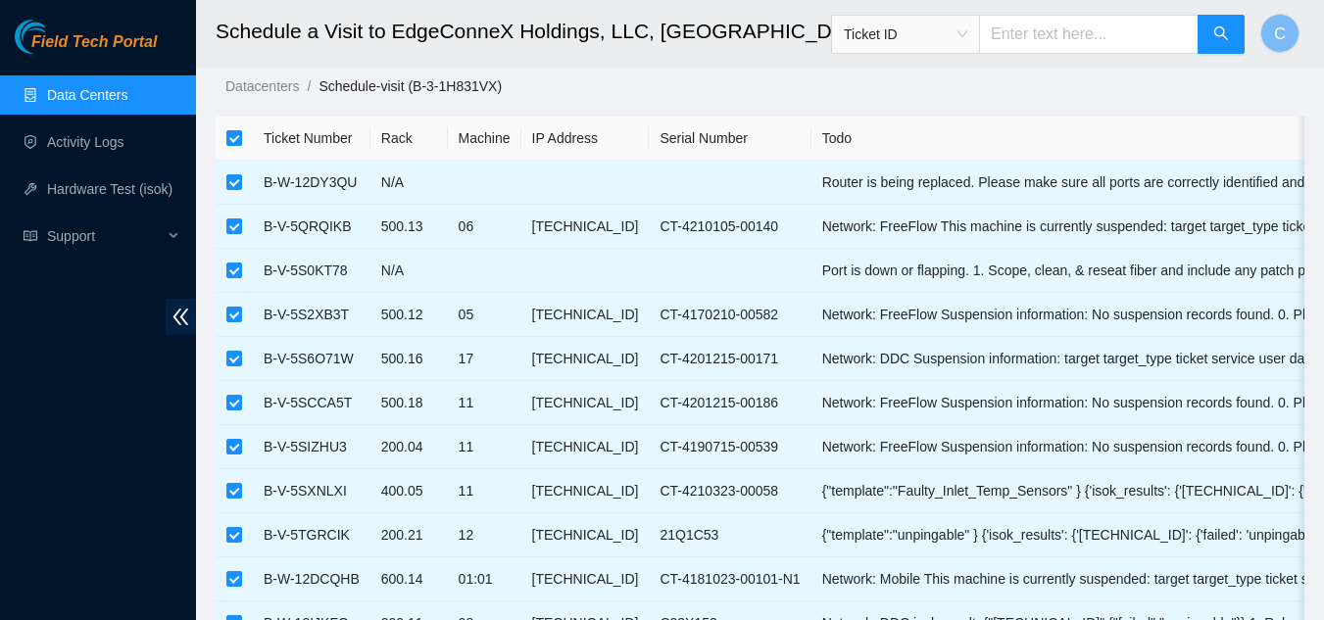
checkbox input "false"
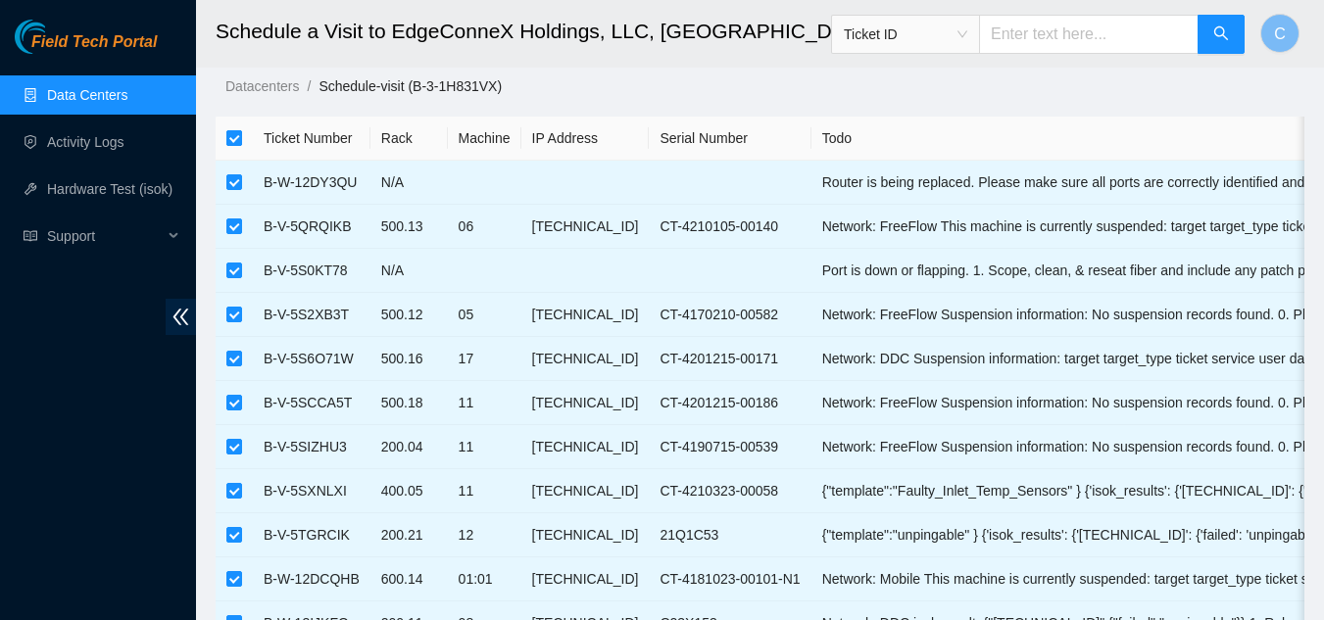
checkbox input "false"
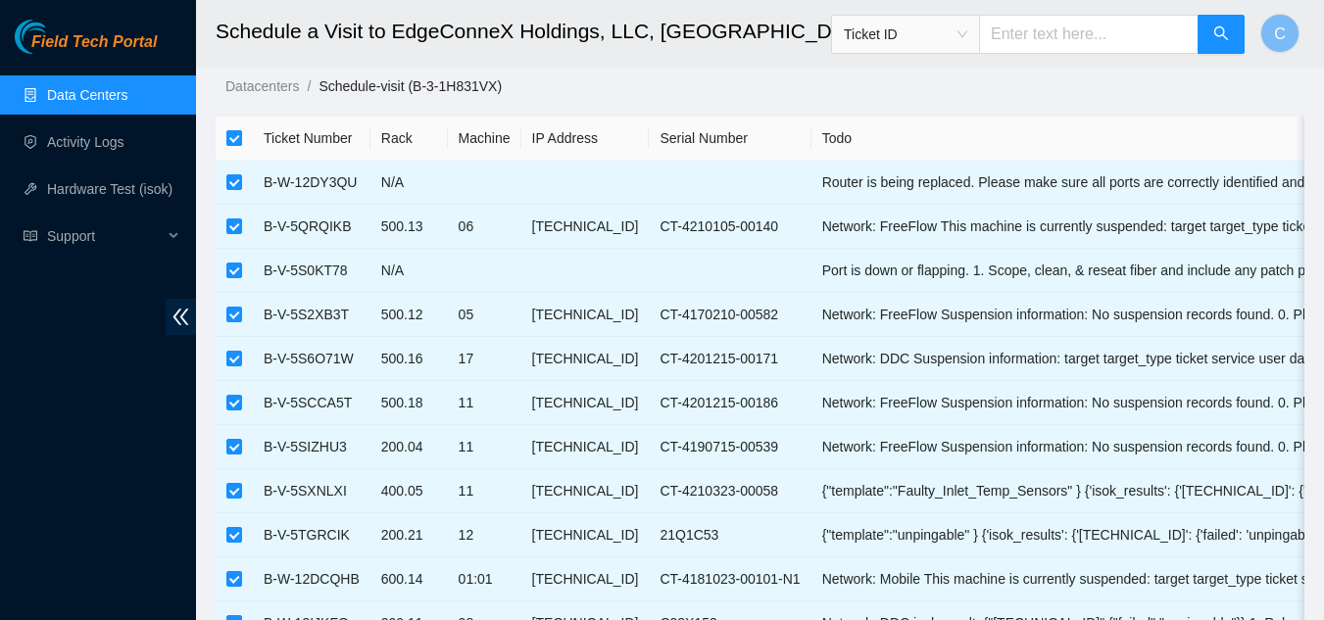
checkbox input "false"
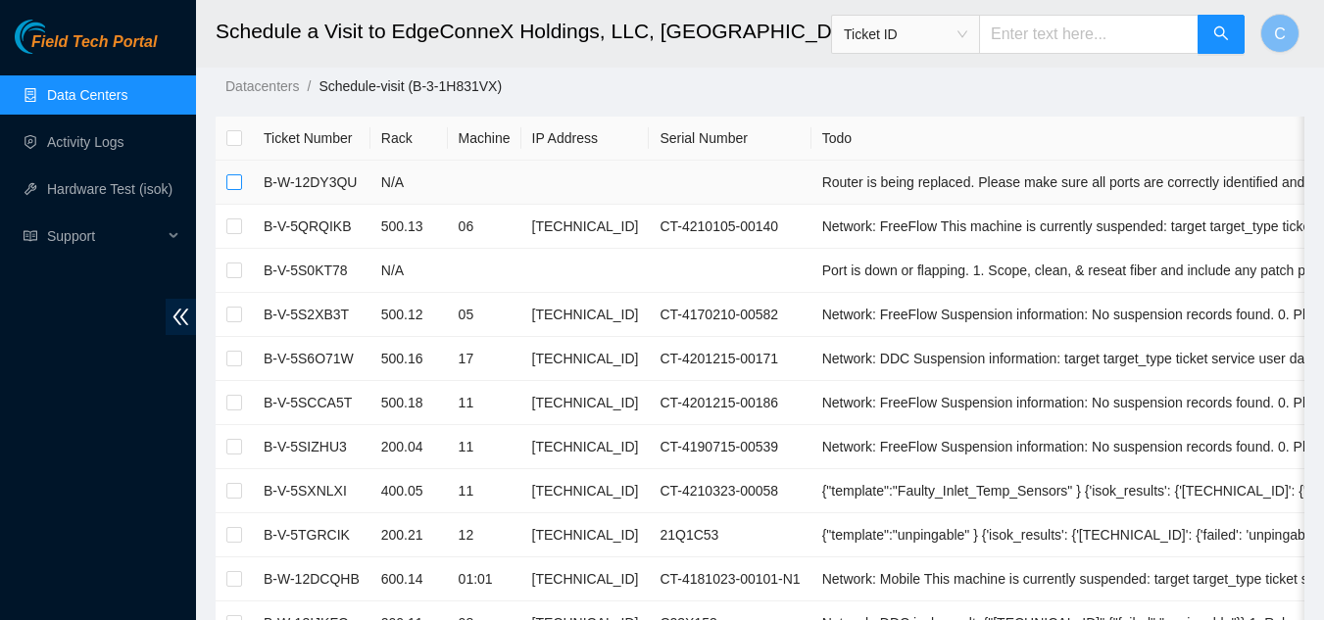
click at [232, 184] on input "checkbox" at bounding box center [234, 182] width 16 height 16
checkbox input "true"
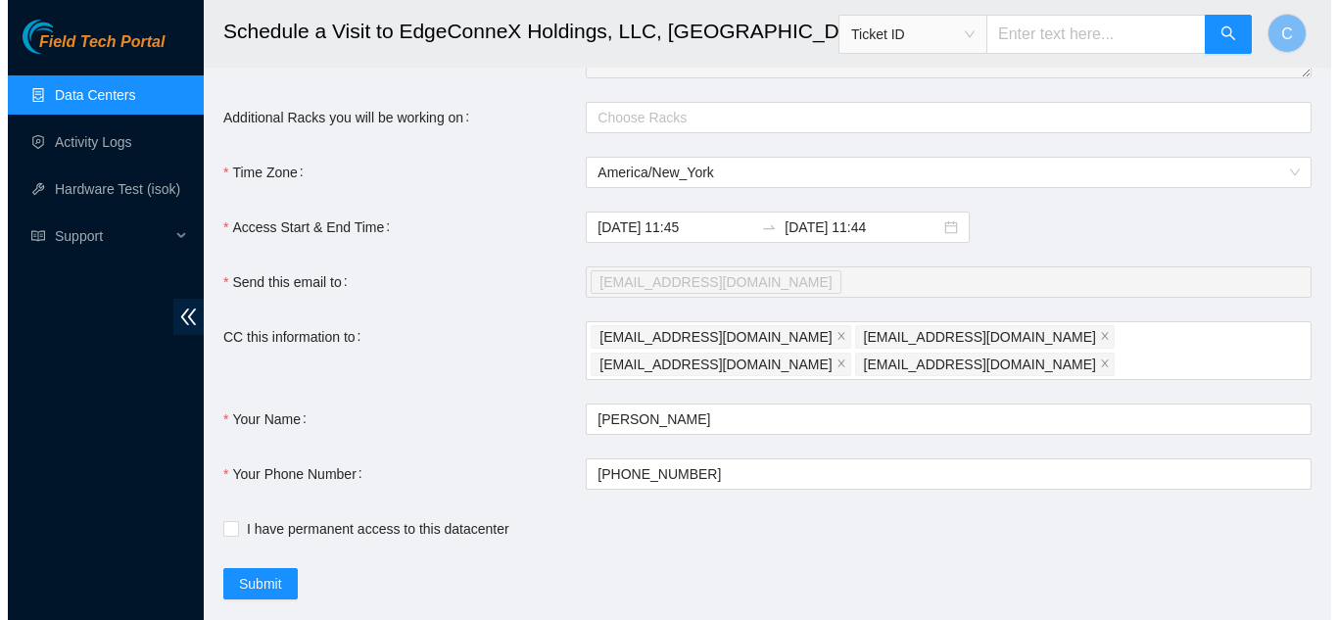
scroll to position [926, 0]
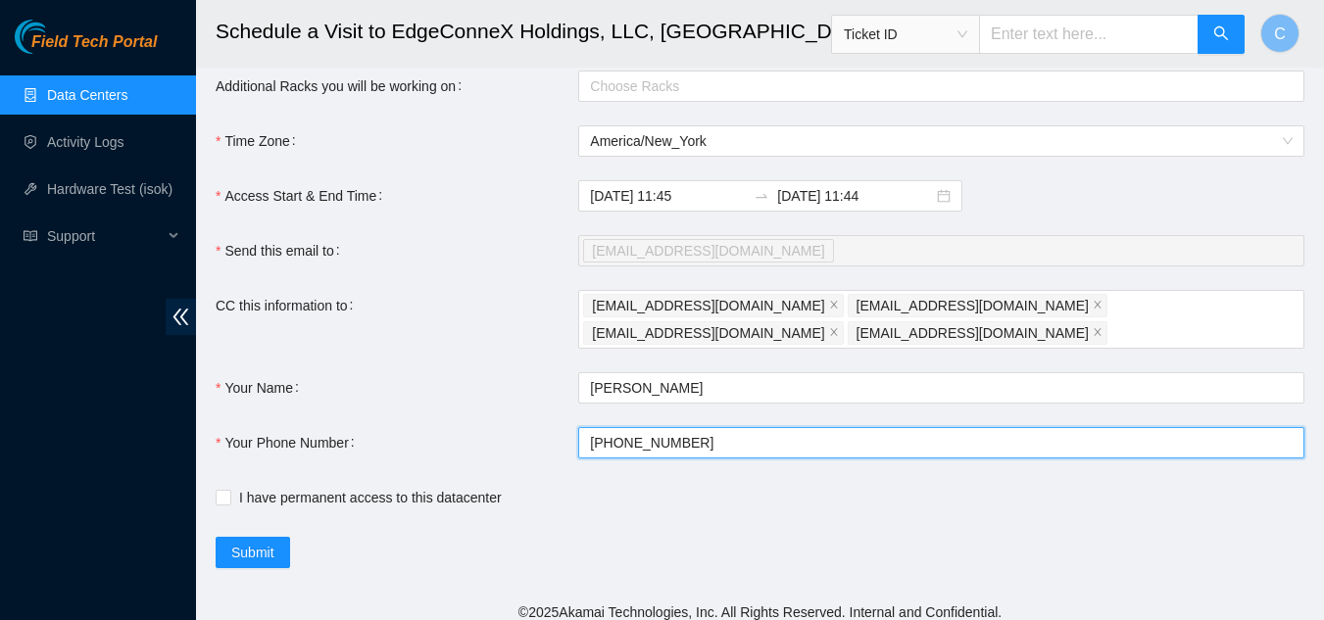
drag, startPoint x: 779, startPoint y: 427, endPoint x: 445, endPoint y: 435, distance: 334.2
click at [448, 440] on div "Your Phone Number +1908-590-0782" at bounding box center [760, 442] width 1089 height 31
click at [216, 537] on button "Submit" at bounding box center [253, 552] width 74 height 31
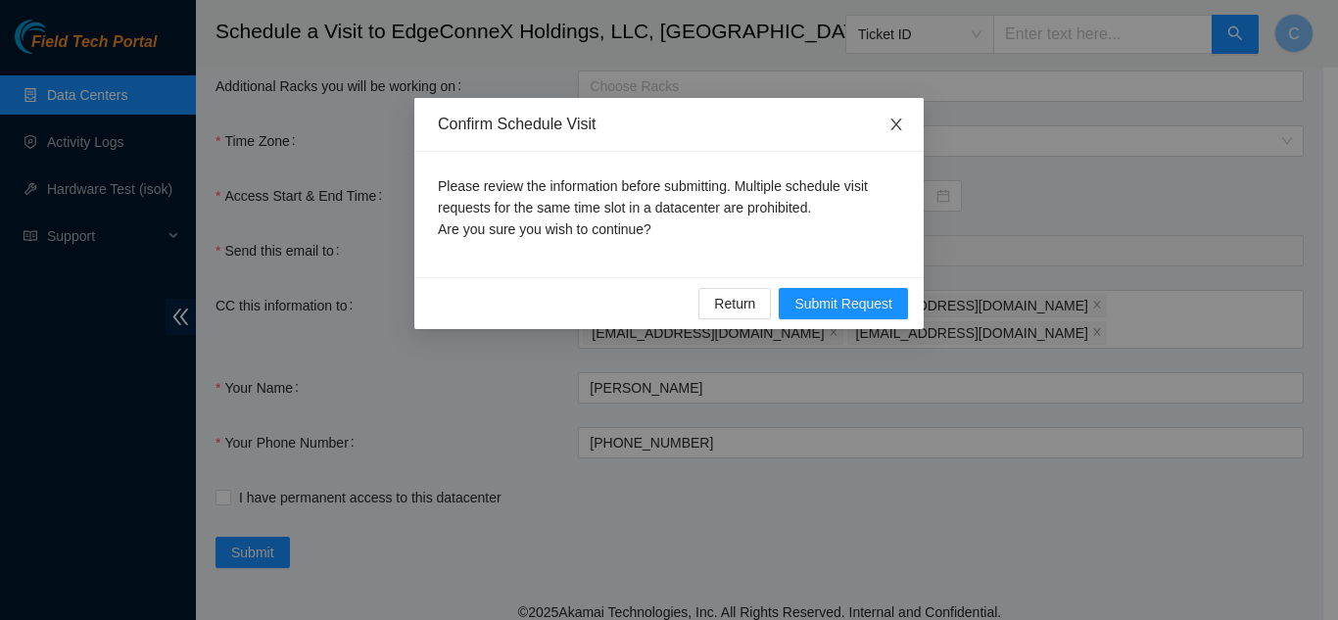
click at [900, 110] on span "Close" at bounding box center [896, 125] width 55 height 55
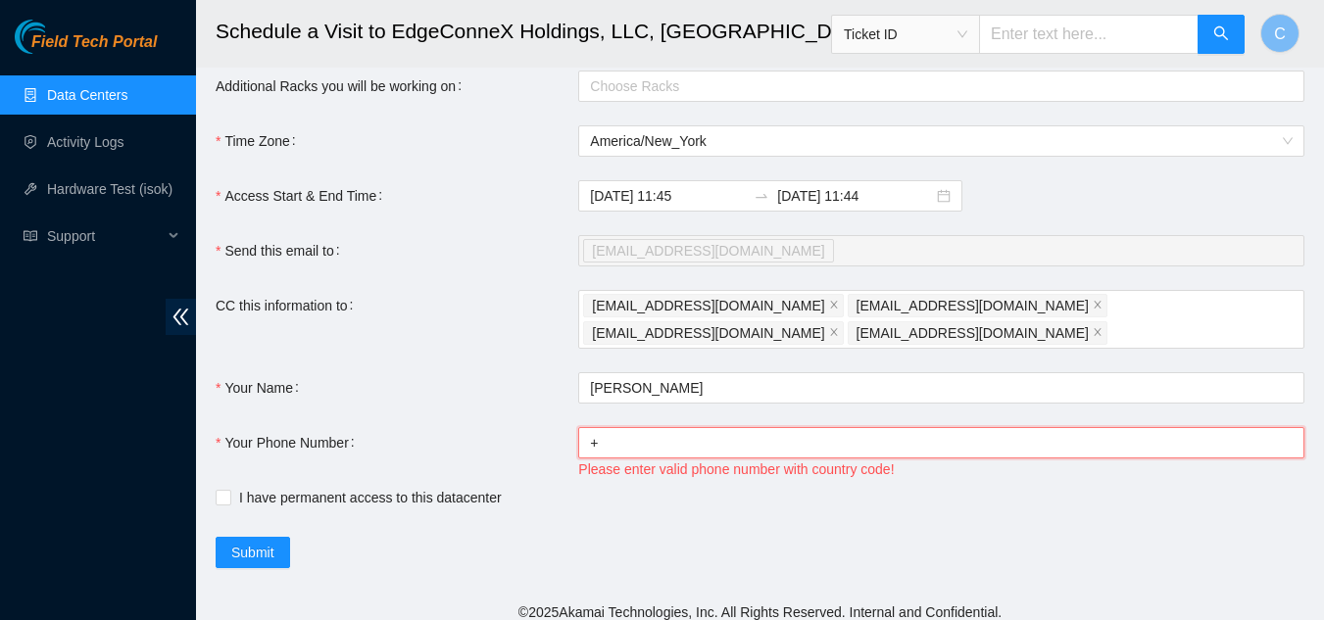
type input "+14046554963"
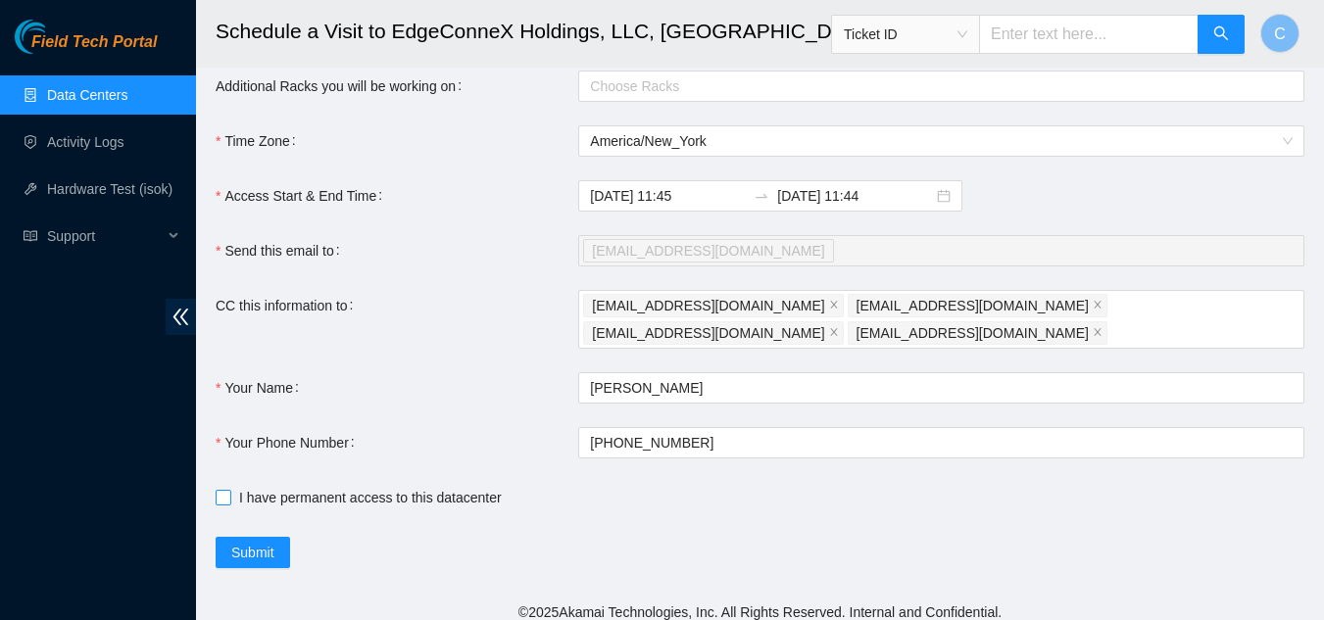
click at [230, 490] on span at bounding box center [224, 498] width 16 height 16
click at [229, 490] on input "I have permanent access to this datacenter" at bounding box center [223, 497] width 14 height 14
checkbox input "true"
click at [237, 542] on span "Submit" at bounding box center [252, 553] width 43 height 22
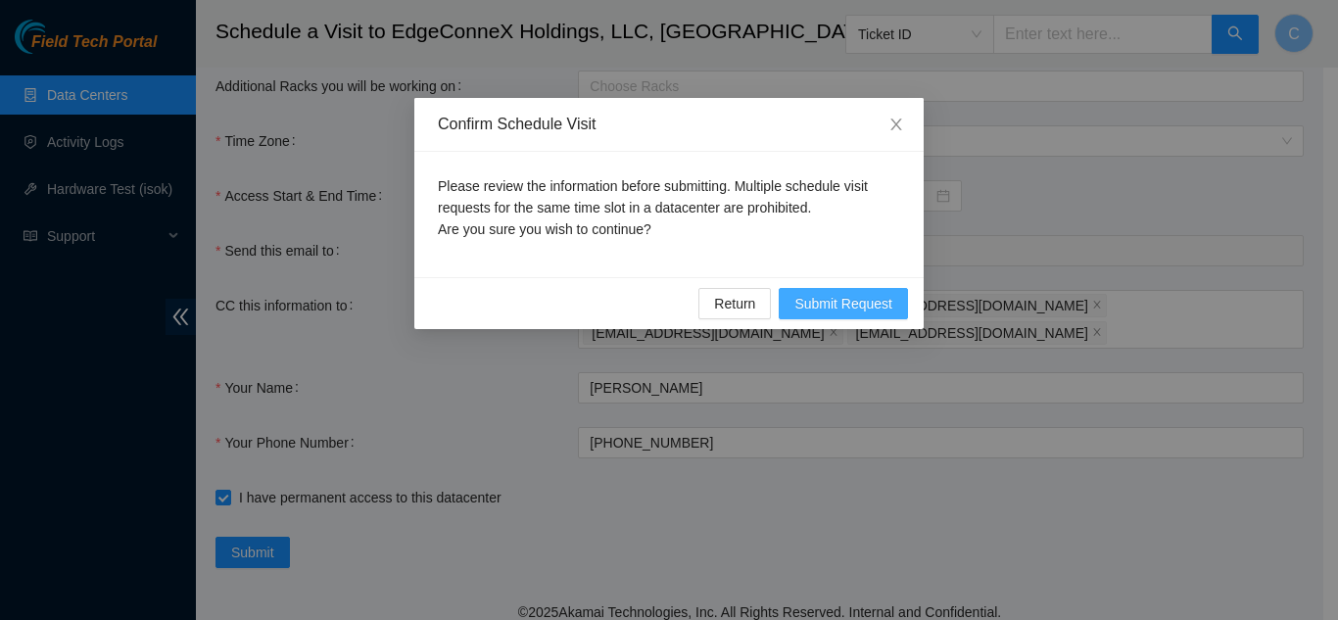
click at [841, 306] on span "Submit Request" at bounding box center [844, 304] width 98 height 22
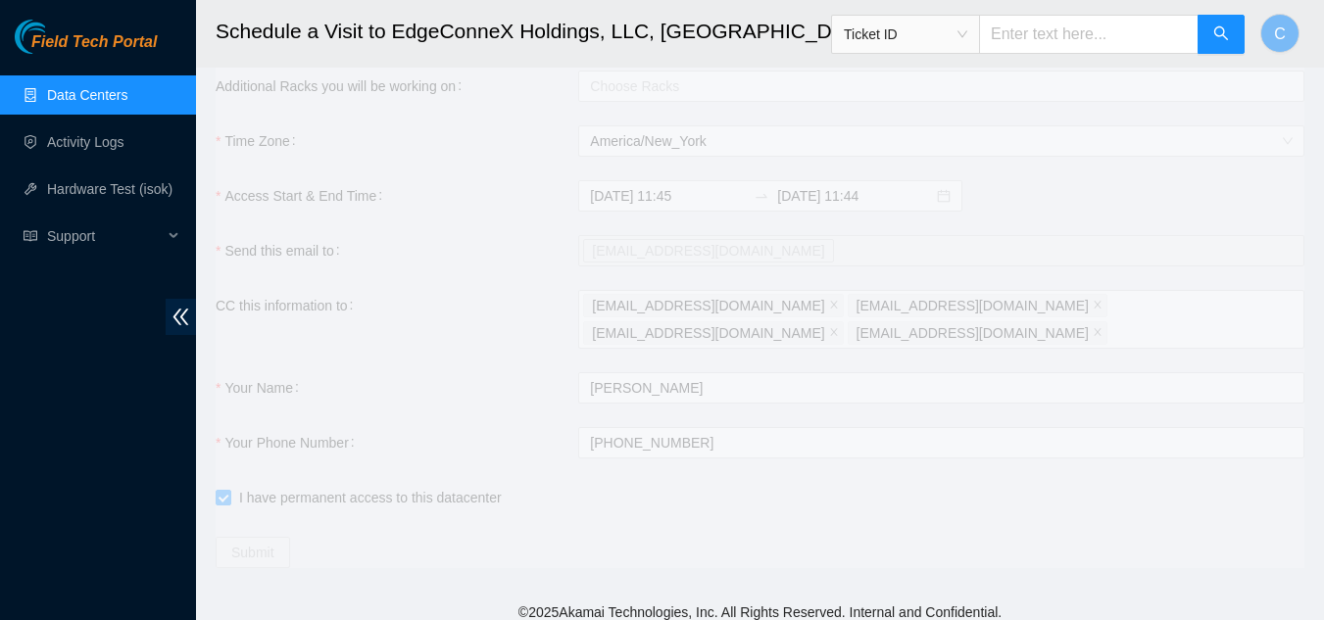
type input "2025-08-11 11:46"
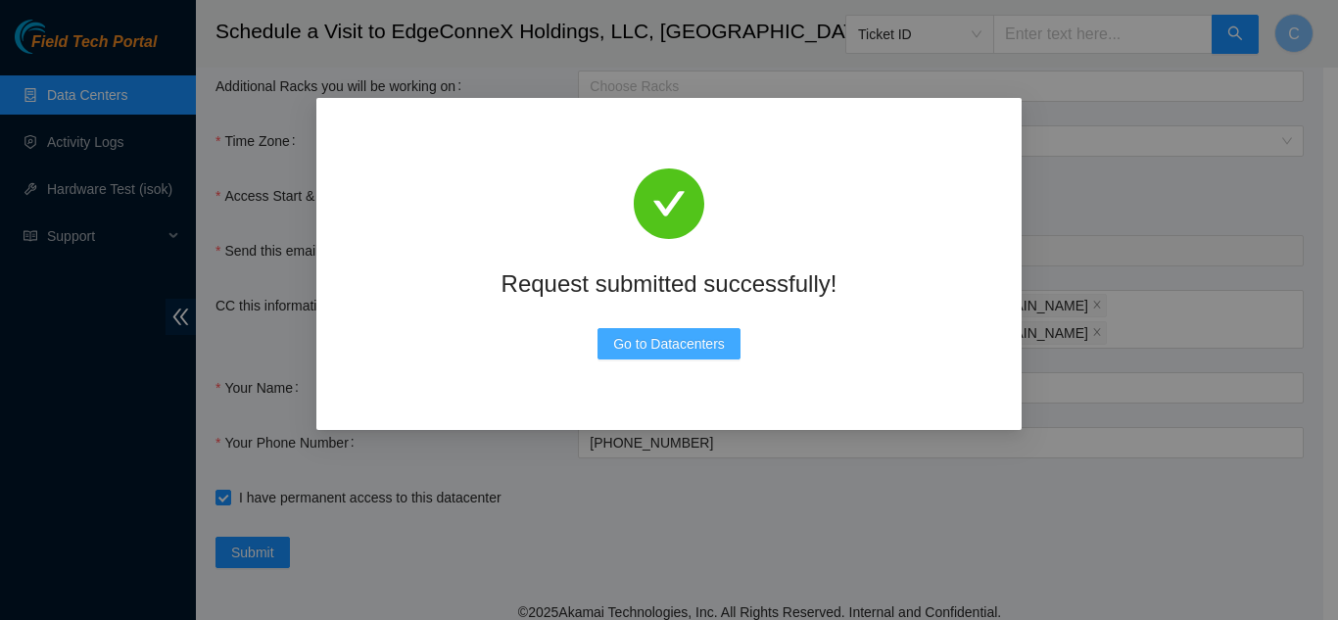
click at [632, 347] on span "Go to Datacenters" at bounding box center [669, 344] width 112 height 22
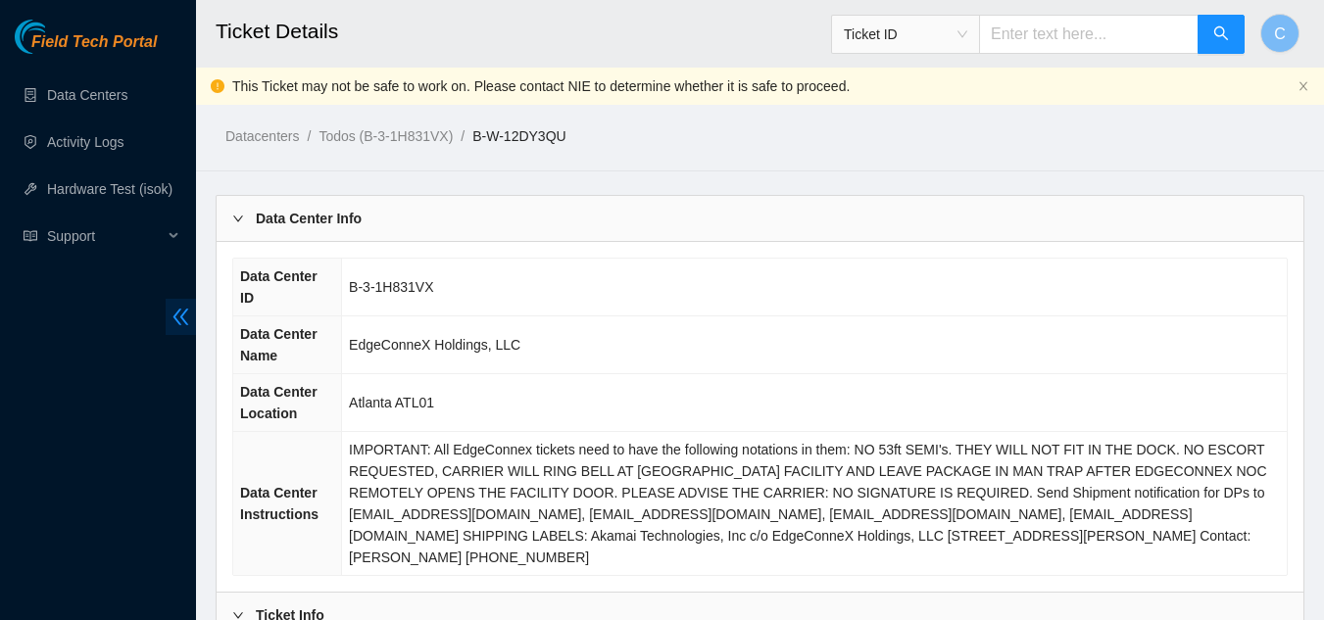
click at [168, 308] on span "double-left" at bounding box center [181, 317] width 30 height 36
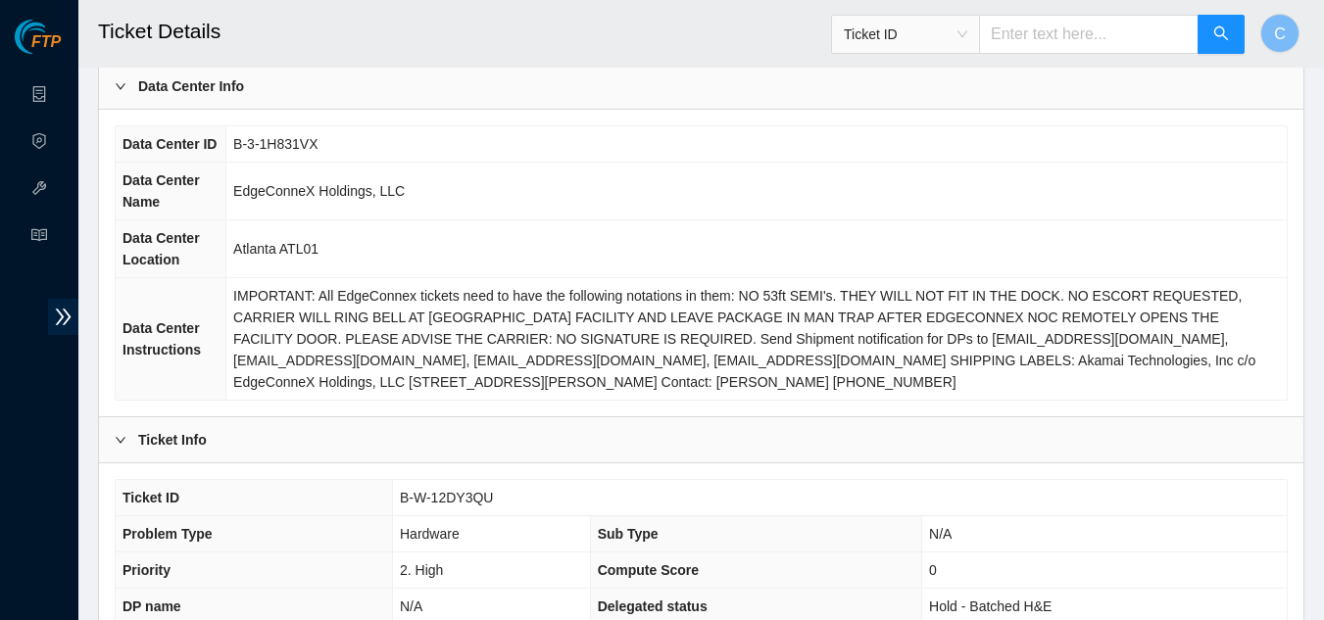
scroll to position [98, 0]
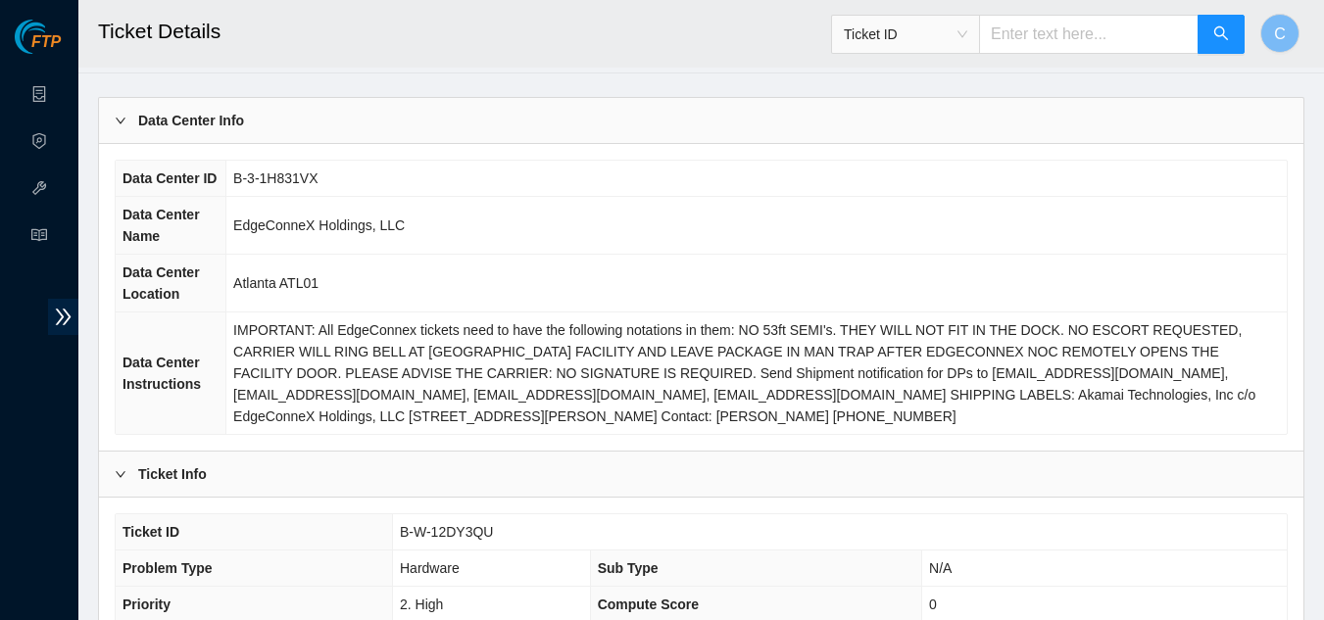
click at [195, 117] on b "Data Center Info" at bounding box center [191, 121] width 106 height 22
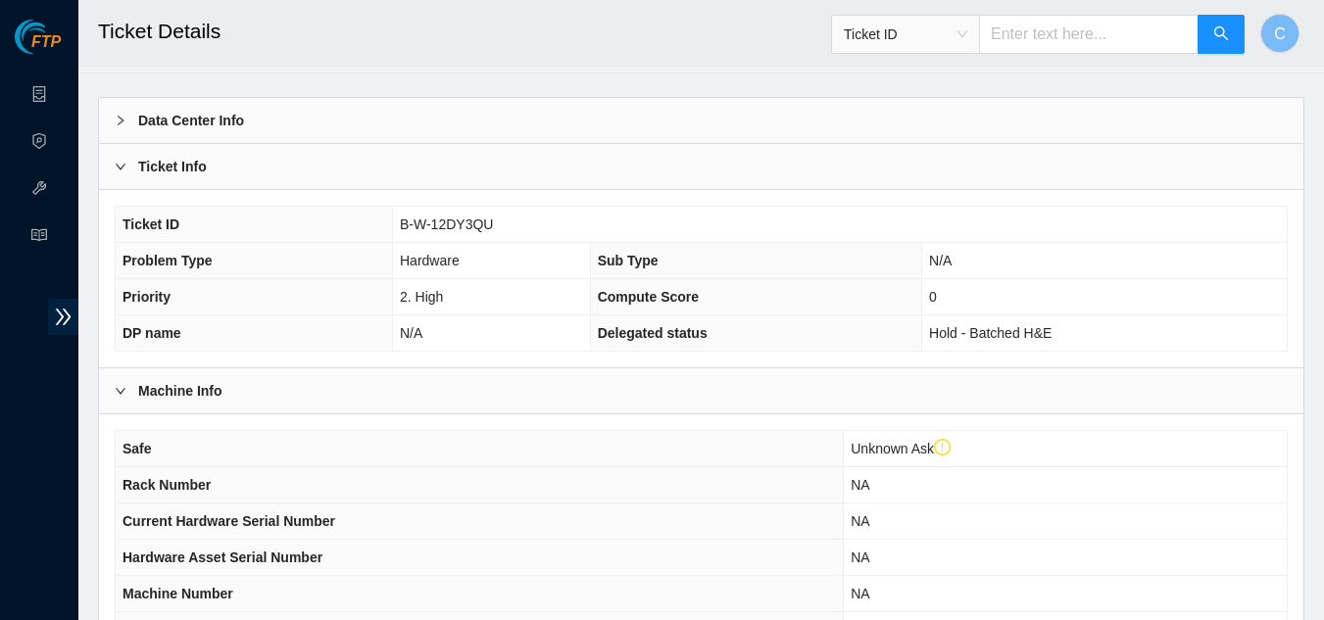
click at [238, 178] on div "Ticket Info" at bounding box center [701, 166] width 1204 height 45
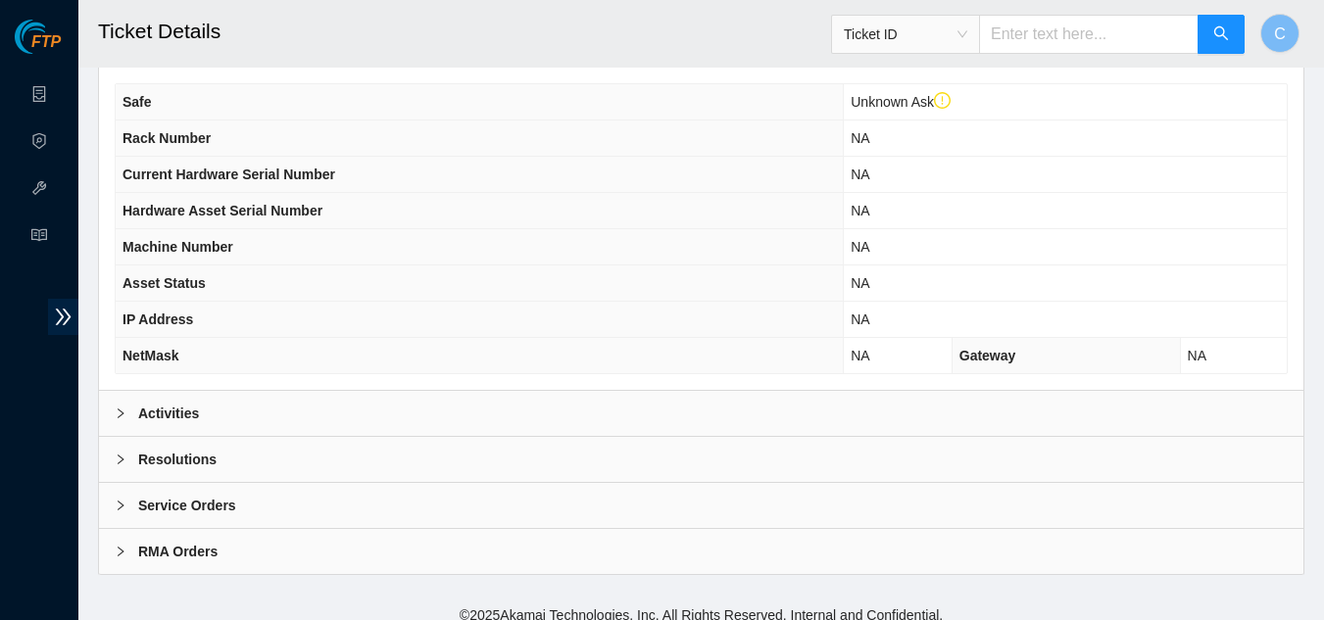
scroll to position [282, 0]
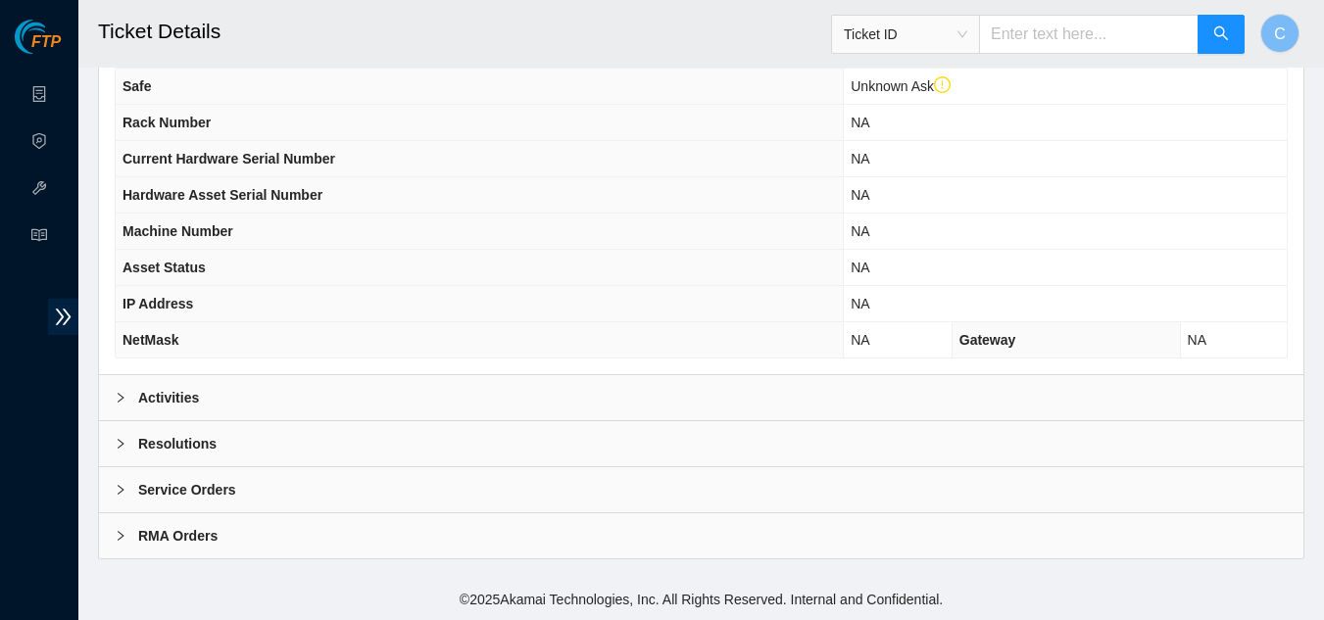
click at [253, 399] on div "Activities" at bounding box center [701, 397] width 1204 height 45
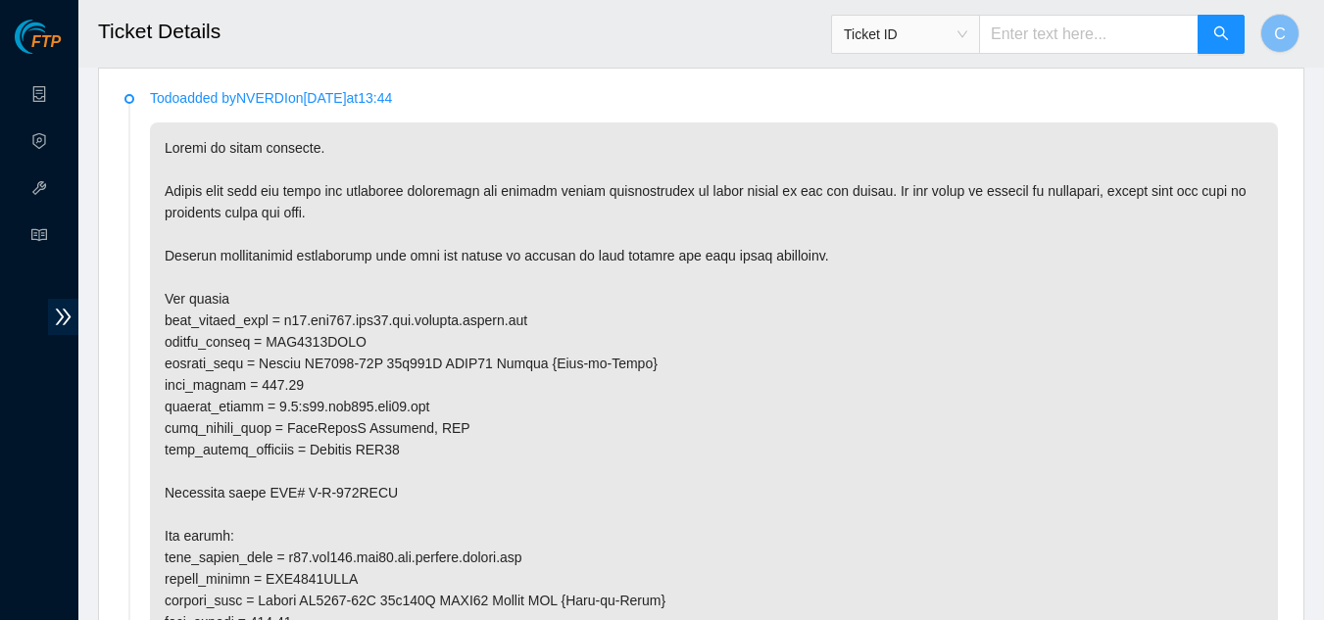
scroll to position [576, 0]
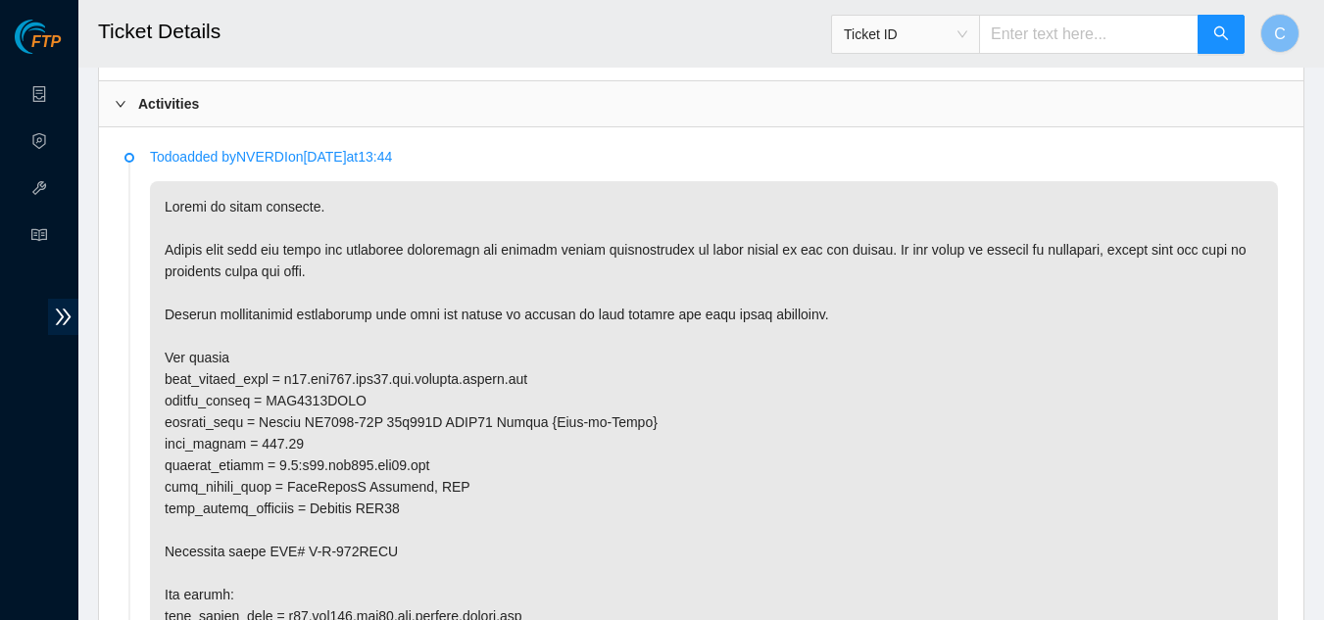
click at [218, 97] on div "Activities" at bounding box center [701, 103] width 1204 height 45
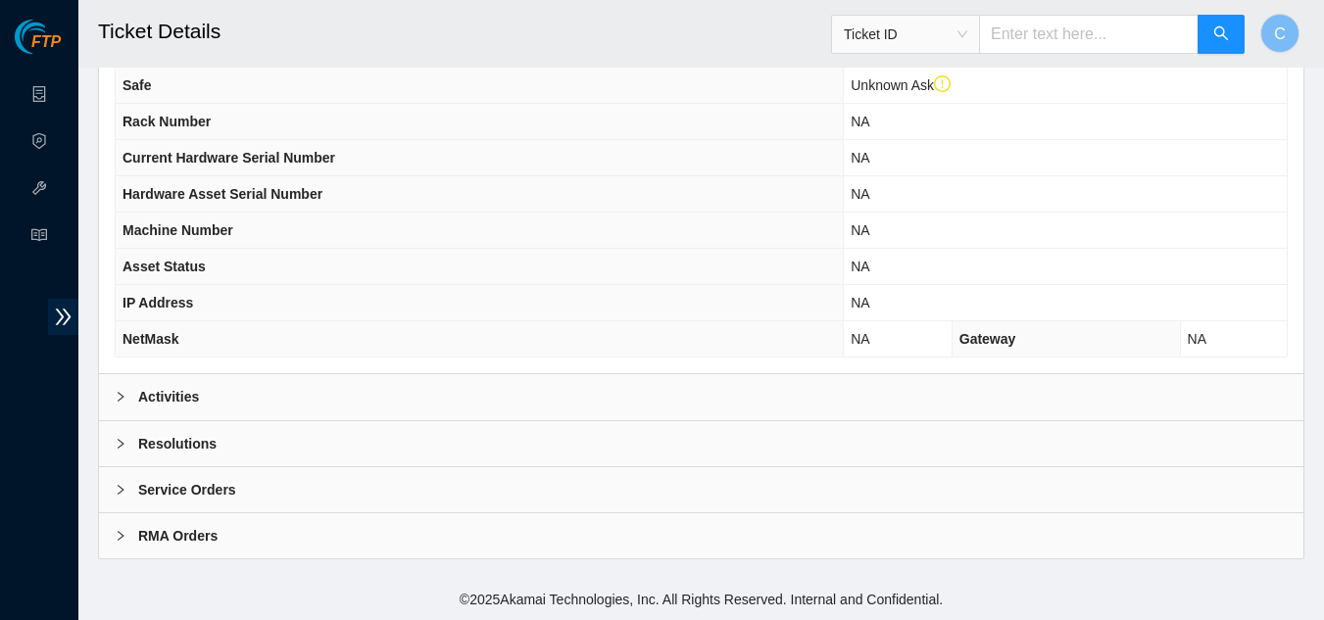
scroll to position [282, 0]
click at [152, 437] on b "Resolutions" at bounding box center [177, 444] width 78 height 22
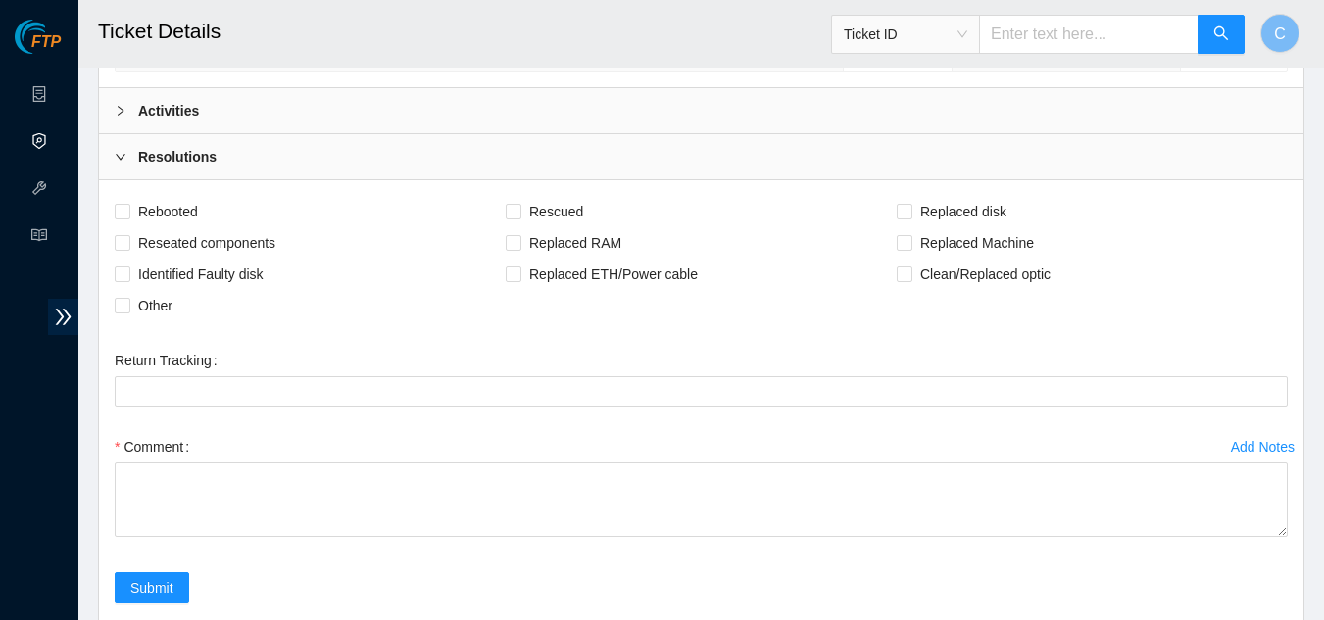
scroll to position [576, 0]
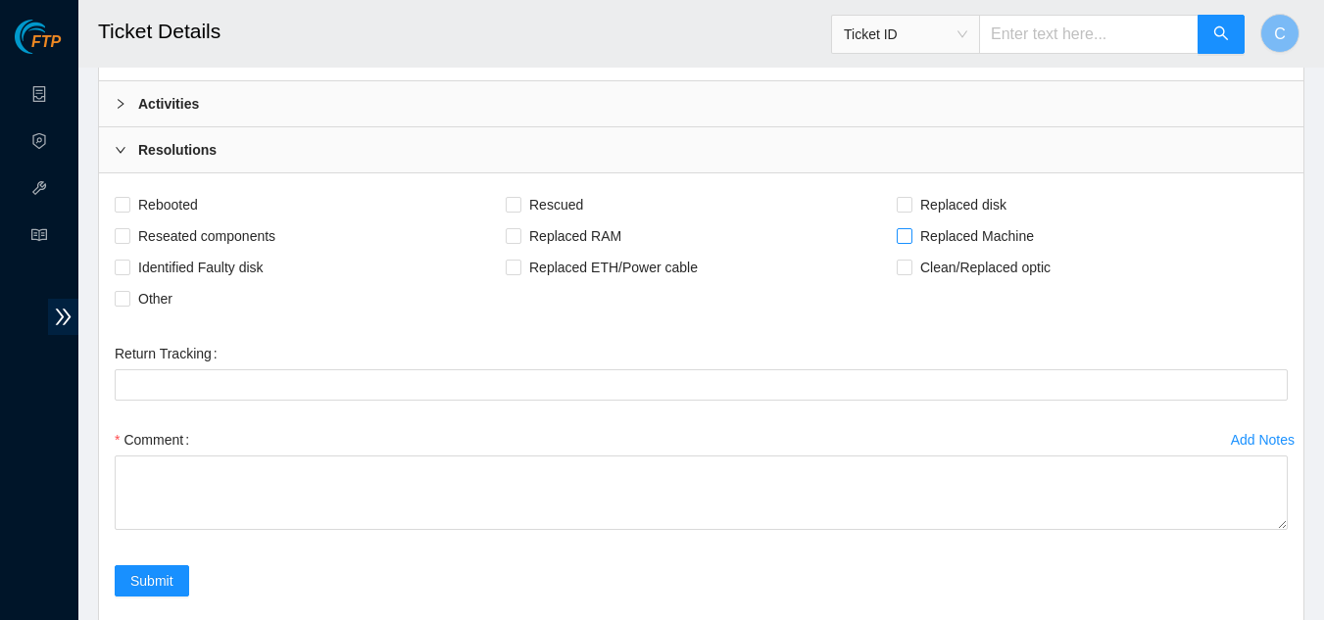
click at [901, 241] on input "Replaced Machine" at bounding box center [904, 235] width 14 height 14
checkbox input "true"
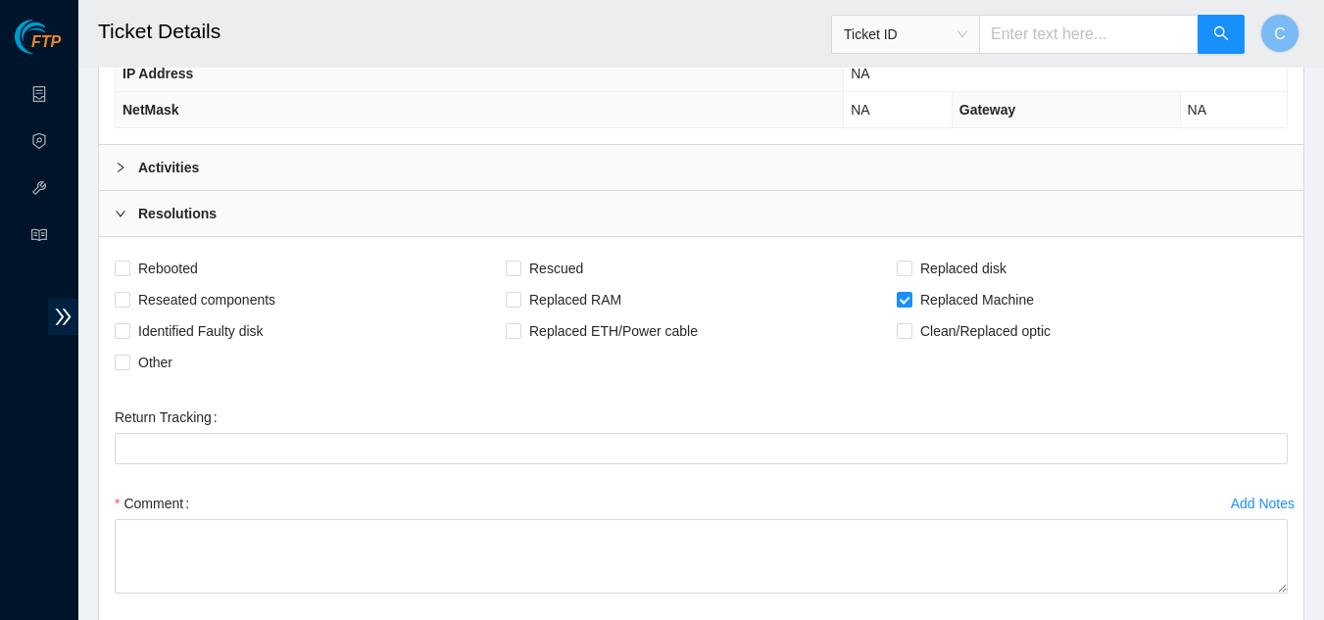
scroll to position [478, 0]
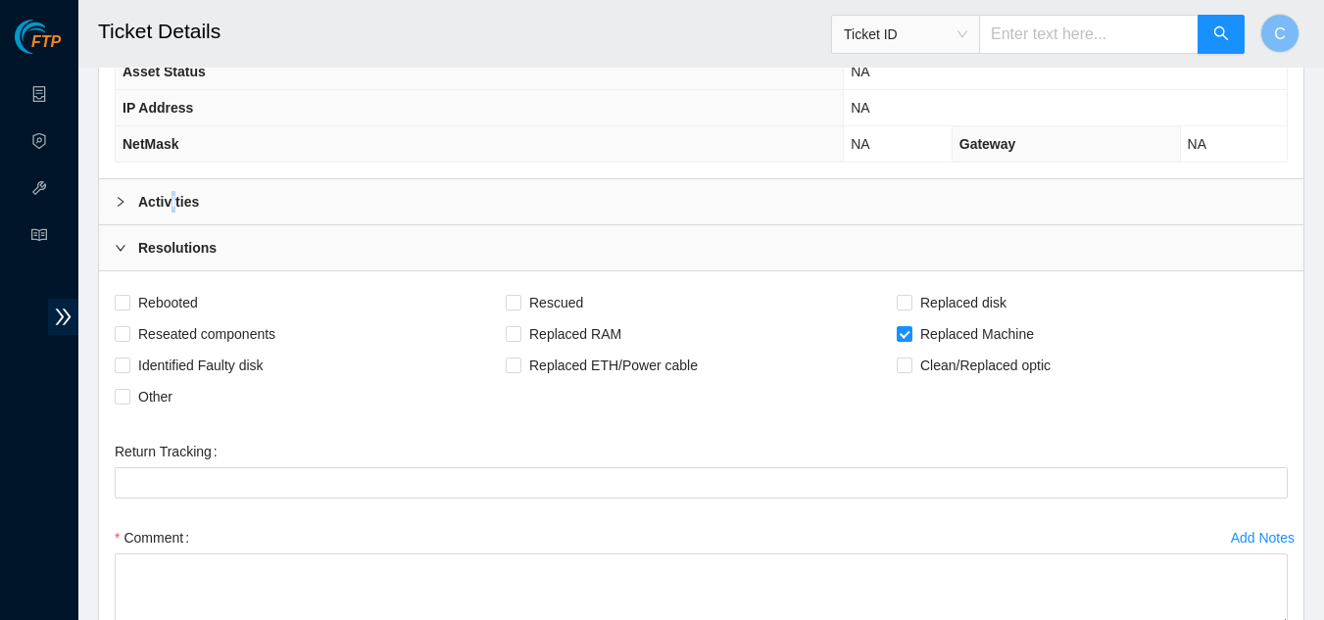
drag, startPoint x: 176, startPoint y: 216, endPoint x: 209, endPoint y: 216, distance: 32.3
click at [182, 216] on div "Activities" at bounding box center [701, 201] width 1204 height 45
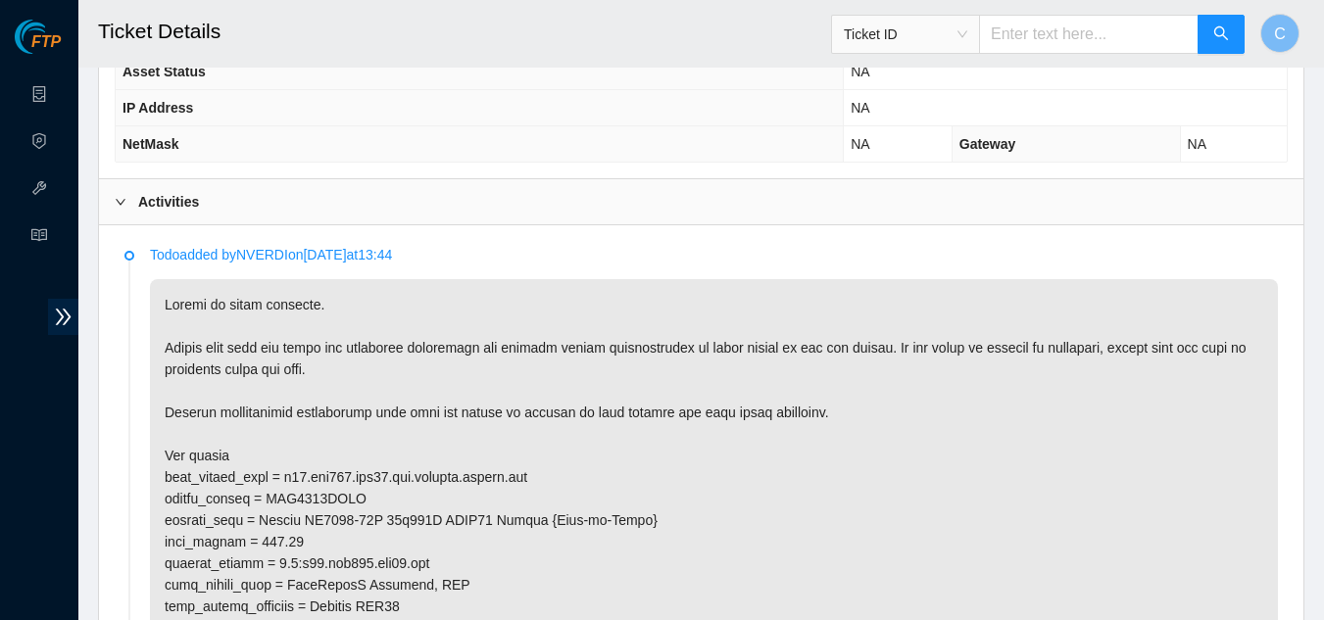
click at [130, 209] on div at bounding box center [127, 202] width 24 height 22
